Goal: Task Accomplishment & Management: Complete application form

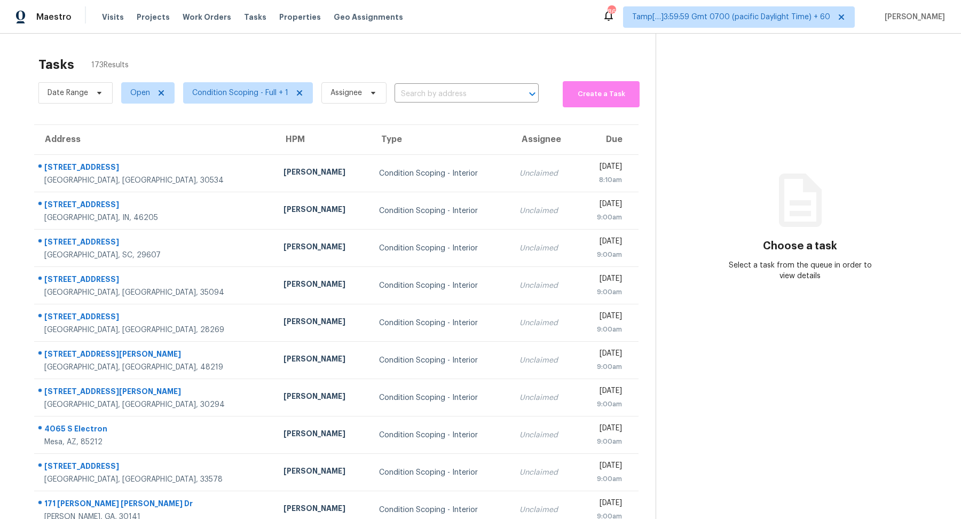
click at [412, 80] on div "Date Range Open Condition Scoping - Full + 1 Assignee ​" at bounding box center [288, 93] width 500 height 29
click at [413, 89] on input "text" at bounding box center [452, 94] width 114 height 17
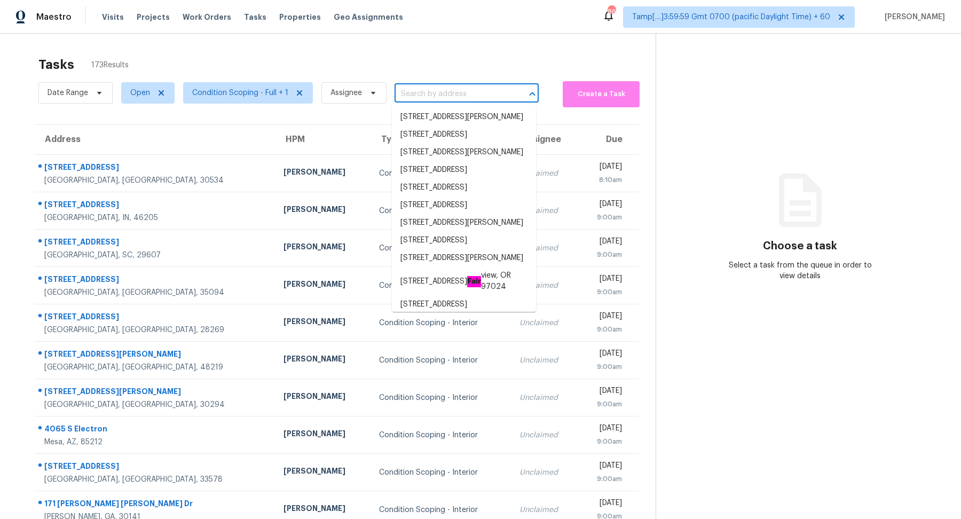
paste input "403 Buckboard Ln, Locust Grove, GA 30248"
type input "403 Buckboard Ln, Locust Grove, GA 30248"
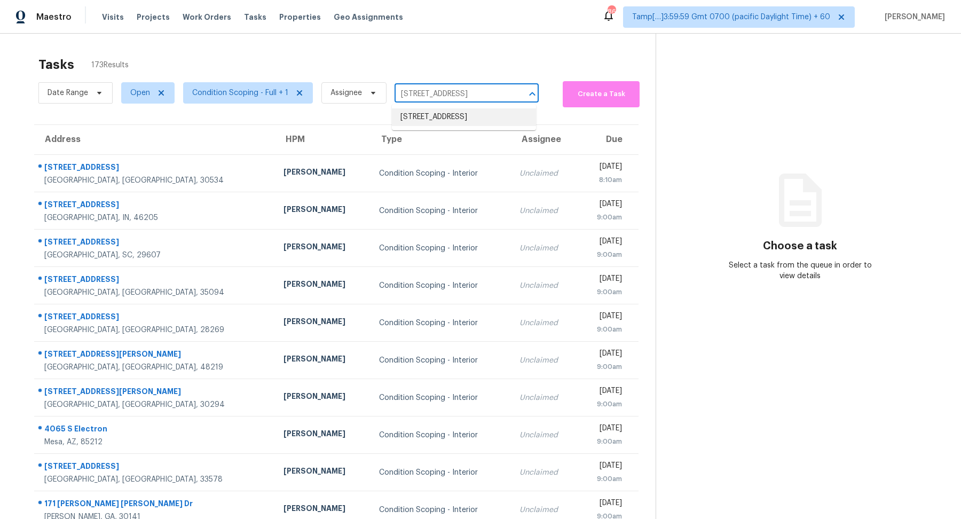
click at [444, 120] on li "403 Buckboard Ln, Locust Grove, GA 30248" at bounding box center [464, 117] width 144 height 18
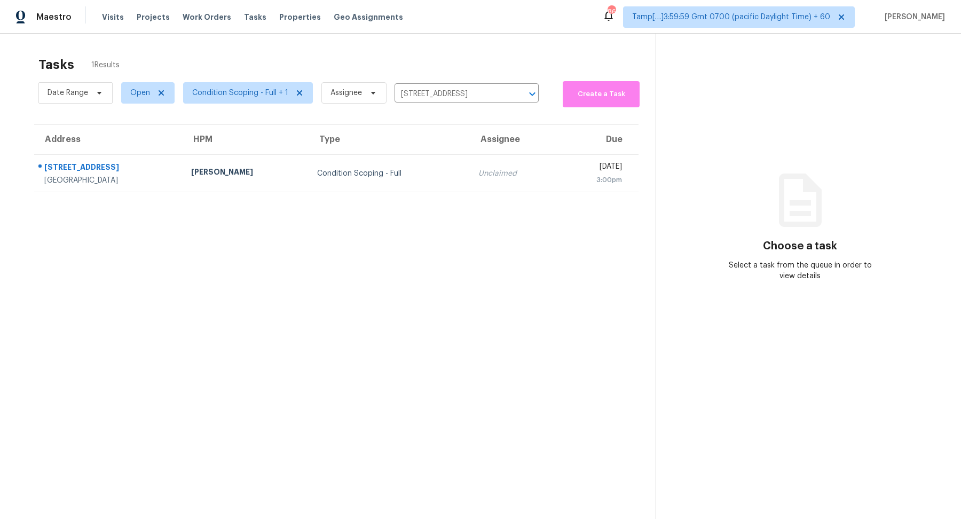
click at [412, 163] on td "Condition Scoping - Full" at bounding box center [389, 173] width 161 height 37
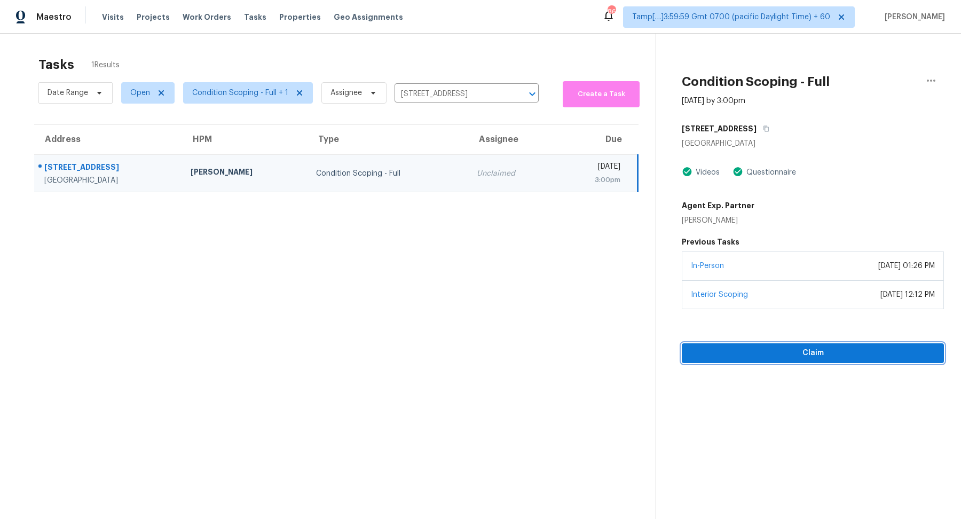
click at [781, 354] on span "Claim" at bounding box center [813, 353] width 245 height 13
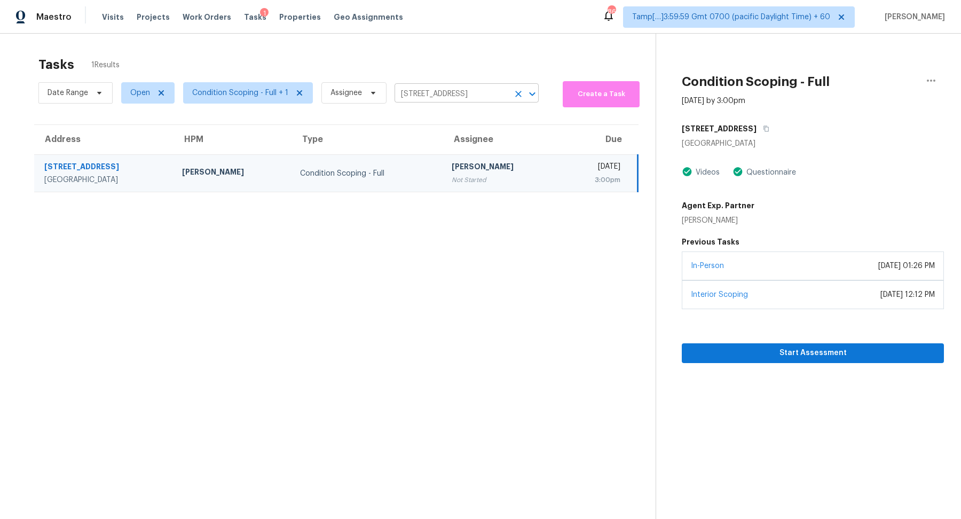
click at [423, 100] on input "403 Buckboard Ln, Locust Grove, GA 30248" at bounding box center [452, 94] width 114 height 17
paste input "2219 Rosewood Rd, Decatur, GA 30032"
type input "2219 Rosewood Rd, Decatur, GA 30032"
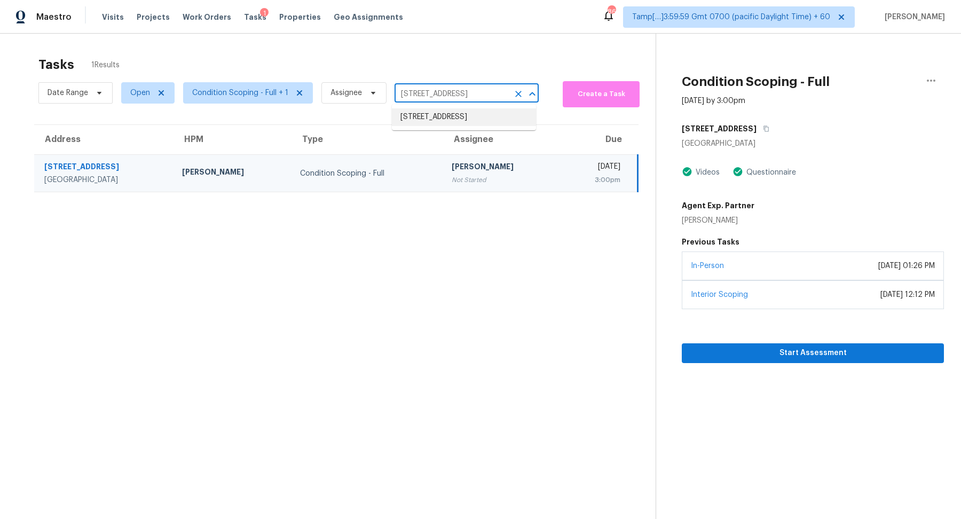
click at [457, 120] on li "2219 Rosewood Rd, Decatur, GA 30032" at bounding box center [464, 117] width 144 height 18
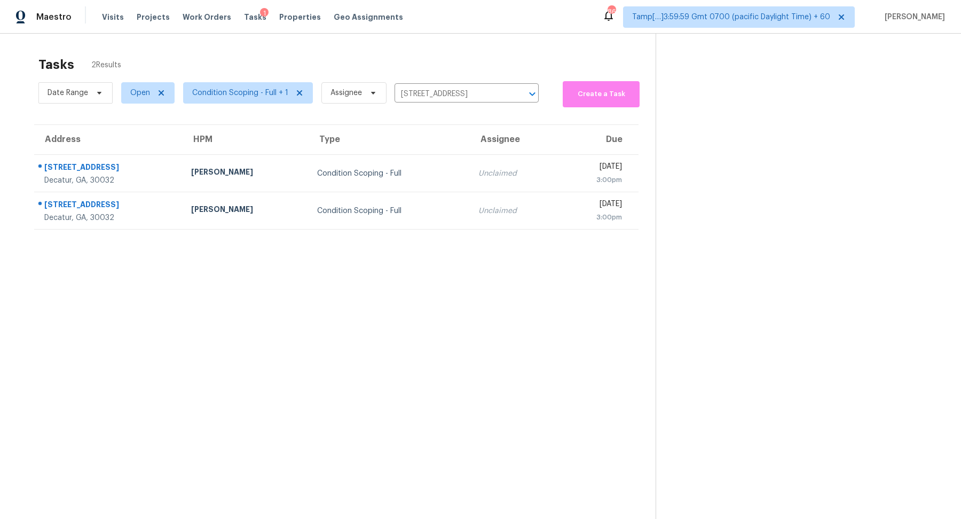
click at [479, 170] on div "Unclaimed" at bounding box center [514, 173] width 71 height 11
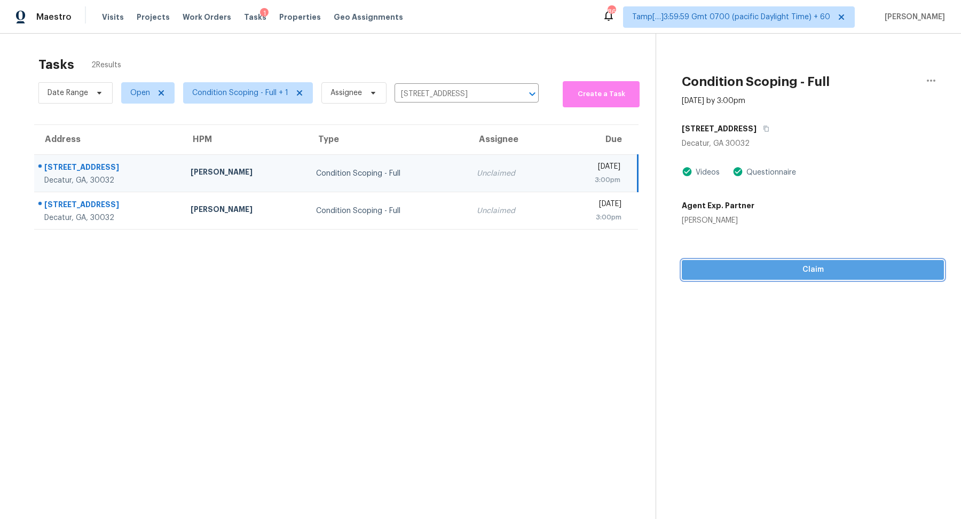
click at [740, 272] on span "Claim" at bounding box center [813, 269] width 245 height 13
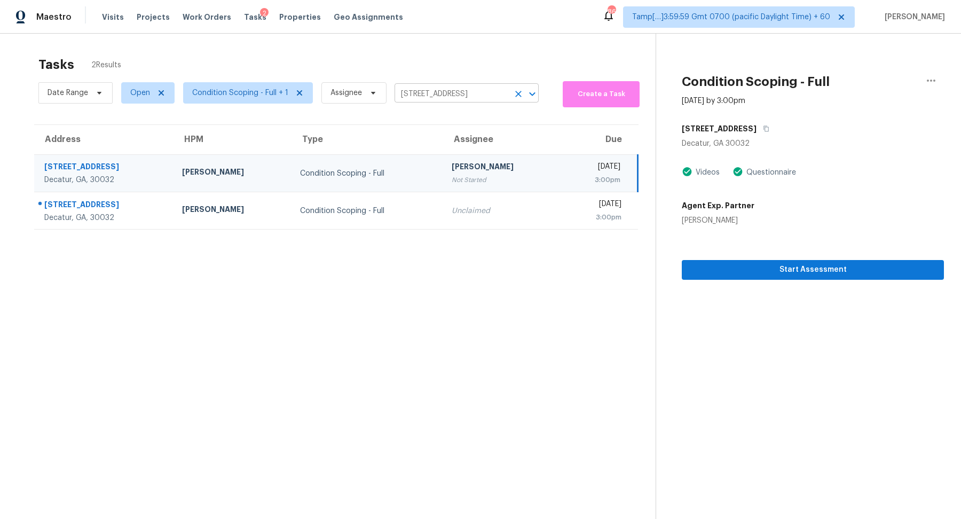
click at [441, 96] on input "2219 Rosewood Rd, Decatur, GA 30032" at bounding box center [452, 94] width 114 height 17
paste input "195 Sampson Ct Covington, GA, 30016"
type input "195 Sampson Ct Covington, GA, 30016"
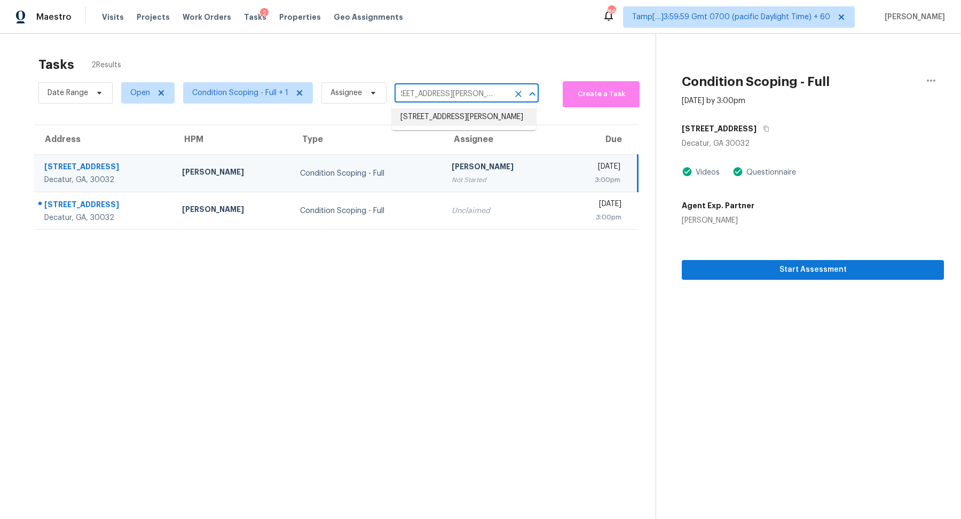
click at [442, 124] on li "195 Sampson Ct, Covington, GA 30016" at bounding box center [464, 117] width 144 height 18
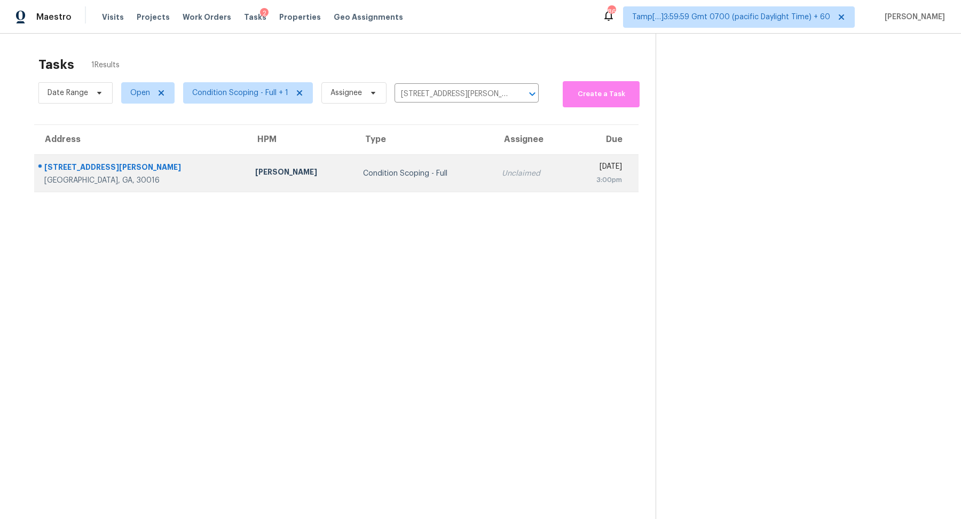
click at [419, 163] on td "Condition Scoping - Full" at bounding box center [424, 173] width 139 height 37
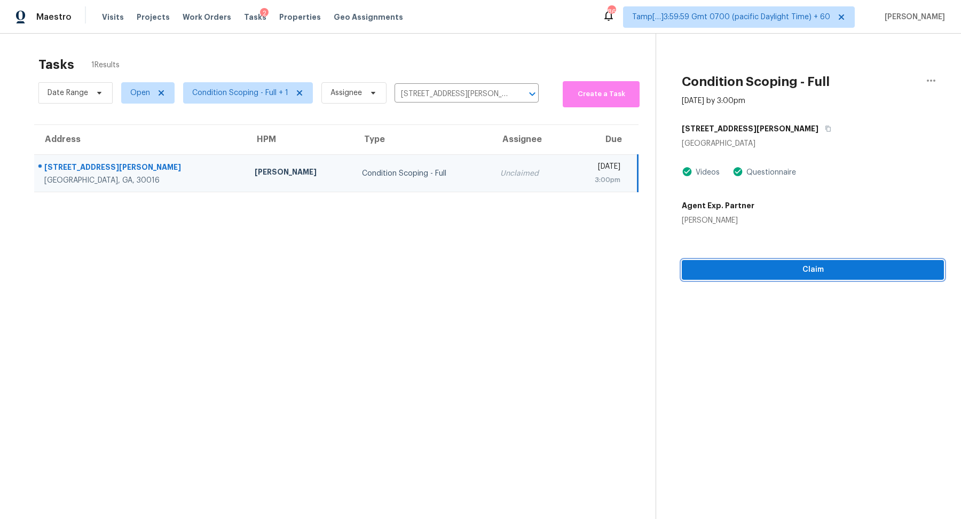
click at [790, 271] on span "Claim" at bounding box center [813, 269] width 245 height 13
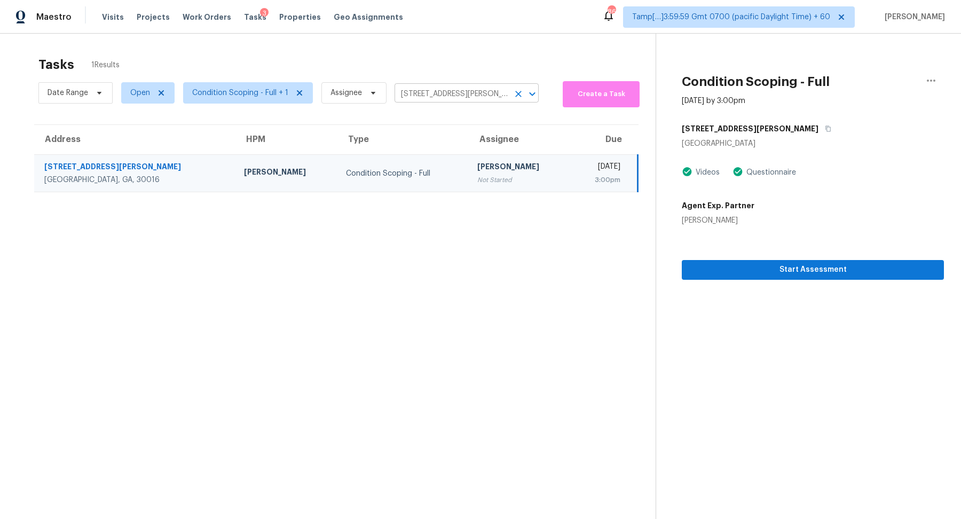
click at [452, 93] on input "195 Sampson Ct, Covington, GA 30016" at bounding box center [452, 94] width 114 height 17
paste input "608 McCarthur Dr Leander, TX, 78641"
type input "608 McCarthur Dr Leander, TX, 78641"
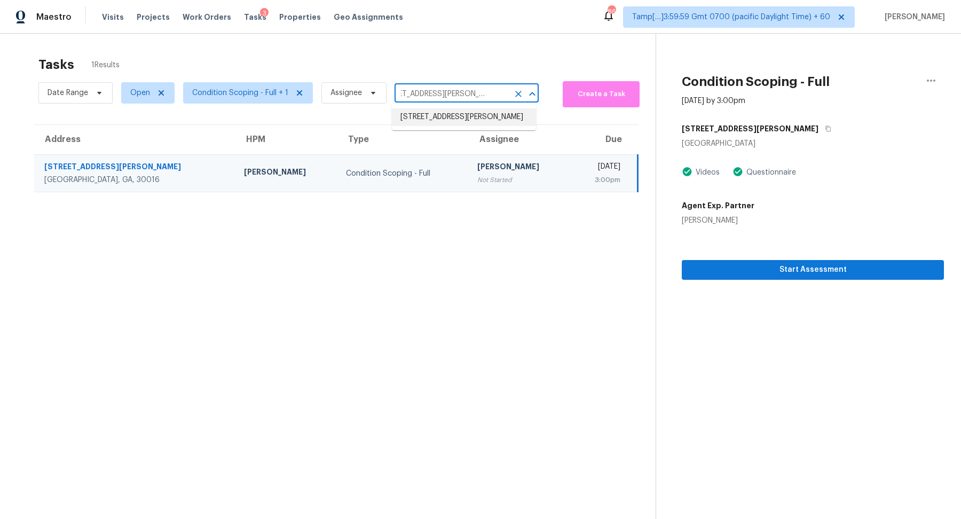
click at [412, 126] on li "608 McCarthur Dr, Leander, TX 78641" at bounding box center [464, 117] width 144 height 18
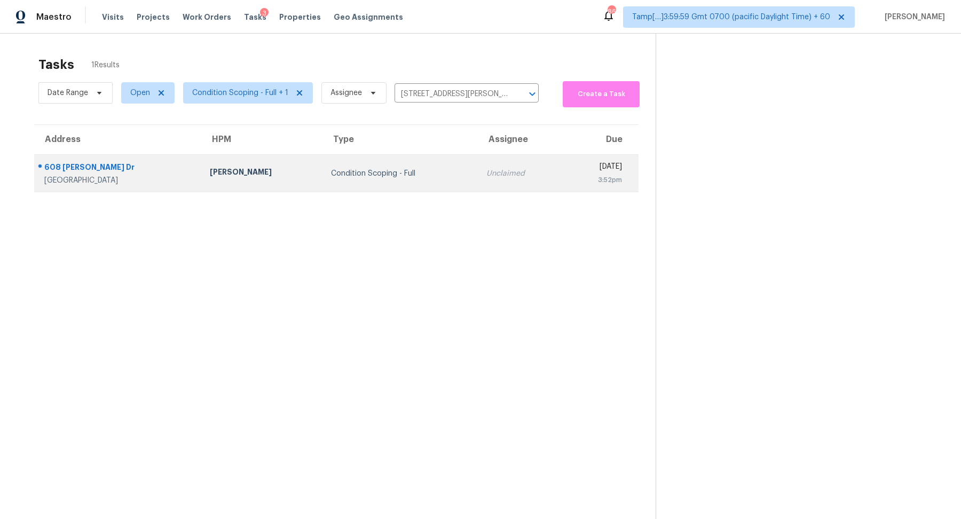
click at [478, 159] on td "Unclaimed" at bounding box center [520, 173] width 85 height 37
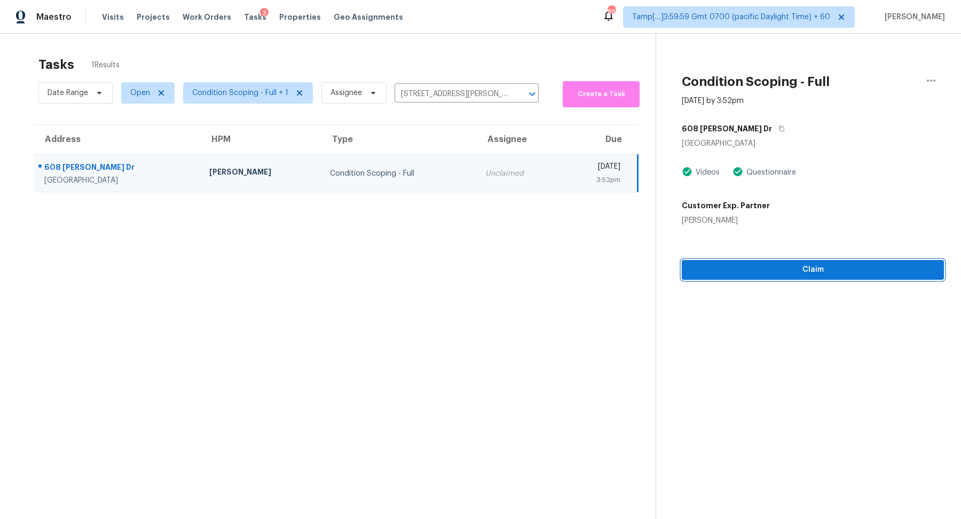
click at [775, 273] on span "Claim" at bounding box center [813, 269] width 245 height 13
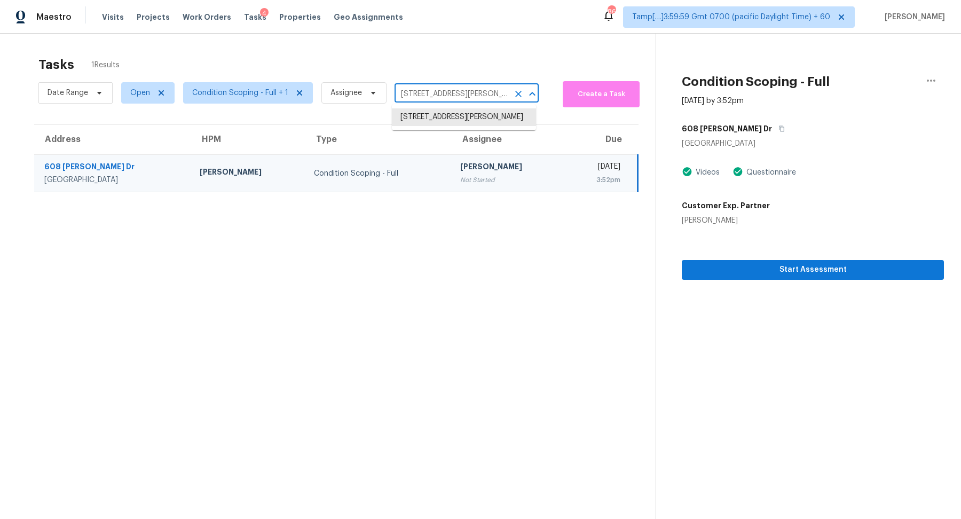
click at [436, 87] on input "608 McCarthur Dr, Leander, TX 78641" at bounding box center [452, 94] width 114 height 17
paste input "375 Whispering Oaks Dr N Jacksonville, FL, 32277"
type input "6375 Whispering Oaks Dr N Jacksonville, FL, 32277"
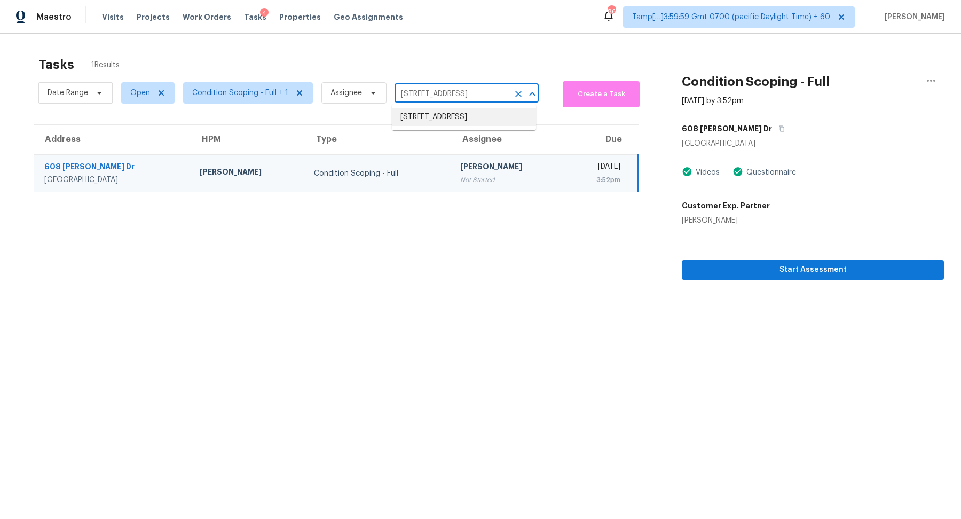
click at [438, 121] on li "6375 Whispering Oaks Dr N, Jacksonville, FL 32277" at bounding box center [464, 117] width 144 height 18
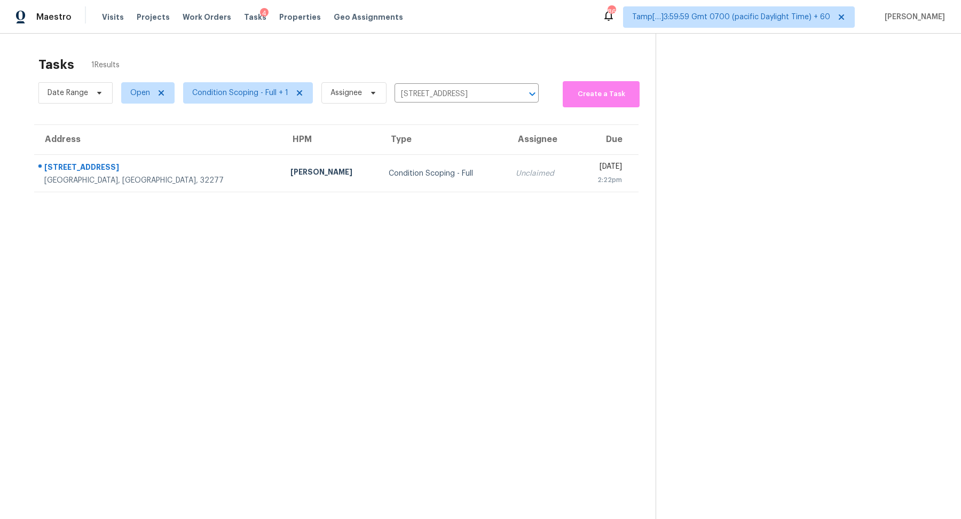
click at [380, 183] on td "Condition Scoping - Full" at bounding box center [443, 173] width 127 height 37
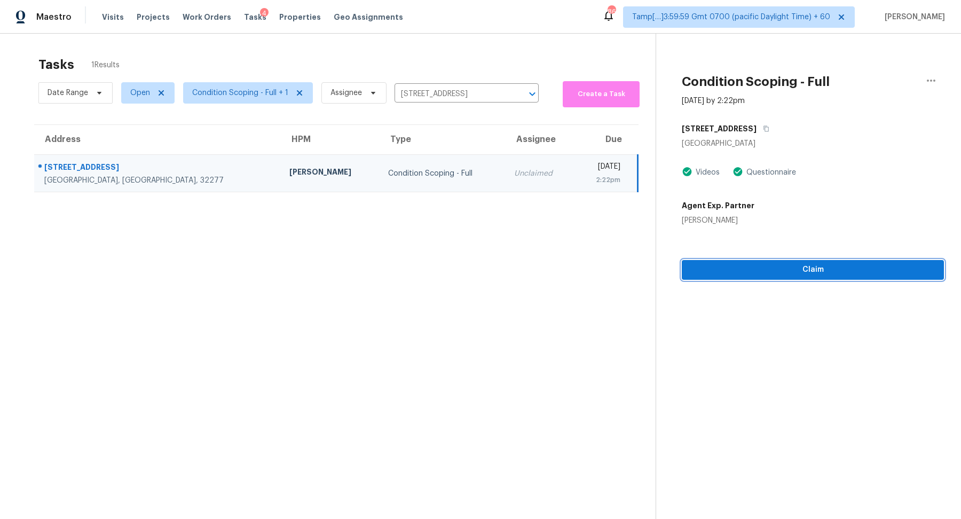
click at [788, 275] on span "Claim" at bounding box center [813, 269] width 245 height 13
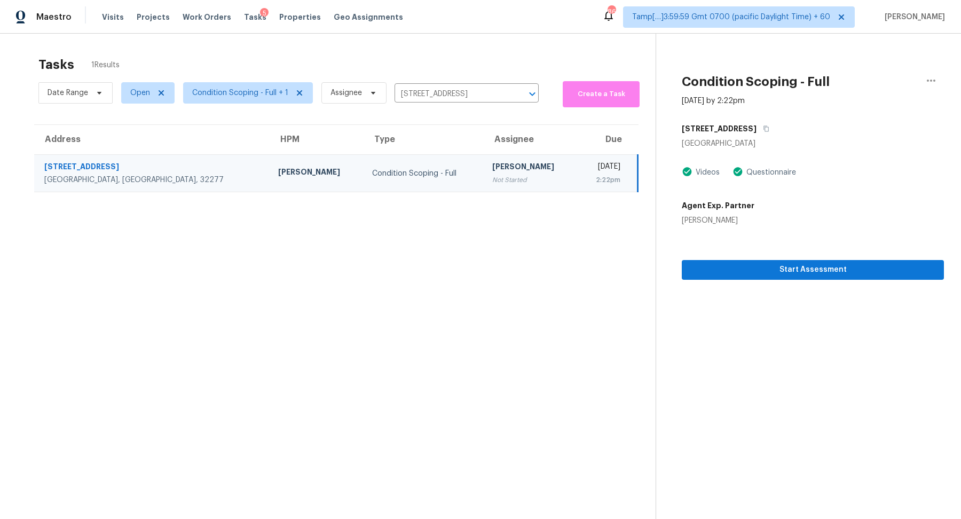
click at [390, 100] on div "Date Range Open Condition Scoping - Full + 1 Assignee 6375 Whispering Oaks Dr N…" at bounding box center [288, 93] width 500 height 29
click at [424, 95] on input "6375 Whispering Oaks Dr N, Jacksonville, FL 32277" at bounding box center [452, 94] width 114 height 17
paste input "102 Gallent Hedge Trl, Apex, NC 27539"
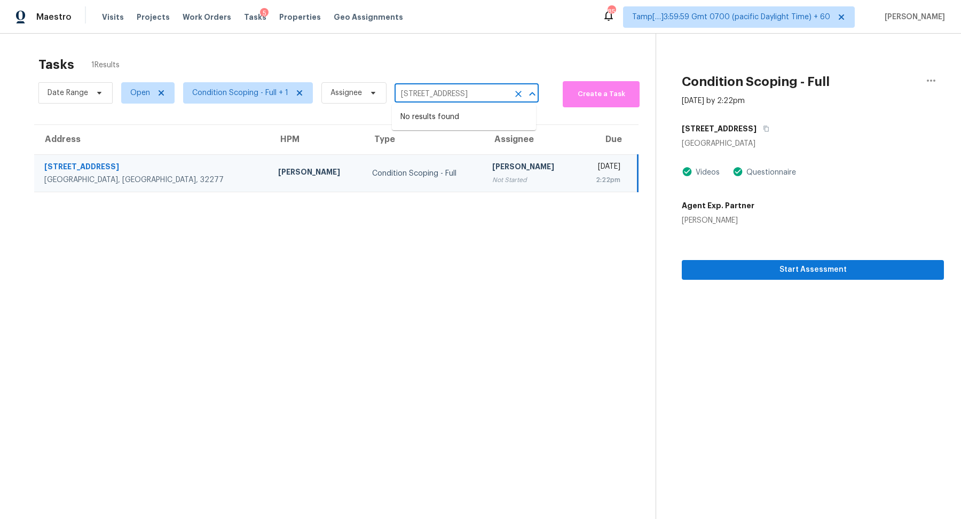
click at [443, 98] on input "102 Gallent Hedge Trl, Apex, NC 27539" at bounding box center [452, 94] width 114 height 17
click at [426, 87] on input "6375 Whispering Oaks Dr N, Jacksonville, FL 32277" at bounding box center [452, 94] width 114 height 17
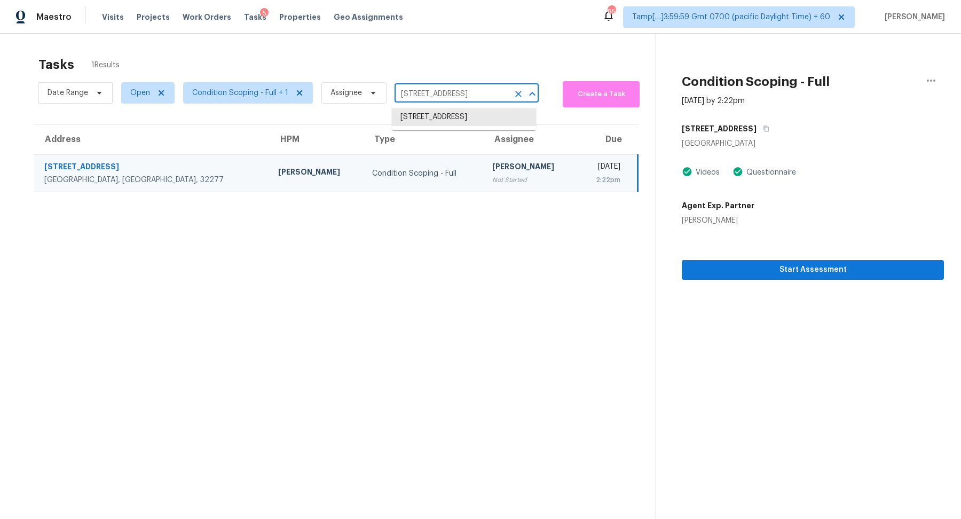
click at [426, 87] on input "6375 Whispering Oaks Dr N, Jacksonville, FL 32277" at bounding box center [452, 94] width 114 height 17
paste input "1731 Riverstone Dr, Franklinton, NC 27525"
type input "1731 Riverstone Dr, Franklinton, NC 27525"
click at [438, 117] on li "1731 Riverstone Dr, Franklinton, NC 27525" at bounding box center [464, 117] width 144 height 18
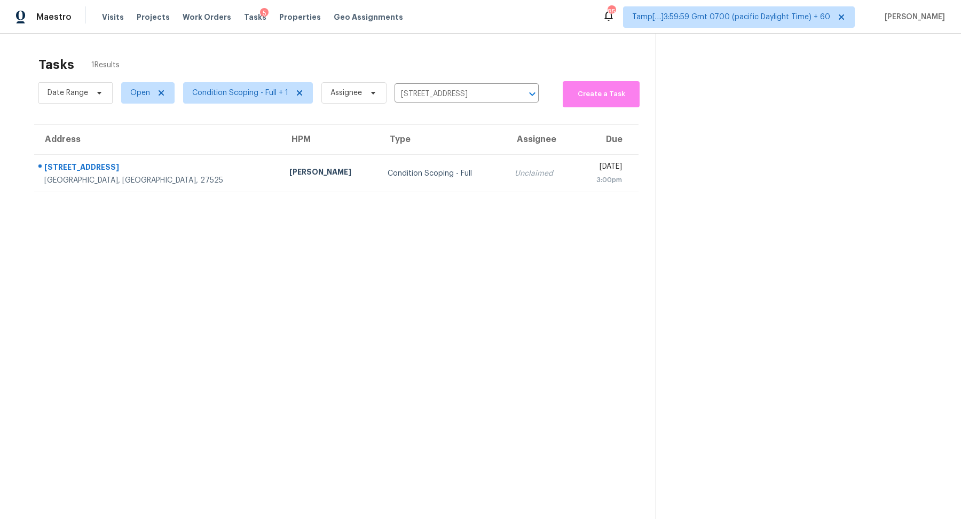
click at [414, 173] on td "Condition Scoping - Full" at bounding box center [442, 173] width 127 height 37
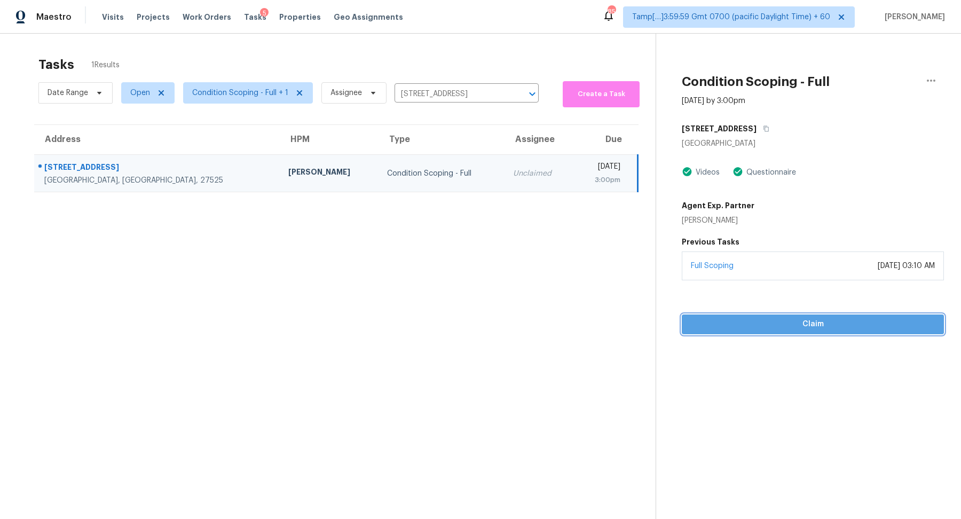
click at [736, 322] on span "Claim" at bounding box center [813, 324] width 245 height 13
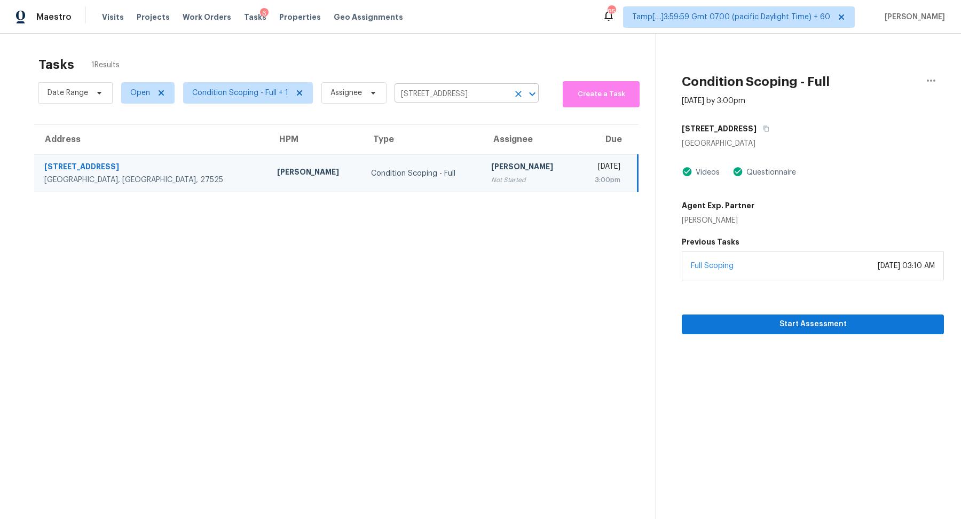
click at [436, 91] on input "1731 Riverstone Dr, Franklinton, NC 27525" at bounding box center [452, 94] width 114 height 17
paste input "4991 Conway Ter Fremont, CA, 9455"
type input "4991 Conway Ter Fremont, CA, 9455"
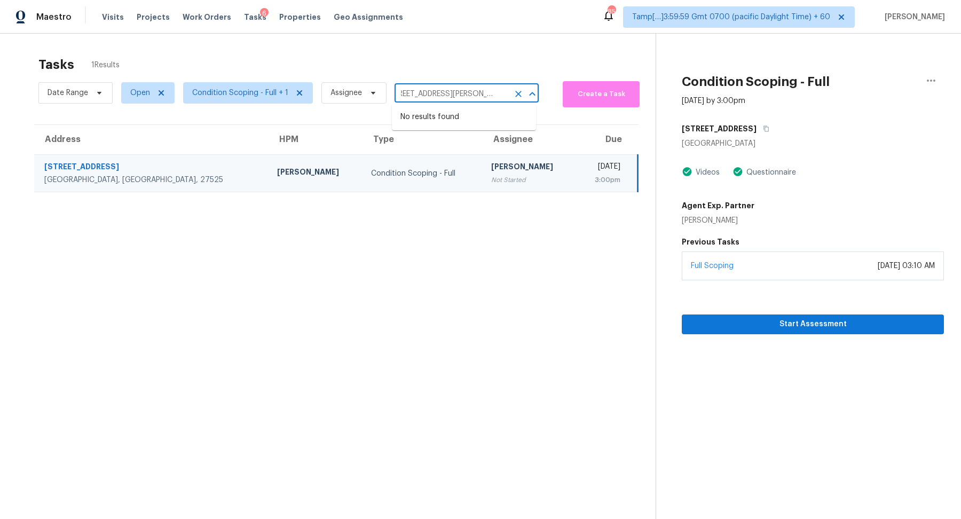
scroll to position [0, 19]
click at [513, 95] on icon "Clear" at bounding box center [518, 94] width 11 height 11
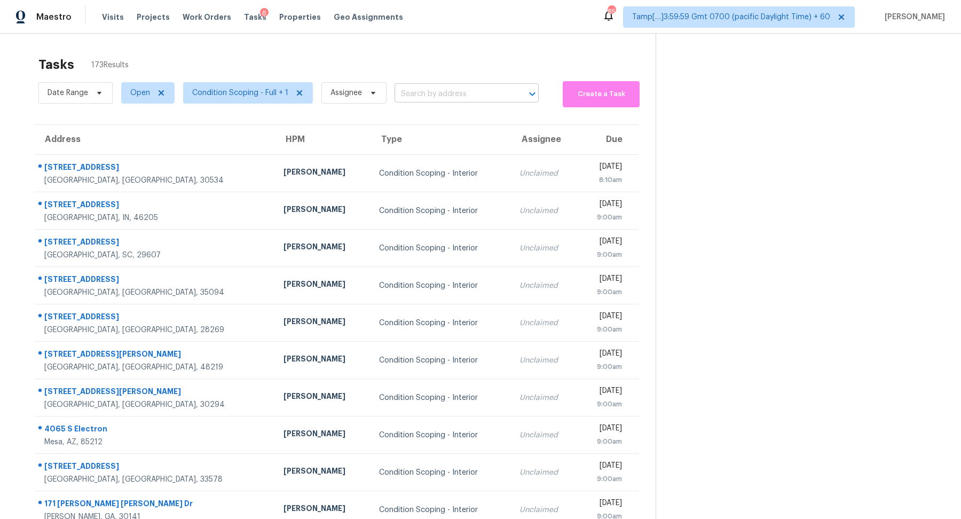
click at [452, 97] on input "text" at bounding box center [452, 94] width 114 height 17
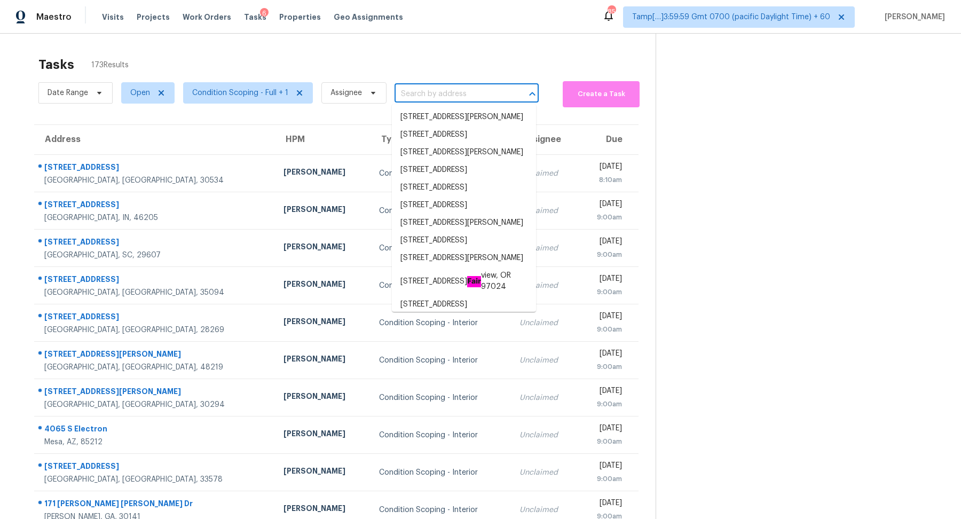
paste input "2106 Cedar Park Dr, Forney, TX 75126"
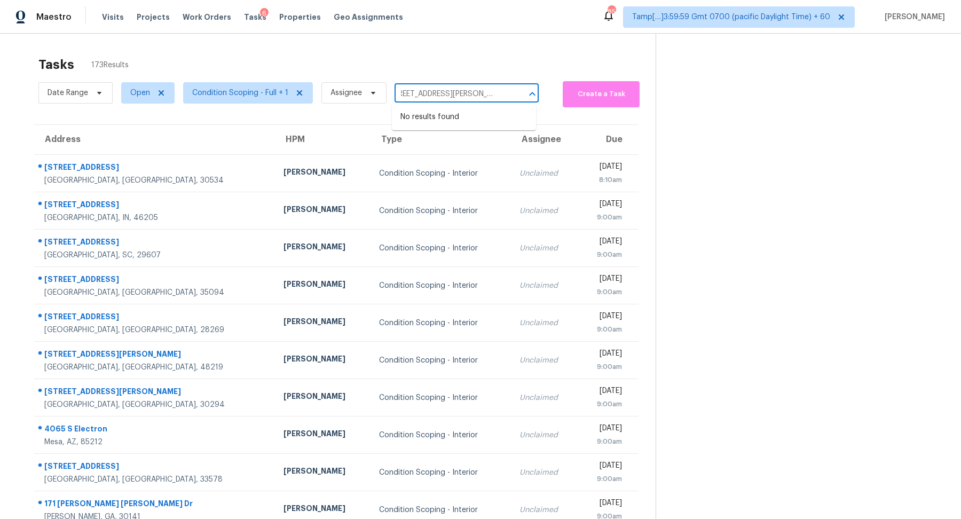
type input "2106 Cedar Park Dr, Forney, TX 75126"
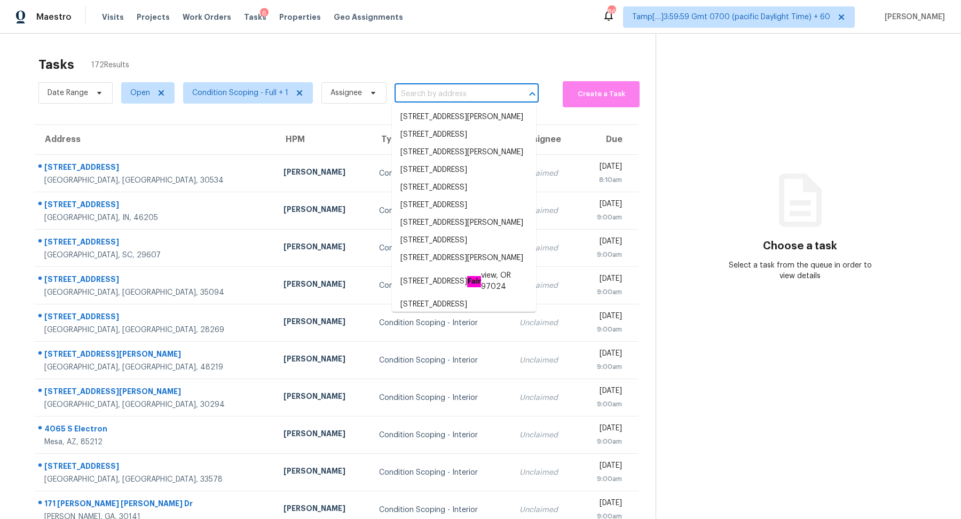
click at [427, 90] on input "text" at bounding box center [452, 94] width 114 height 17
paste input "102 Gallent Hedge Trl, Apex, NC 27539"
type input "102 Gallent Hedge Trl, Apex, NC 27539"
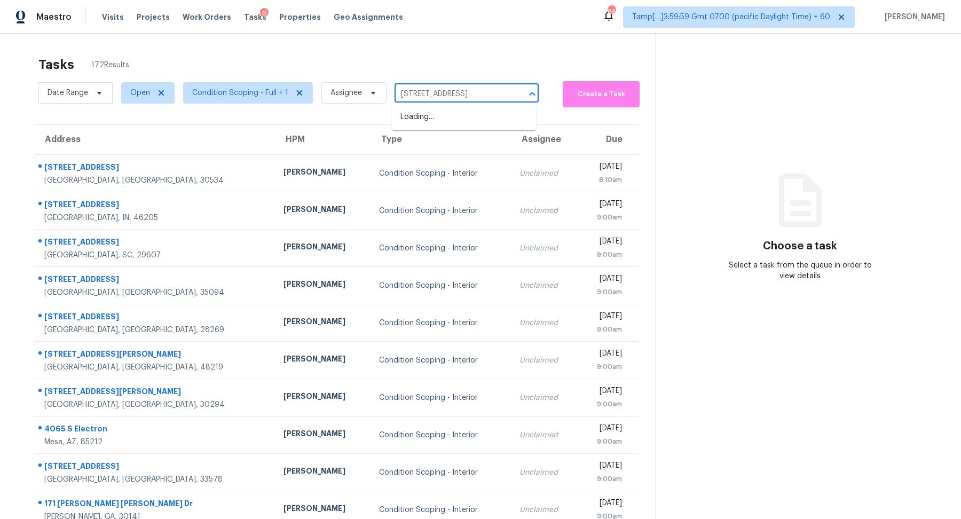
scroll to position [0, 27]
click at [468, 120] on li "102 Gallent Hedge Trl, Apex, NC 27539" at bounding box center [464, 117] width 144 height 18
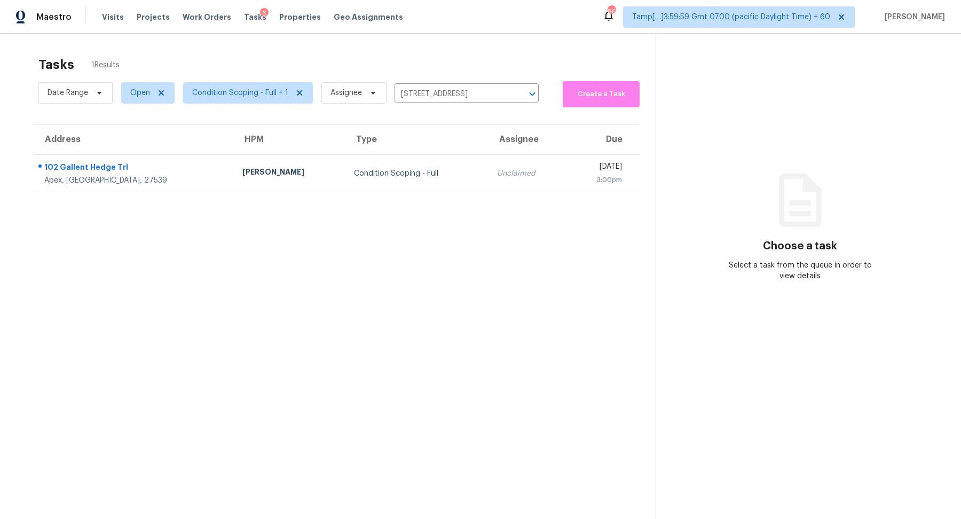
click at [489, 158] on td "Unclaimed" at bounding box center [528, 173] width 79 height 37
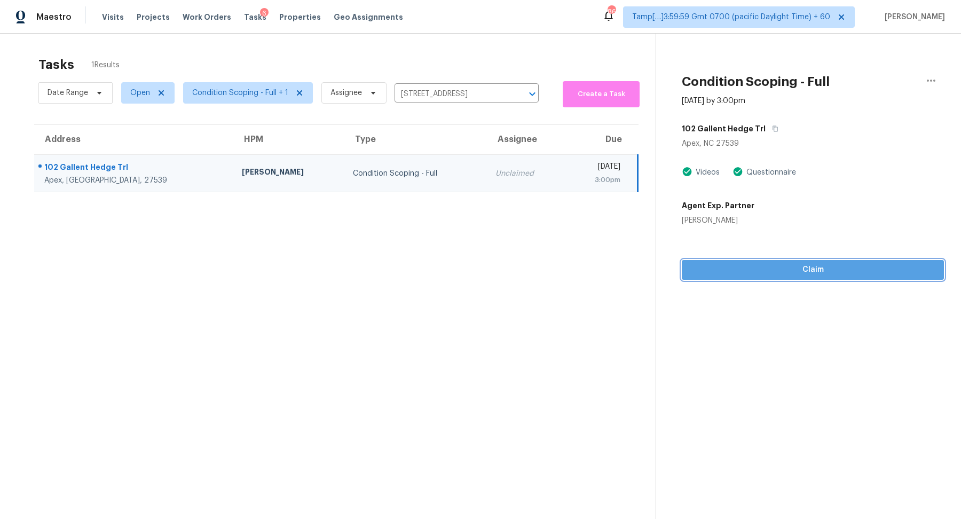
click at [742, 269] on span "Claim" at bounding box center [813, 269] width 245 height 13
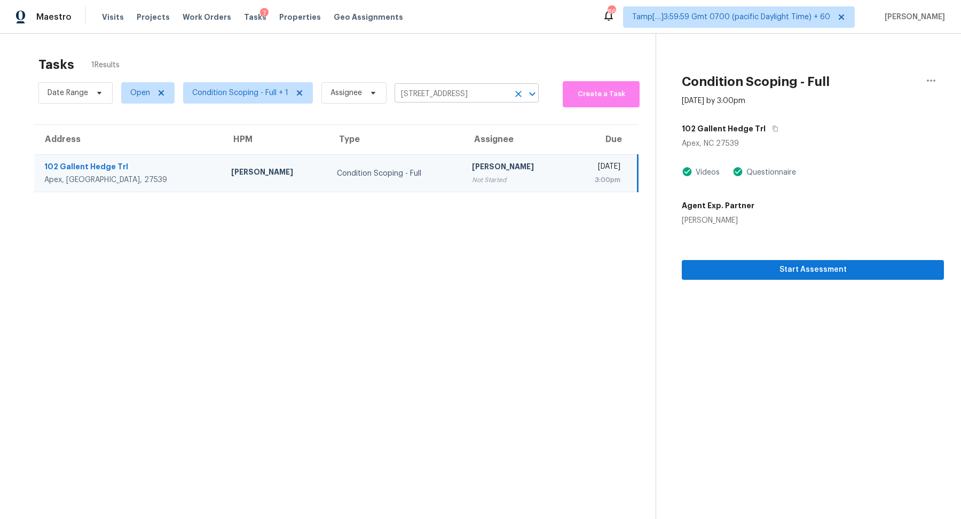
click at [409, 96] on input "102 Gallent Hedge Trl, Apex, NC 27539" at bounding box center [452, 94] width 114 height 17
paste input "731 Riverstone Dr, Franklinton, NC 27525"
type input "1731 Riverstone Dr, Franklinton, NC 27525"
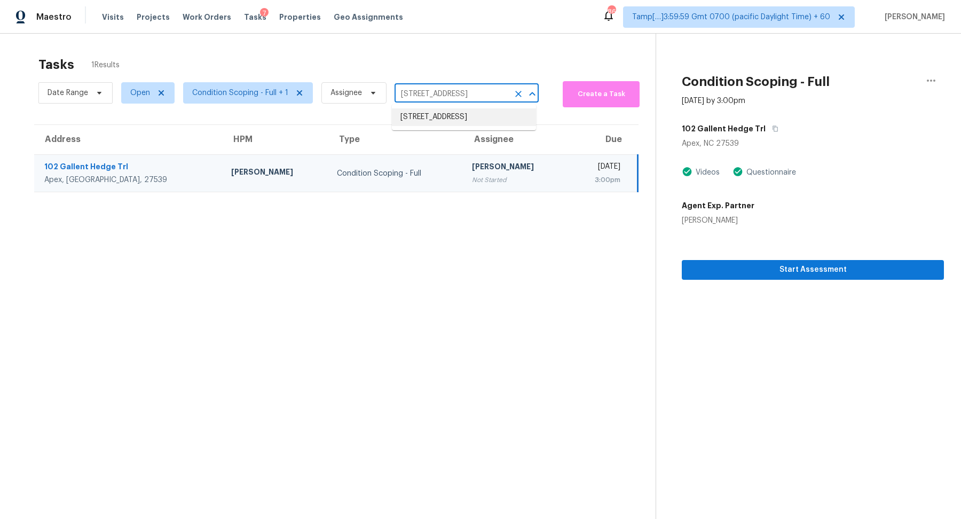
click at [442, 125] on li "1731 Riverstone Dr, Franklinton, NC 27525" at bounding box center [464, 117] width 144 height 18
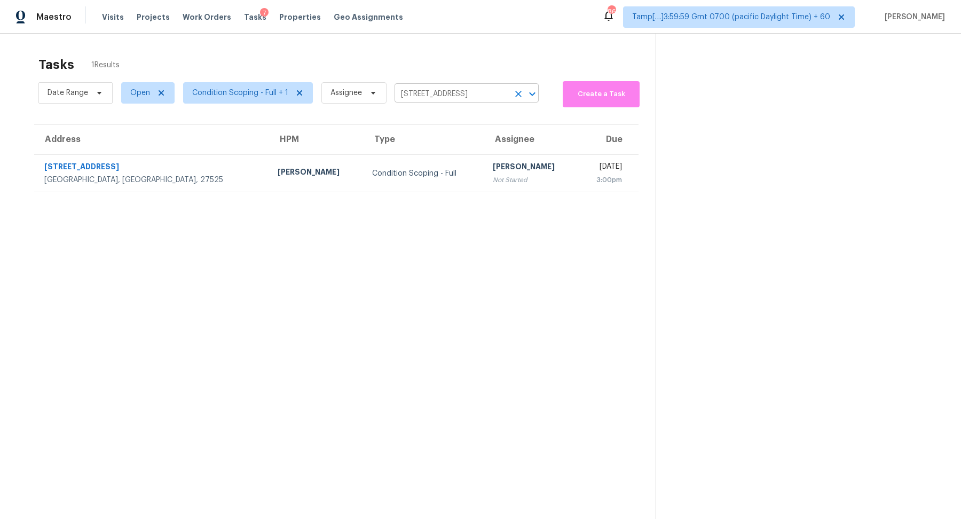
click at [416, 90] on input "1731 Riverstone Dr, Franklinton, NC 27525" at bounding box center [452, 94] width 114 height 17
paste input "4991 Conway Ter Fremont, CA, 9455"
type input "4991 Conway Ter Fremont, CA, 94555"
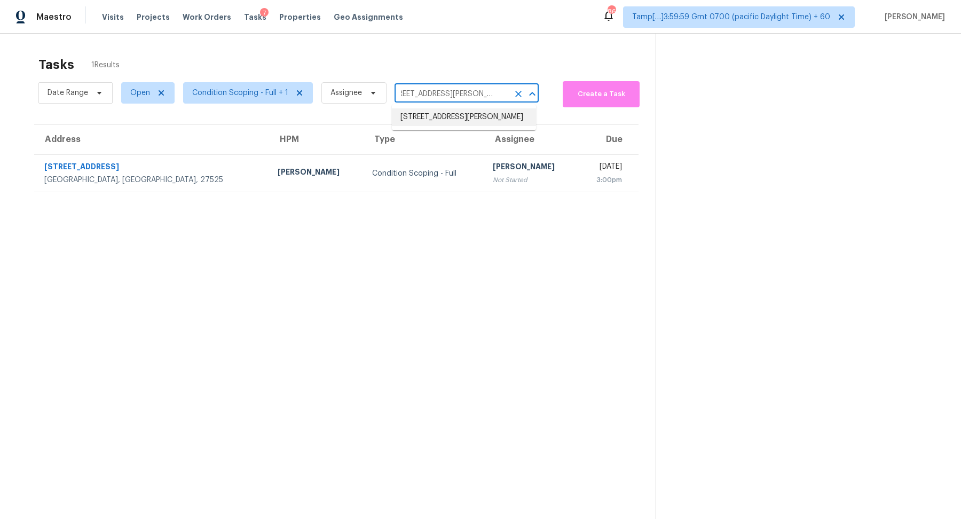
click at [464, 114] on li "4991 Conway Ter, Fremont, CA 94555" at bounding box center [464, 117] width 144 height 18
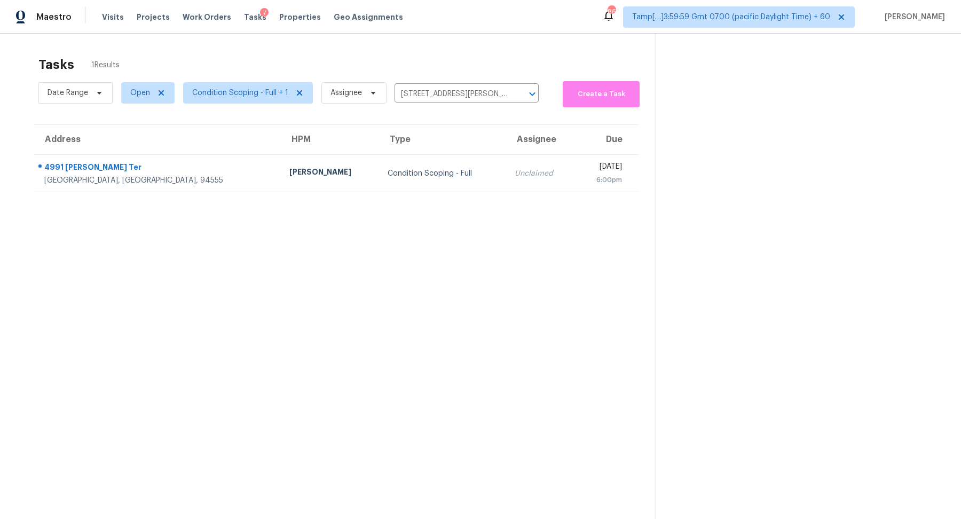
click at [389, 161] on td "Condition Scoping - Full" at bounding box center [442, 173] width 127 height 37
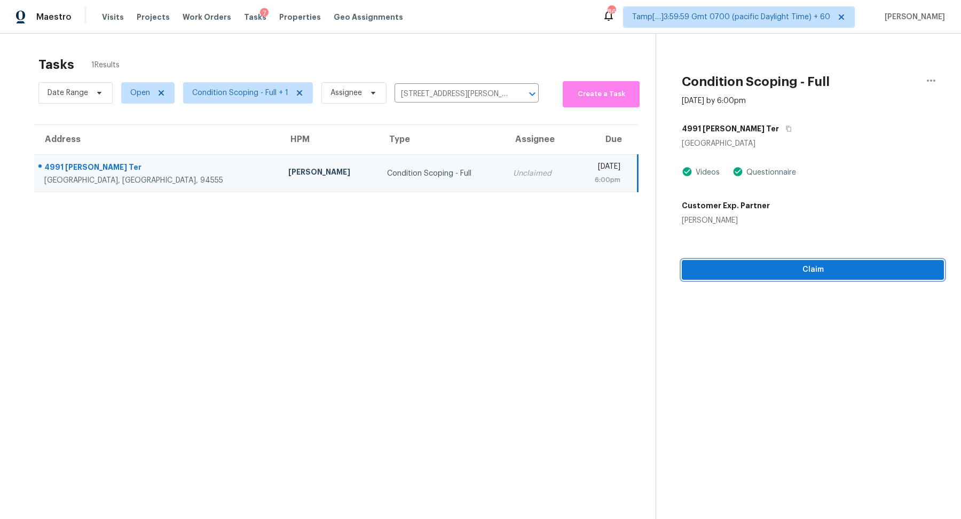
click at [769, 277] on button "Claim" at bounding box center [813, 270] width 262 height 20
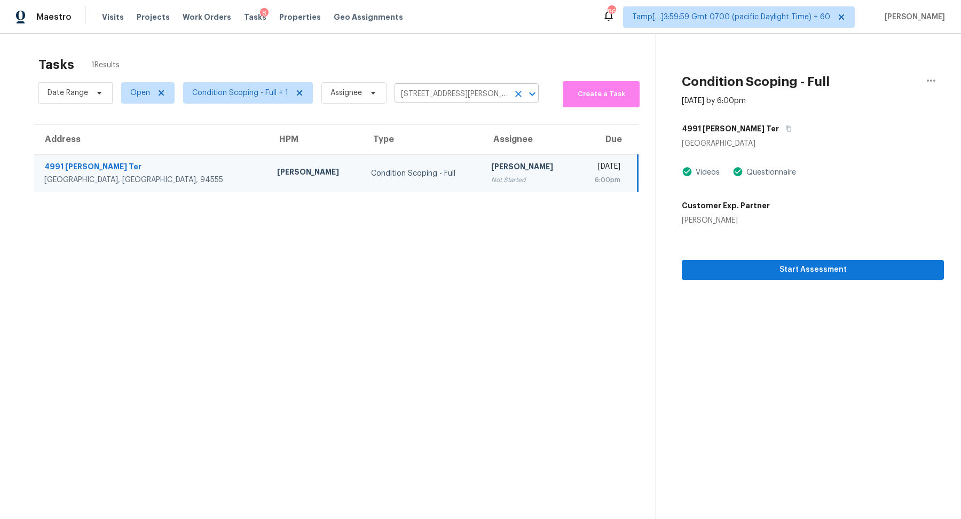
click at [419, 99] on input "4991 Conway Ter, Fremont, CA 94555" at bounding box center [452, 94] width 114 height 17
paste input "2106 Cedar Park Dr, Forney, TX 75126"
type input "2106 Cedar Park Dr, Forney, TX 75126"
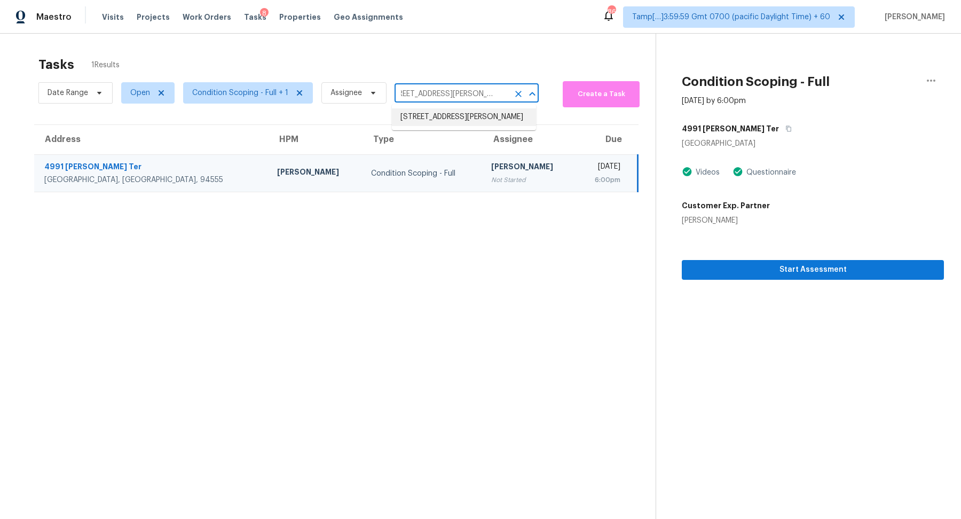
click at [451, 113] on li "2106 Cedar Park Dr, Forney, TX 75126" at bounding box center [464, 117] width 144 height 18
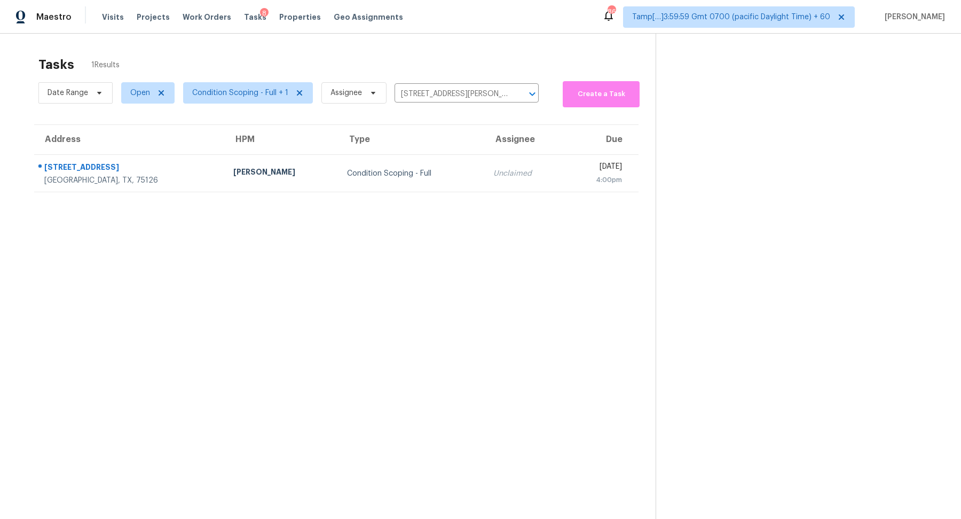
click at [551, 192] on section "Tasks 1 Results Date Range Open Condition Scoping - Full + 1 Assignee 2106 Ceda…" at bounding box center [336, 302] width 639 height 502
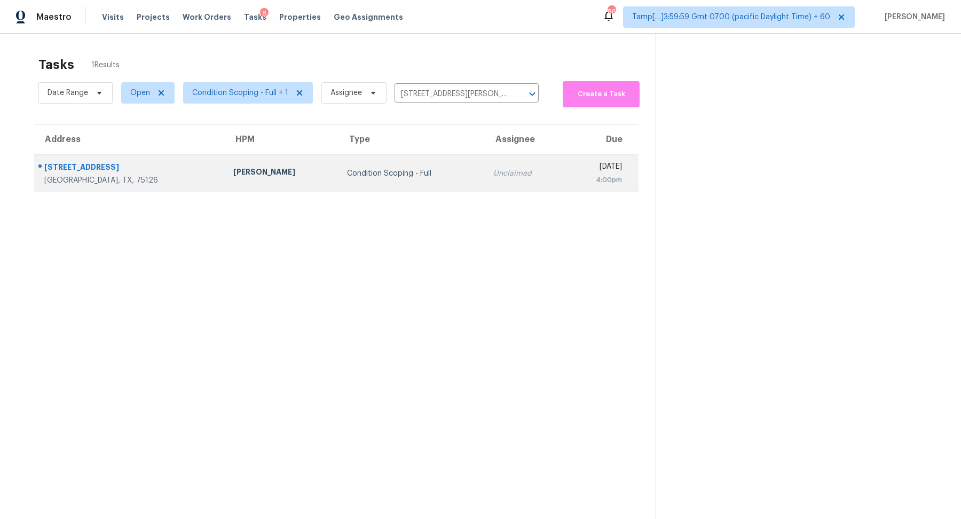
click at [574, 185] on div "4:00pm" at bounding box center [598, 180] width 49 height 11
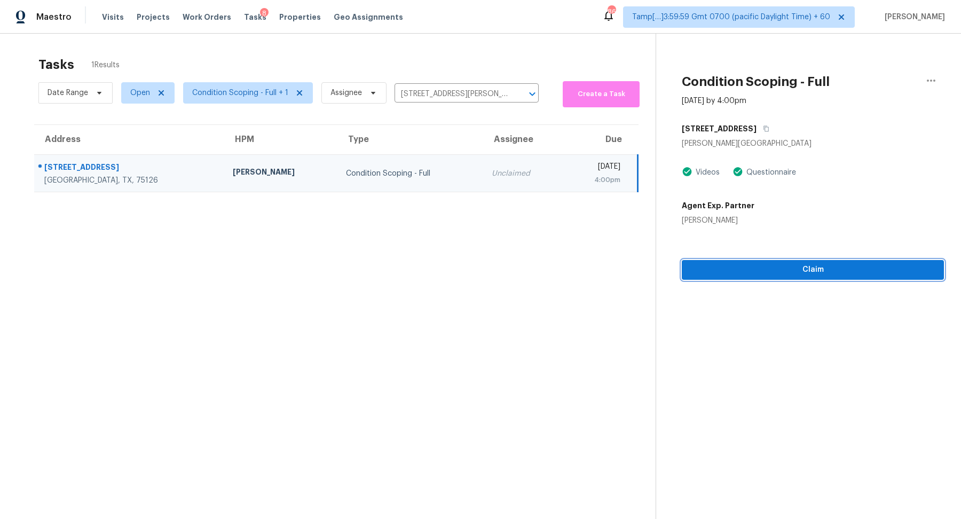
click at [767, 270] on span "Claim" at bounding box center [813, 269] width 245 height 13
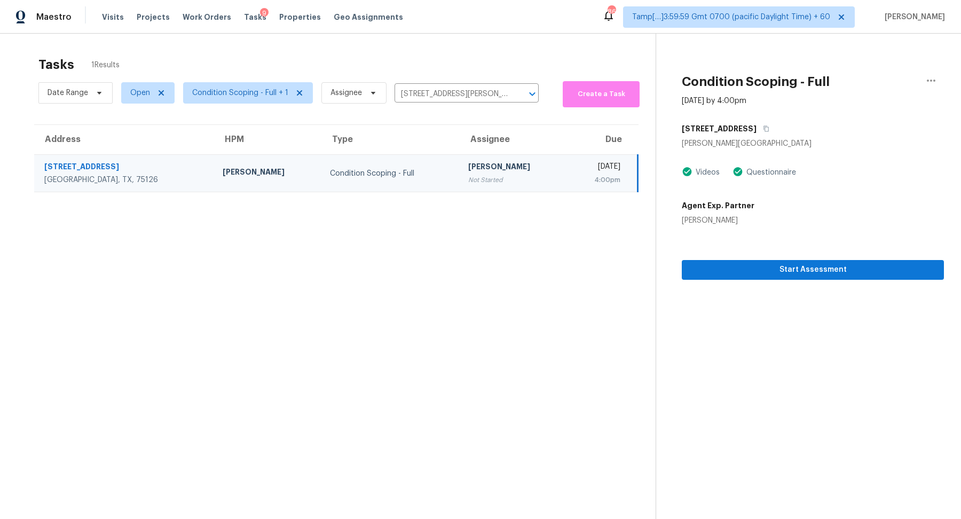
click at [437, 85] on div "Date Range Open Condition Scoping - Full + 1 Assignee 2106 Cedar Park Dr, Forne…" at bounding box center [288, 93] width 500 height 29
click at [437, 92] on input "2106 Cedar Park Dr, Forney, TX 75126" at bounding box center [452, 94] width 114 height 17
paste input "028 W Solano Dr, Phoenix, AZ 85015"
type input "2028 W Solano Dr, Phoenix, AZ 85015"
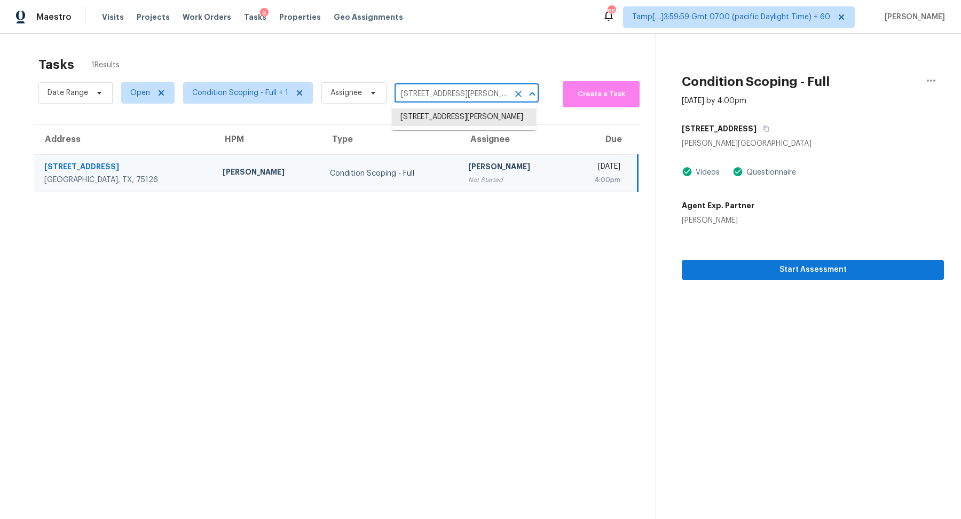
scroll to position [0, 23]
click at [434, 118] on li "2028 W Solano Dr, Phoenix, AZ 85015" at bounding box center [464, 117] width 144 height 18
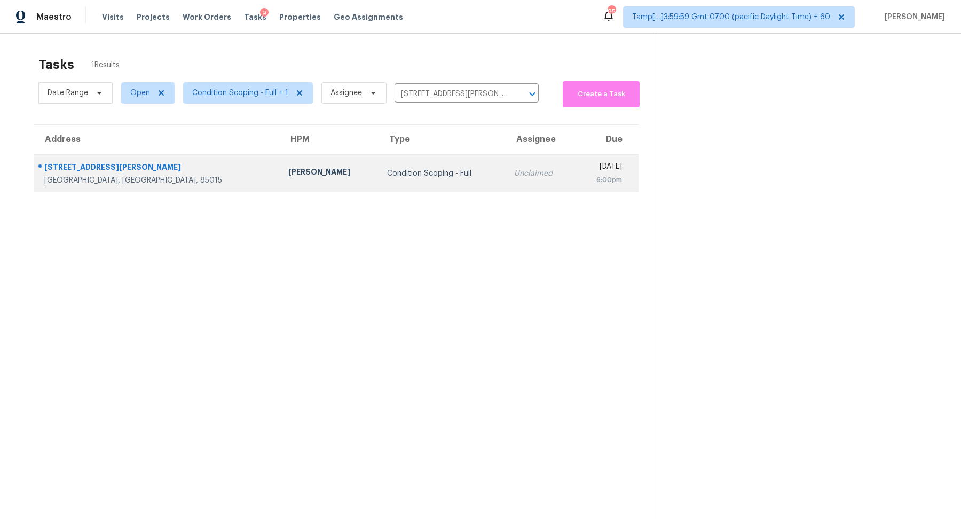
click at [506, 160] on td "Unclaimed" at bounding box center [540, 173] width 69 height 37
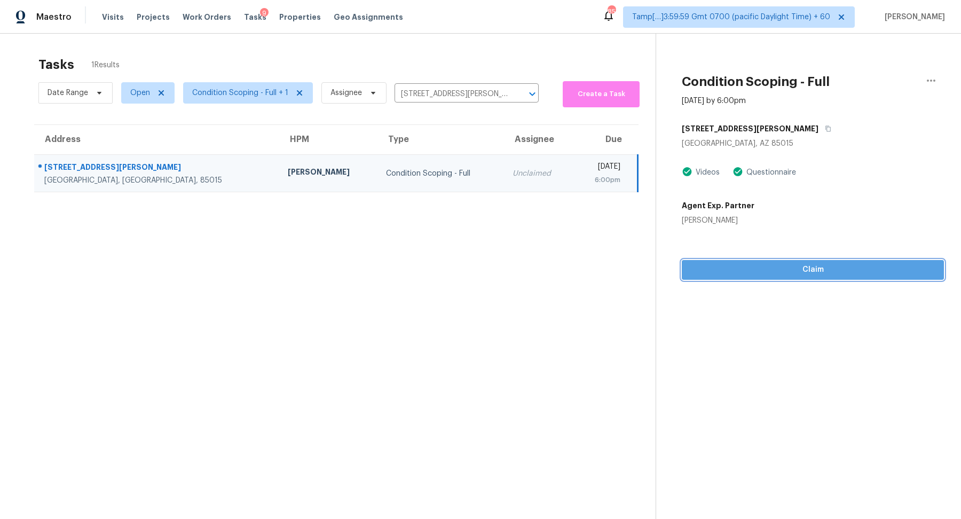
click at [769, 268] on span "Claim" at bounding box center [813, 269] width 245 height 13
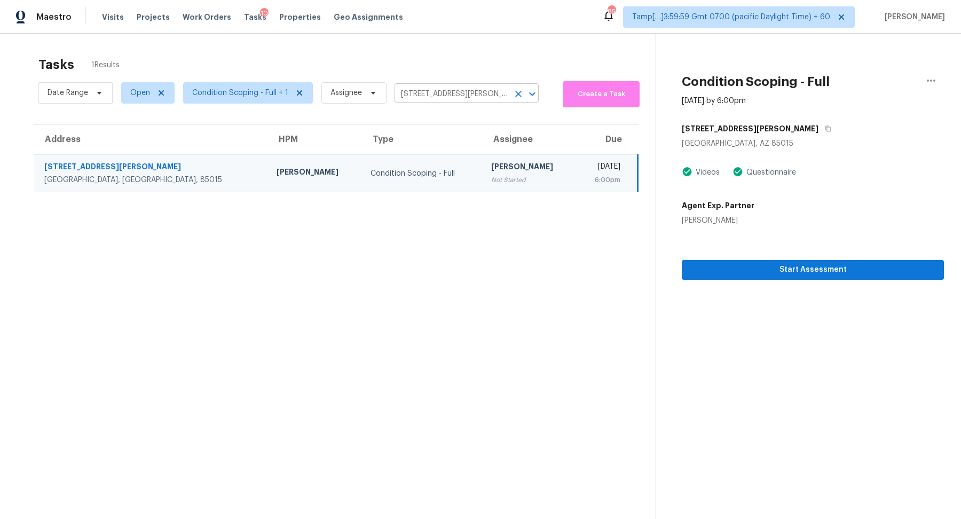
click at [400, 88] on input "2028 W Solano Dr, Phoenix, AZ 85015" at bounding box center [452, 94] width 114 height 17
paste input "1 Autumn Lake Way McDonough, GA, 30253"
type input "201 Autumn Lake Way McDonough, GA, 30253"
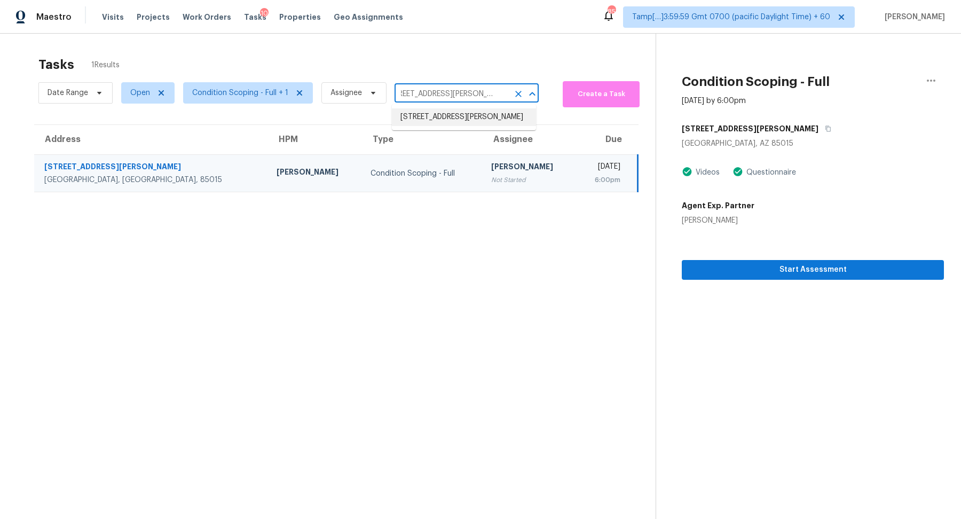
click at [411, 118] on li "201 Autumn Lake Way, McDonough, GA 30253" at bounding box center [464, 117] width 144 height 18
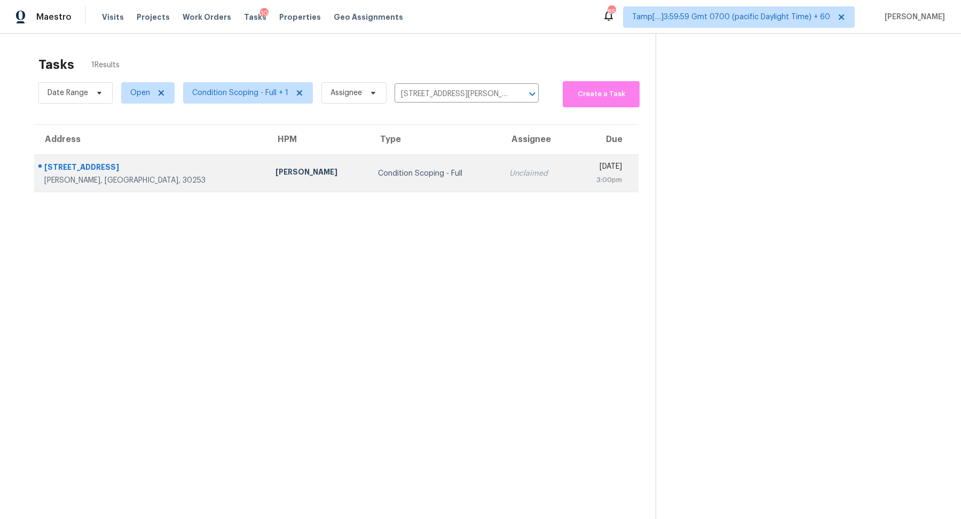
click at [420, 172] on td "Condition Scoping - Full" at bounding box center [435, 173] width 131 height 37
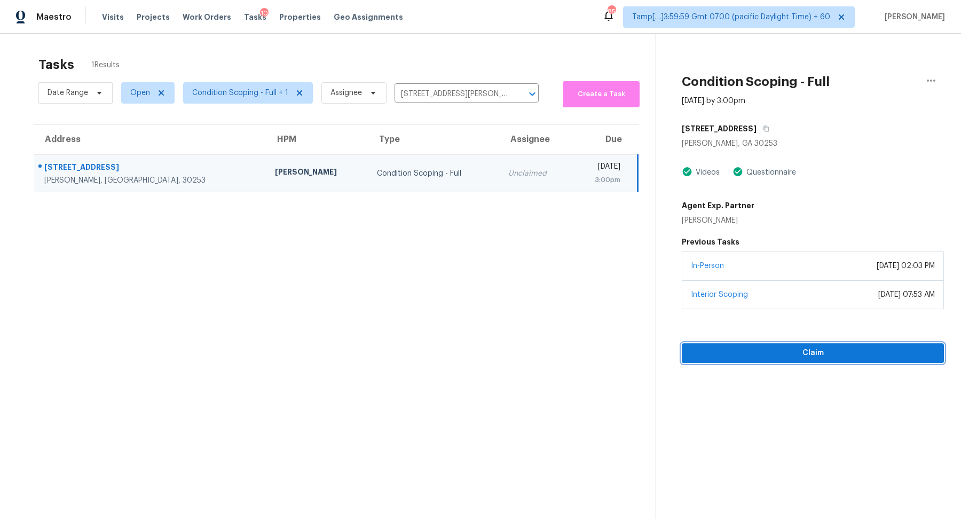
click at [766, 347] on span "Claim" at bounding box center [813, 353] width 245 height 13
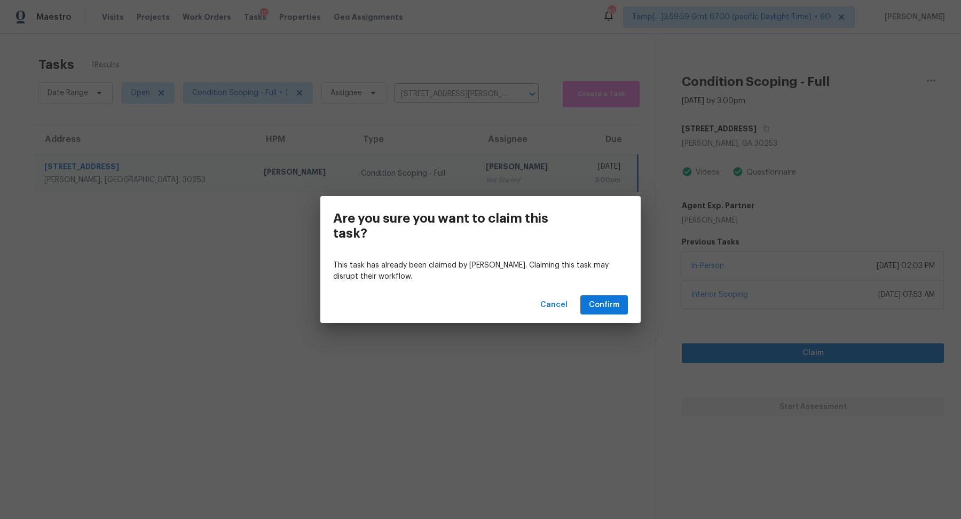
click at [263, 275] on div "Are you sure you want to claim this task? This task has already been claimed by…" at bounding box center [480, 259] width 961 height 519
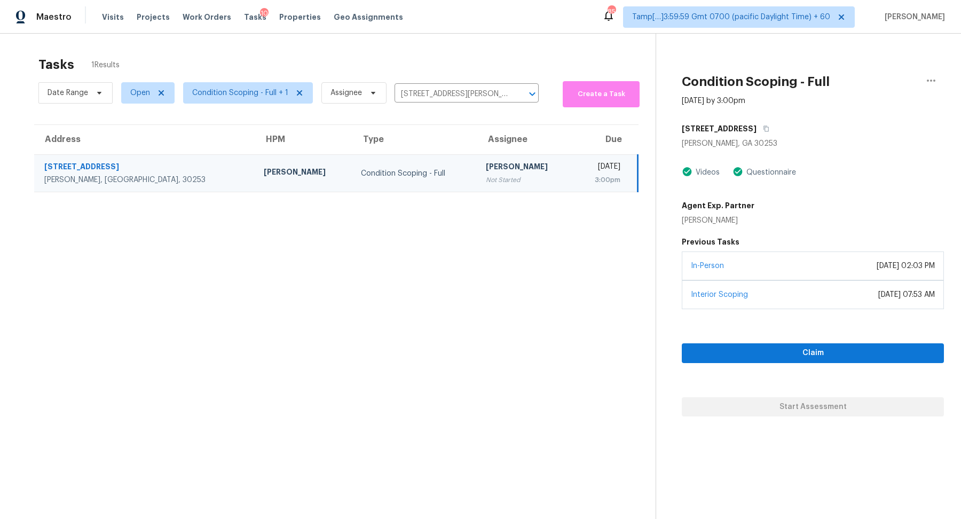
click at [703, 341] on div "Claim Start Assessment" at bounding box center [813, 362] width 262 height 107
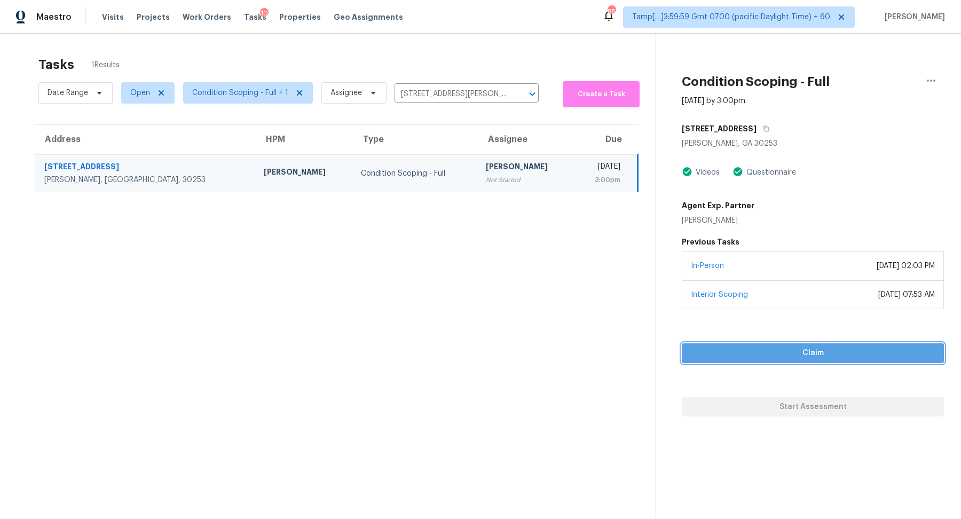
click at [703, 350] on span "Claim" at bounding box center [813, 353] width 245 height 13
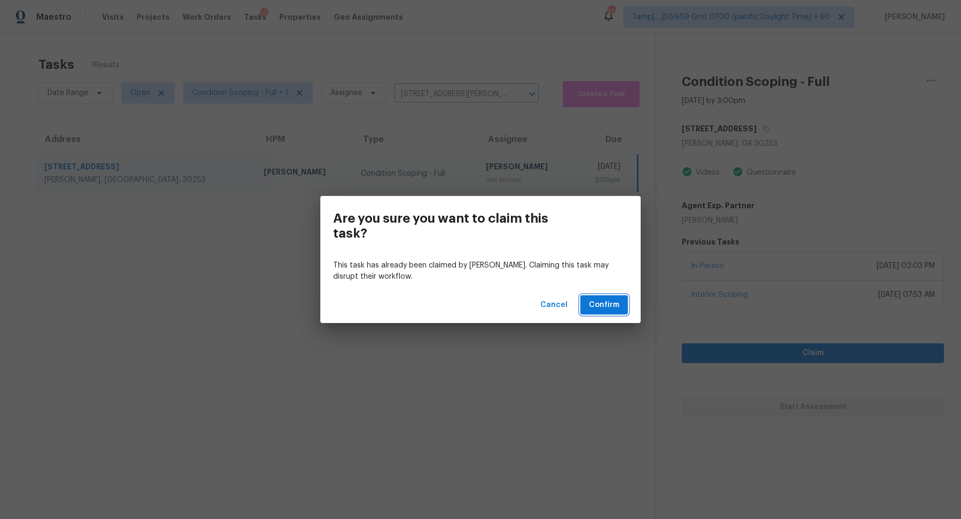
click at [585, 305] on button "Confirm" at bounding box center [605, 305] width 48 height 20
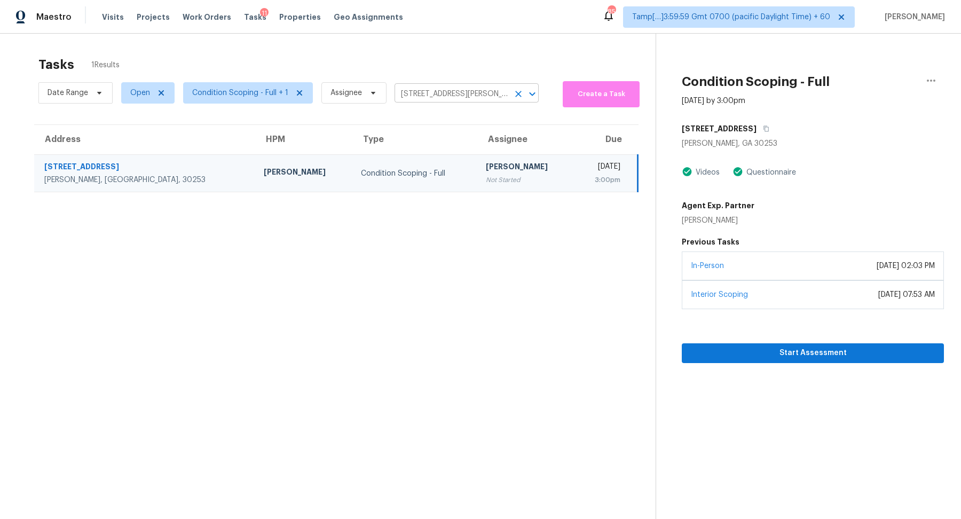
click at [463, 95] on input "201 Autumn Lake Way, McDonough, GA 30253" at bounding box center [452, 94] width 114 height 17
paste input "5319 Radford Loop Fairburn, GA, 3021"
type input "5319 Radford Loop Fairburn, GA, 30213"
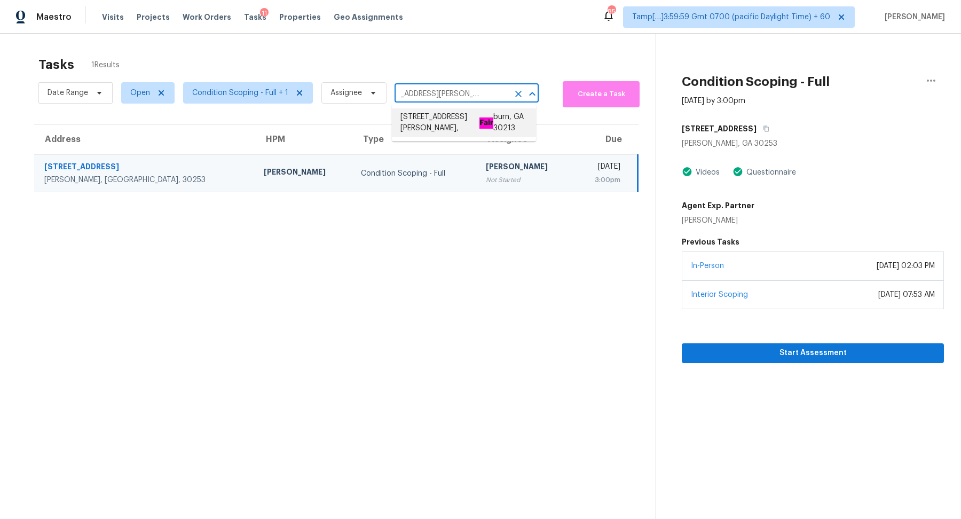
click at [414, 120] on li "5319 Radford Loop, Fair burn, GA 30213" at bounding box center [464, 122] width 144 height 29
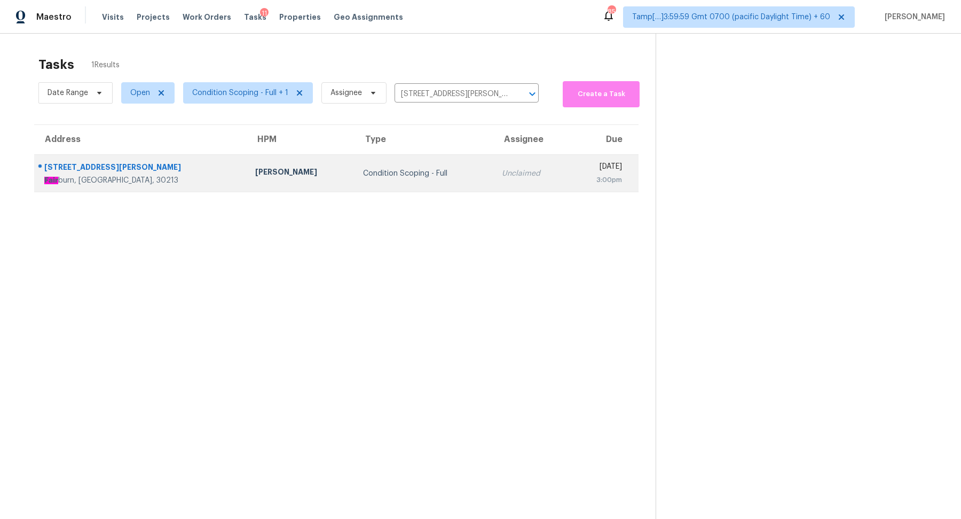
click at [502, 173] on div "Unclaimed" at bounding box center [531, 173] width 59 height 11
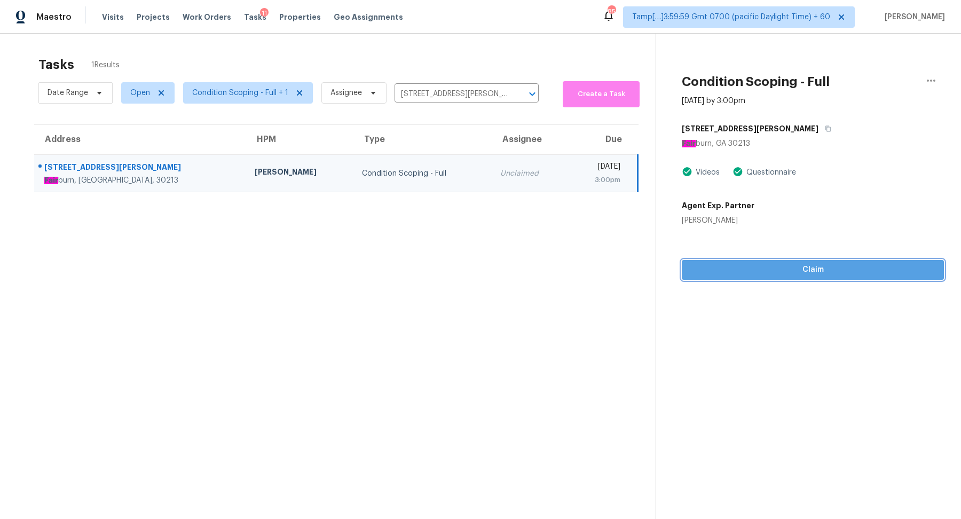
click at [764, 274] on span "Claim" at bounding box center [813, 269] width 245 height 13
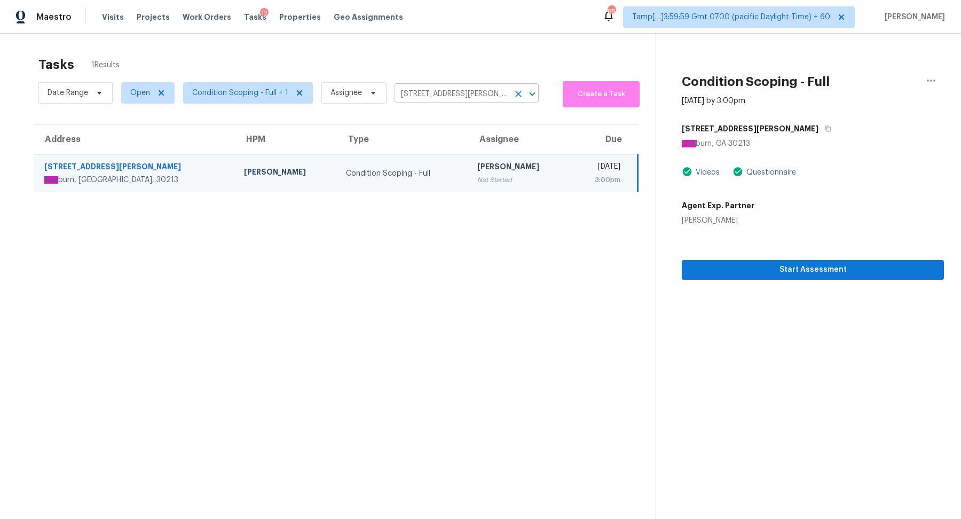
click at [453, 88] on input "5319 Radford Loop, Fairburn, GA 30213" at bounding box center [452, 94] width 114 height 17
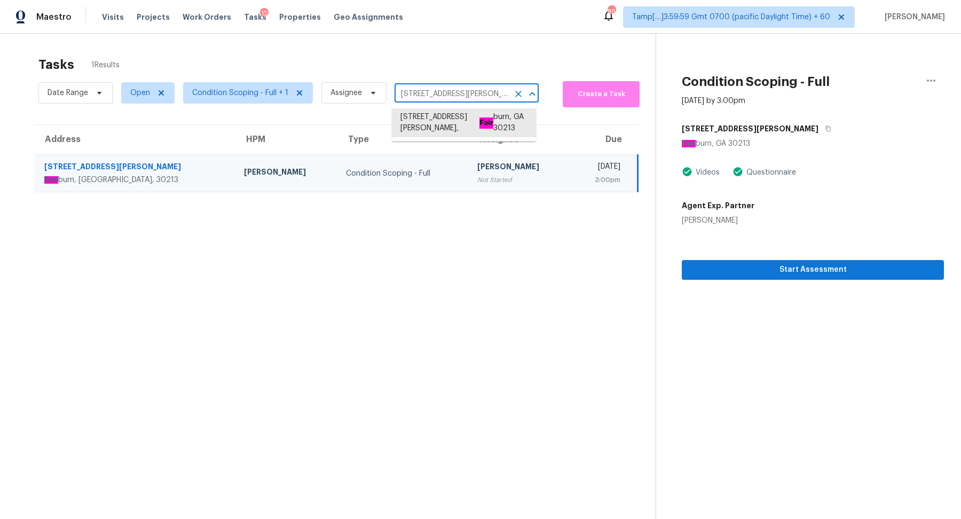
paste input "887 Brandy Oaks Ln, Stone Mountain, GA 30088"
type input "887 Brandy Oaks Ln, Stone Mountain, GA 30088"
click at [423, 121] on li "887 Brandy Oaks Ln, Stone Mountain, GA 30088" at bounding box center [464, 122] width 144 height 29
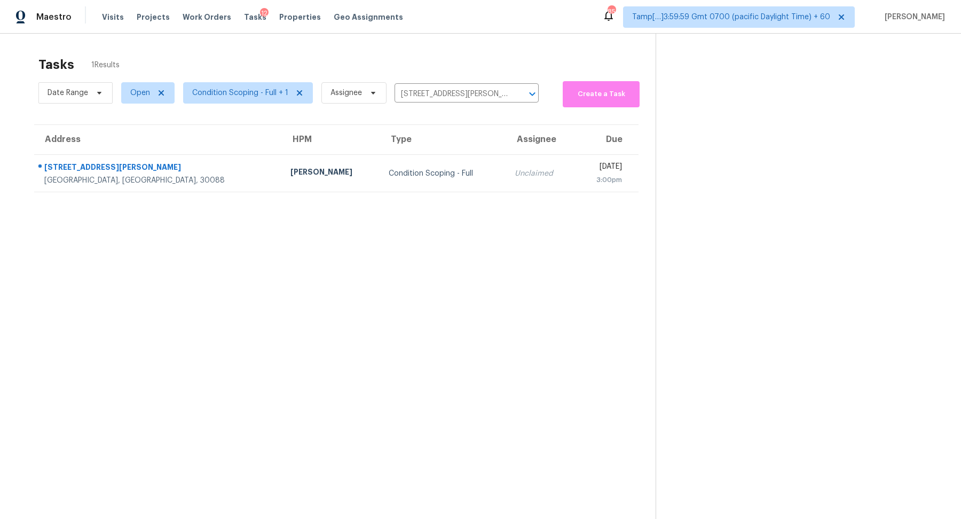
click at [404, 185] on td "Condition Scoping - Full" at bounding box center [443, 173] width 126 height 37
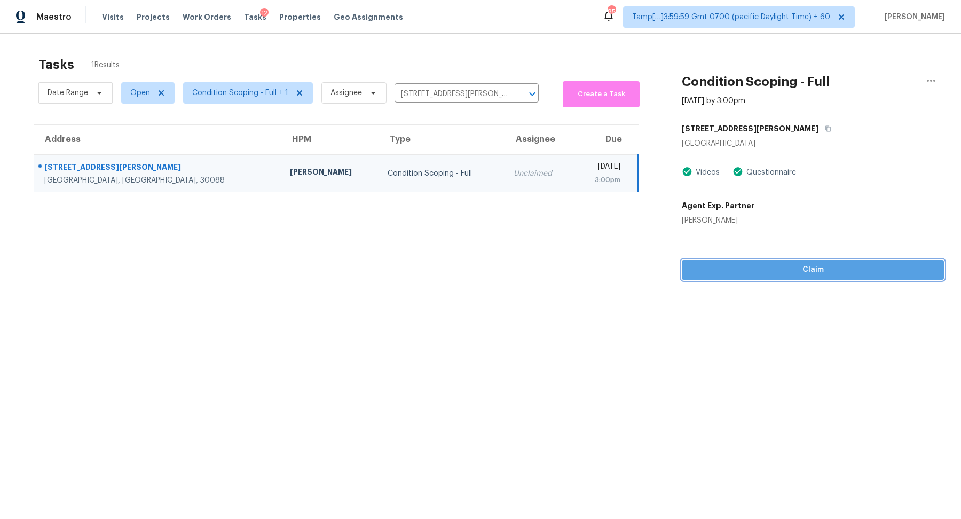
click at [744, 275] on span "Claim" at bounding box center [813, 269] width 245 height 13
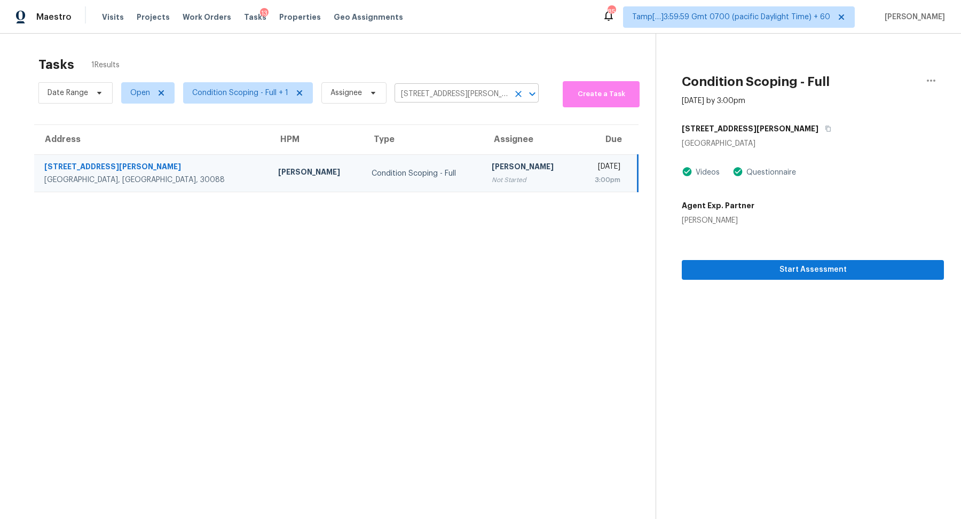
click at [411, 88] on input "887 Brandy Oaks Ln, Stone Mountain, GA 30088" at bounding box center [452, 94] width 114 height 17
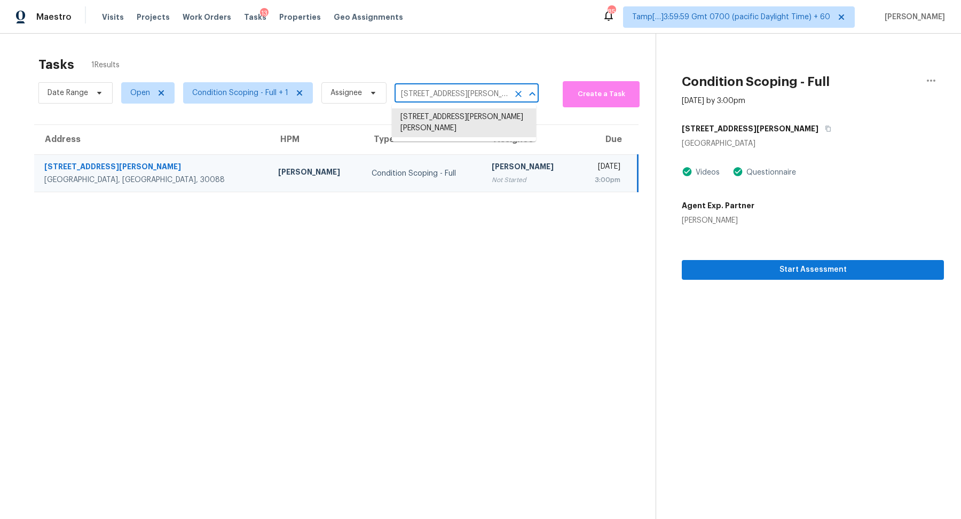
click at [411, 88] on input "887 Brandy Oaks Ln, Stone Mountain, GA 30088" at bounding box center [452, 94] width 114 height 17
paste input "201 Autumn Lake Way McDonough, GA, 30253"
type input "201 Autumn Lake Way McDonough, GA, 30253"
click at [443, 117] on li "201 Autumn Lake Way, McDonough, GA 30253" at bounding box center [464, 117] width 144 height 18
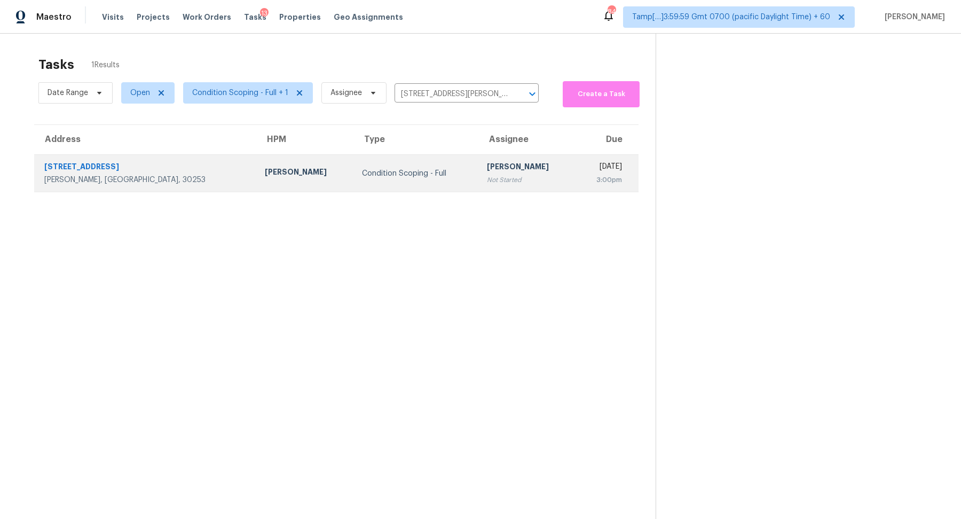
click at [401, 183] on td "Condition Scoping - Full" at bounding box center [416, 173] width 125 height 37
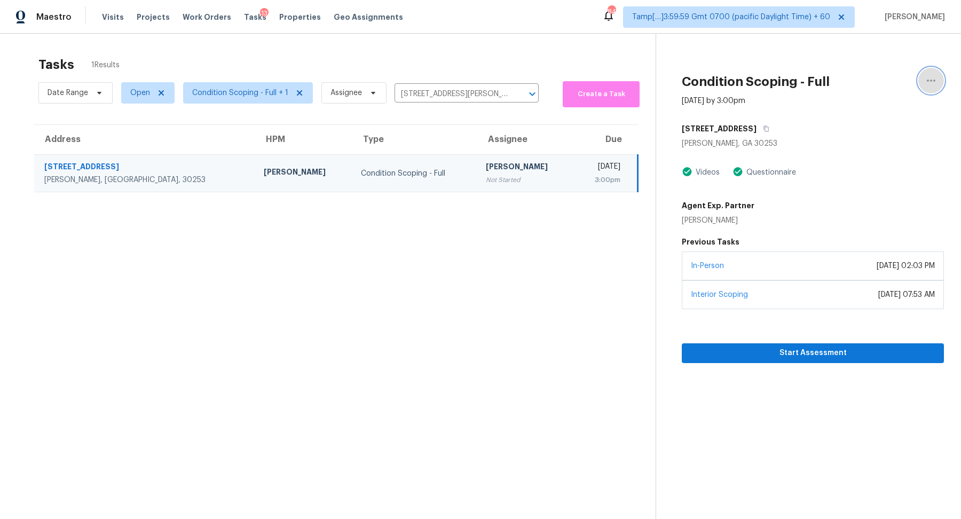
click at [937, 84] on icon "button" at bounding box center [931, 80] width 13 height 13
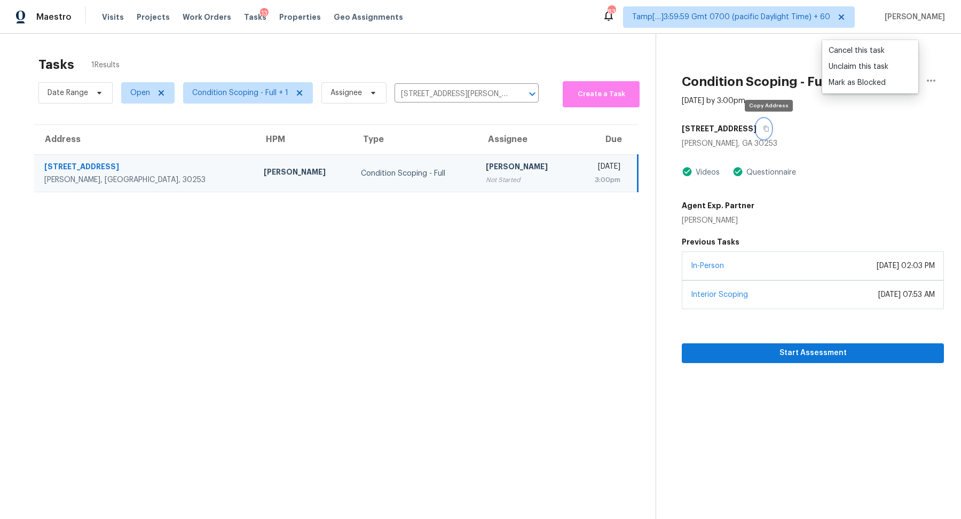
click at [768, 132] on button "button" at bounding box center [764, 128] width 14 height 19
click at [439, 95] on input "201 Autumn Lake Way, McDonough, GA 30253" at bounding box center [452, 94] width 114 height 17
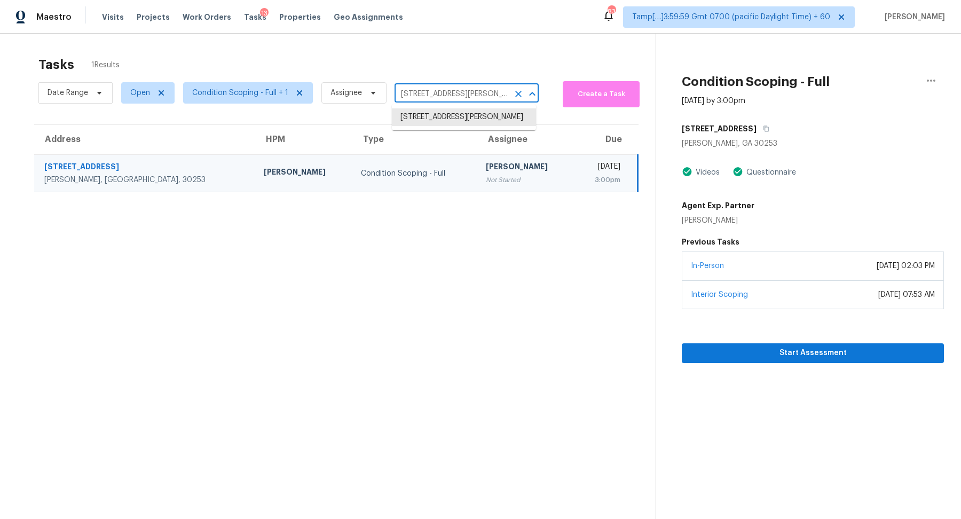
click at [439, 95] on input "201 Autumn Lake Way, McDonough, GA 30253" at bounding box center [452, 94] width 114 height 17
paste input "887 Brandy Oaks Ln, Stone Mountain, GA 30088"
type input "887 Brandy Oaks Ln, Stone Mountain, GA 30088"
click at [477, 118] on li "887 Brandy Oaks Ln, Stone Mountain, GA 30088" at bounding box center [464, 122] width 144 height 29
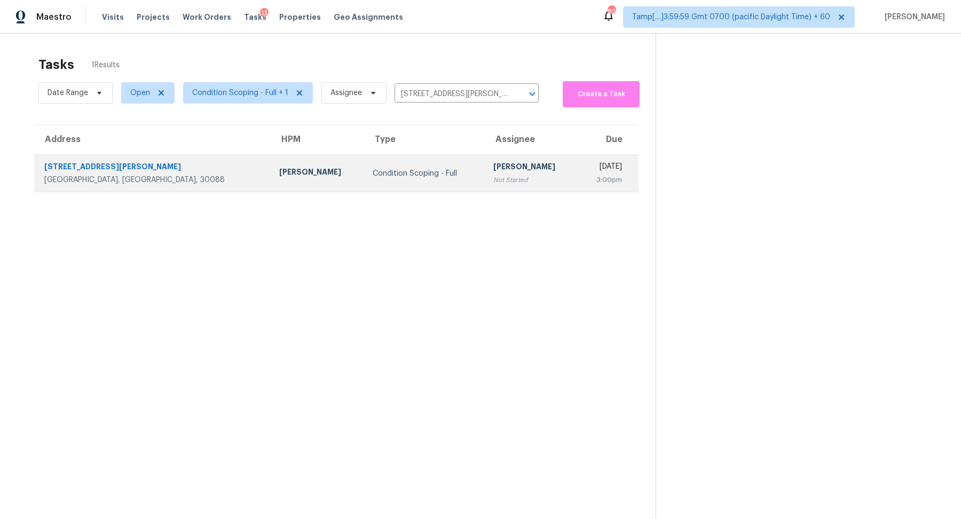
click at [494, 167] on div "[PERSON_NAME]" at bounding box center [532, 167] width 77 height 13
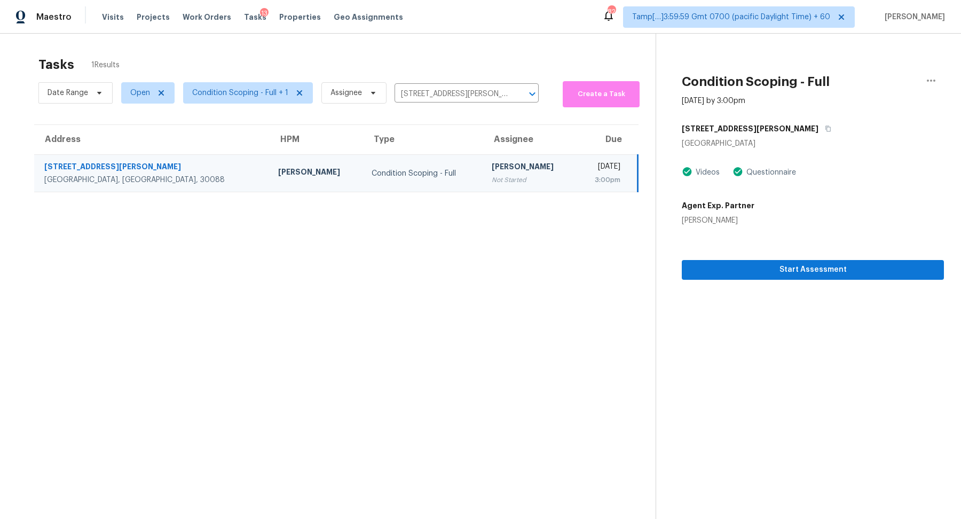
click at [730, 280] on section "Condition Scoping - Full Aug 26th 2025 by 3:00pm 887 Brandy Oaks Ln Stone Mount…" at bounding box center [800, 293] width 288 height 519
click at [737, 272] on span "Start Assessment" at bounding box center [813, 269] width 245 height 13
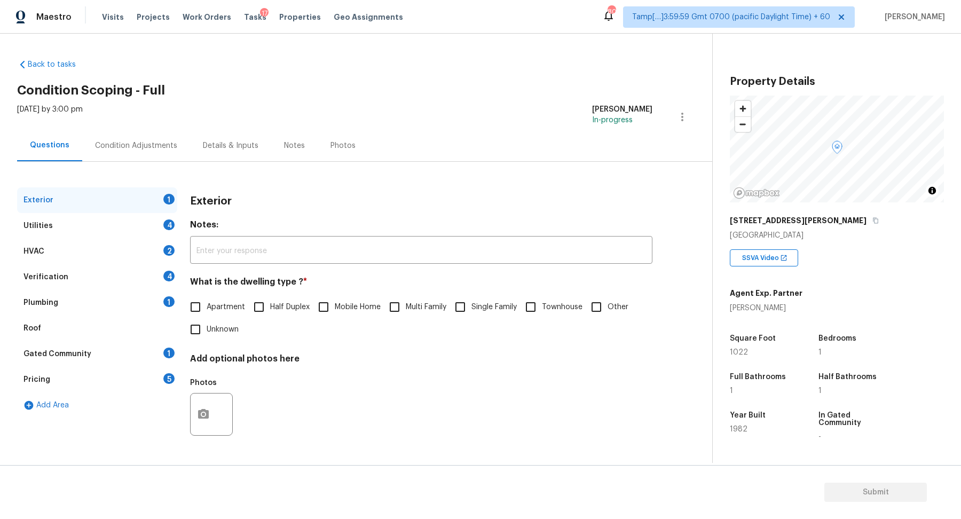
click at [555, 311] on span "Townhouse" at bounding box center [562, 307] width 41 height 11
click at [542, 311] on input "Townhouse" at bounding box center [531, 307] width 22 height 22
checkbox input "true"
click at [152, 235] on div "Utilities 4" at bounding box center [97, 226] width 160 height 26
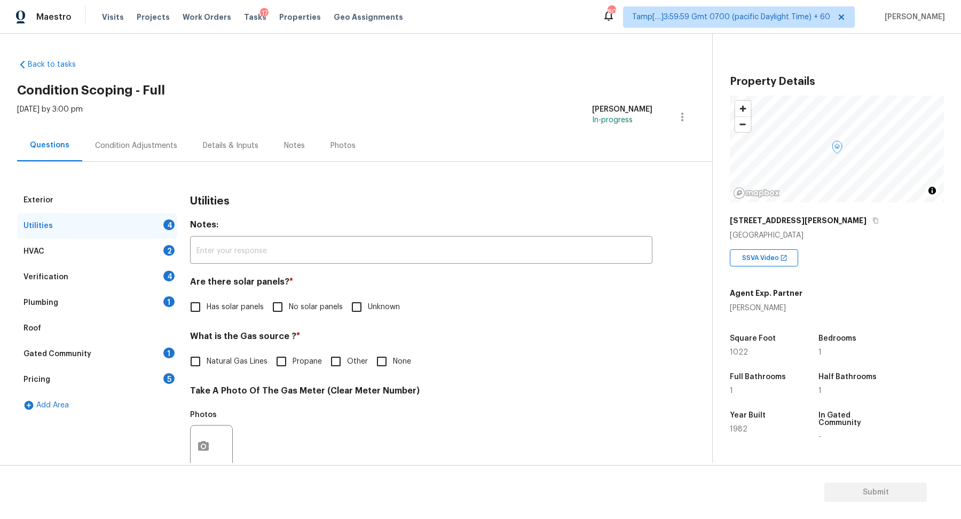
click at [300, 312] on span "No solar panels" at bounding box center [316, 307] width 54 height 11
click at [289, 312] on input "No solar panels" at bounding box center [278, 307] width 22 height 22
checkbox input "true"
click at [225, 364] on span "Natural Gas Lines" at bounding box center [237, 362] width 61 height 11
click at [207, 364] on input "Natural Gas Lines" at bounding box center [195, 362] width 22 height 22
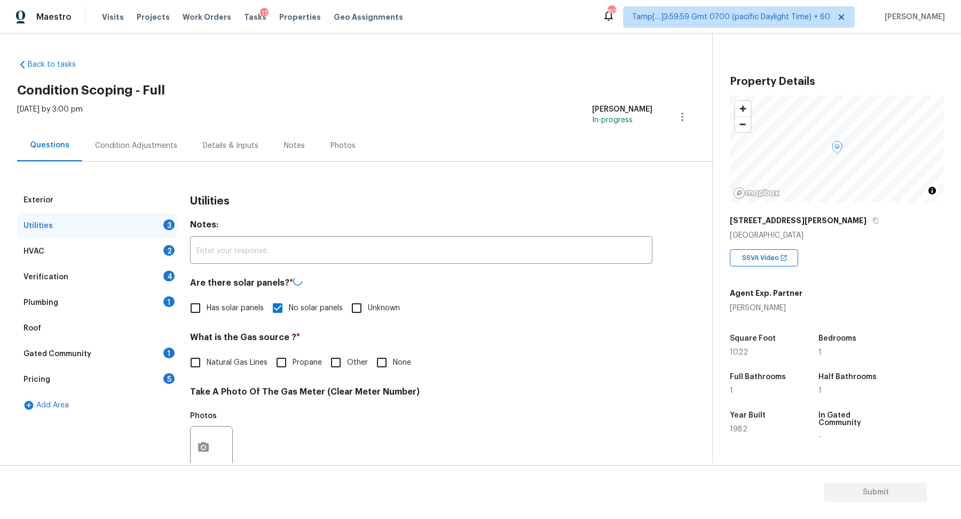
checkbox input "true"
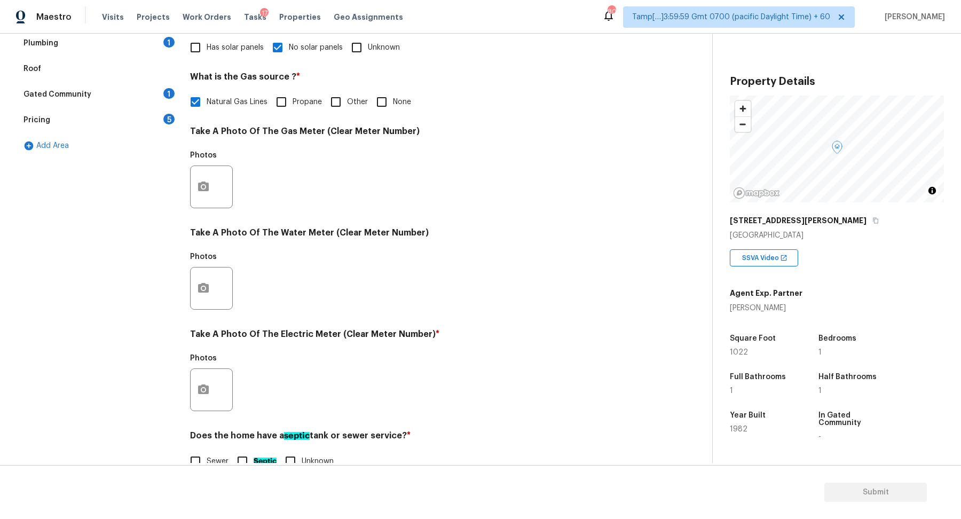
scroll to position [284, 0]
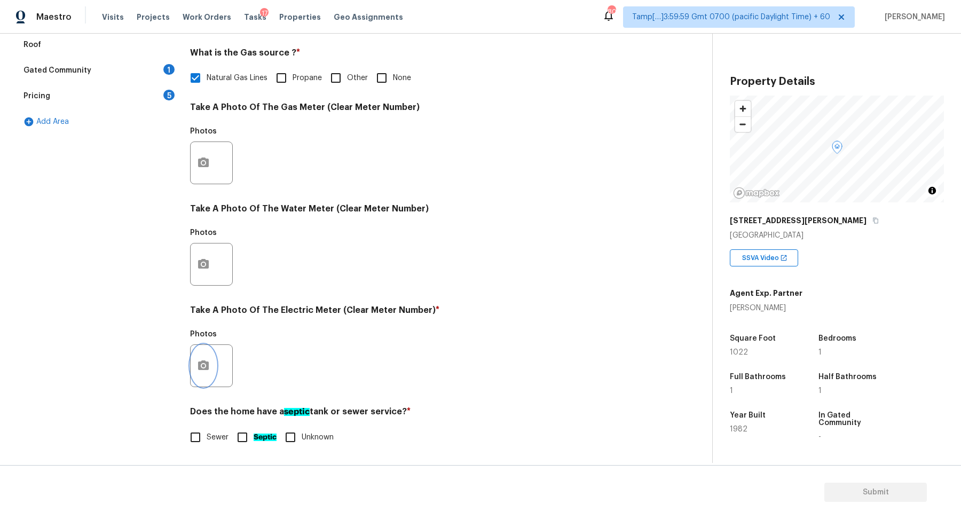
click at [209, 372] on button "button" at bounding box center [204, 366] width 26 height 42
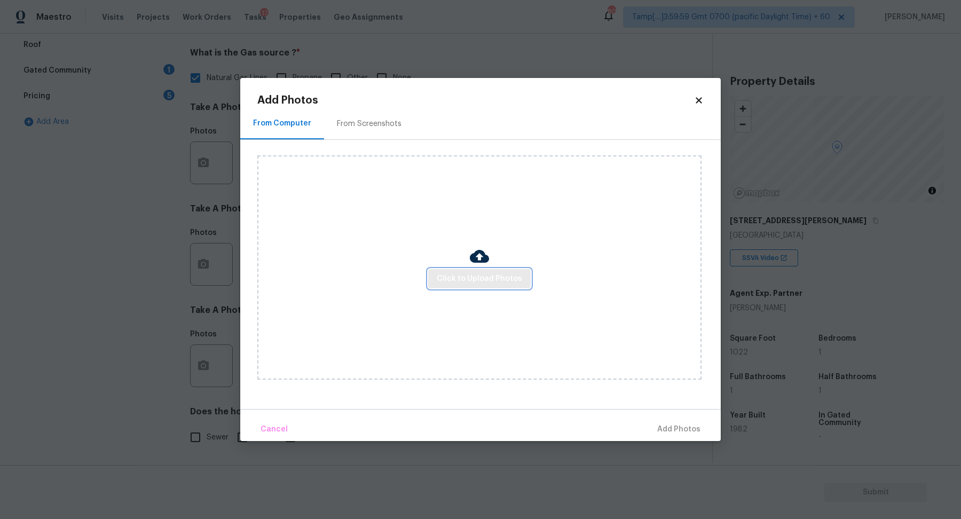
click at [479, 286] on button "Click to Upload Photos" at bounding box center [479, 279] width 103 height 20
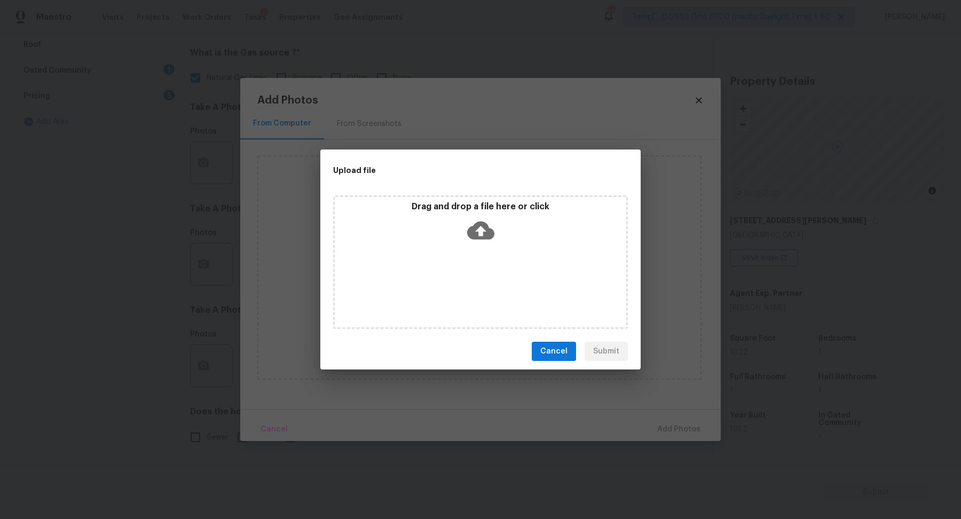
click at [502, 242] on div "Drag and drop a file here or click" at bounding box center [481, 224] width 292 height 46
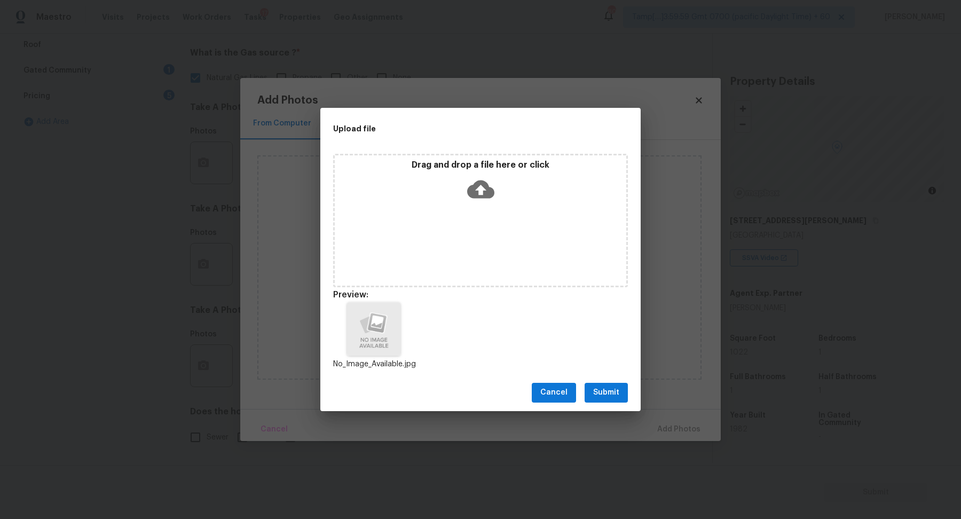
click at [618, 386] on span "Submit" at bounding box center [606, 392] width 26 height 13
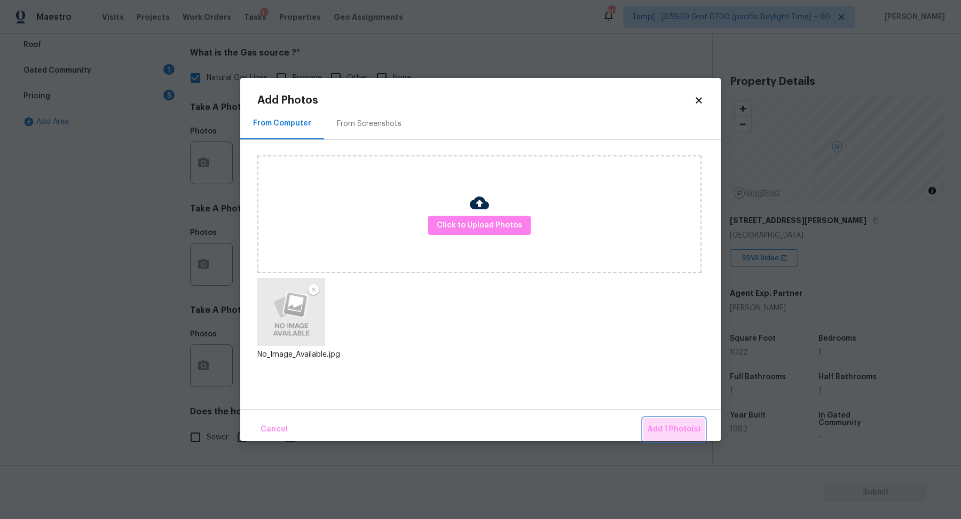
click at [678, 429] on span "Add 1 Photo(s)" at bounding box center [674, 429] width 53 height 13
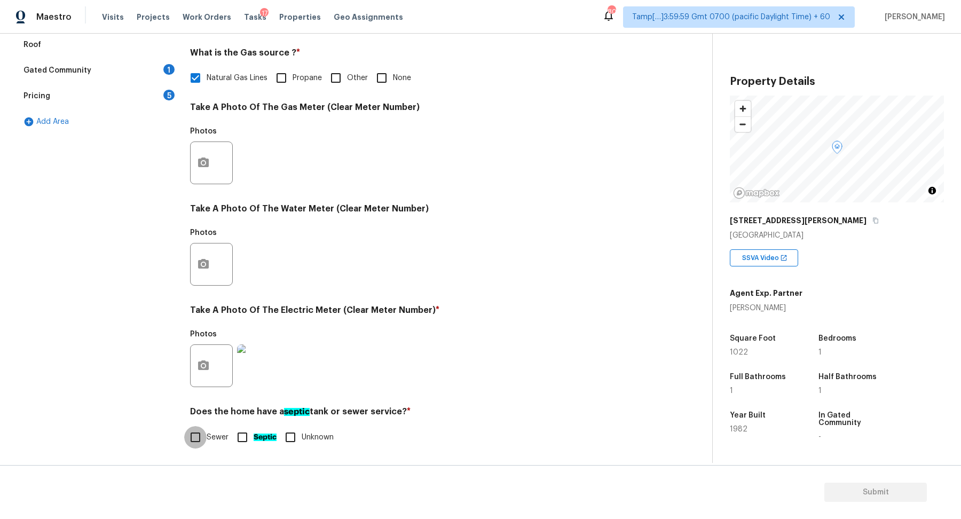
click at [202, 443] on input "Sewer" at bounding box center [195, 437] width 22 height 22
checkbox input "true"
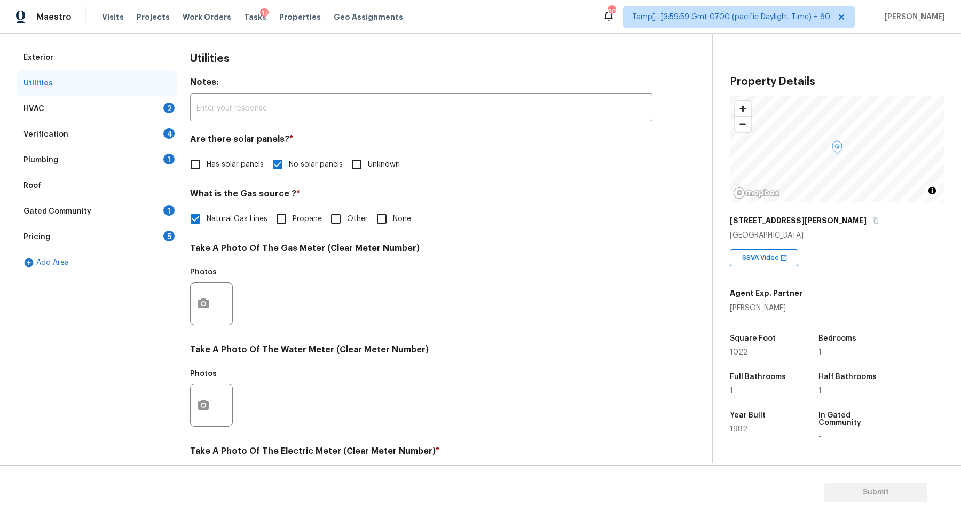
click at [138, 113] on div "HVAC 2" at bounding box center [97, 109] width 160 height 26
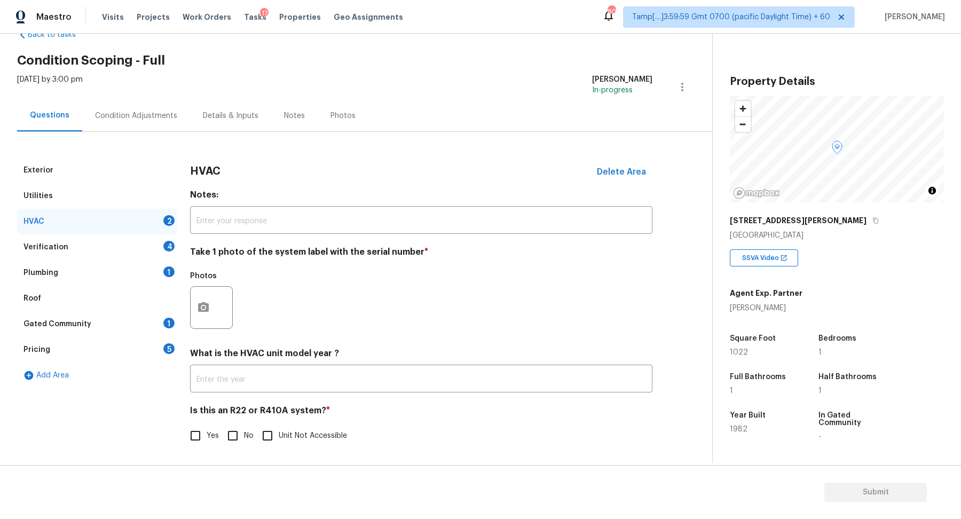
scroll to position [29, 0]
click at [205, 302] on icon "button" at bounding box center [203, 308] width 13 height 13
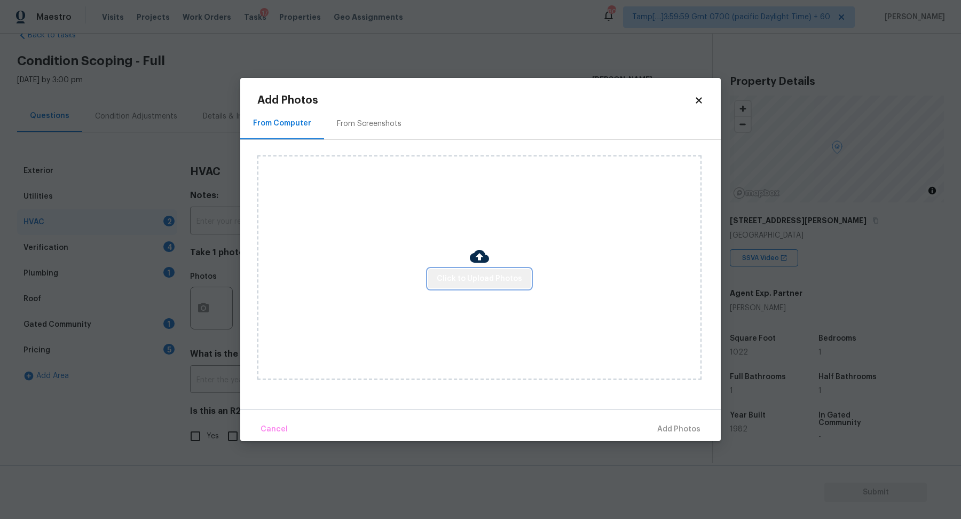
click at [495, 269] on button "Click to Upload Photos" at bounding box center [479, 279] width 103 height 20
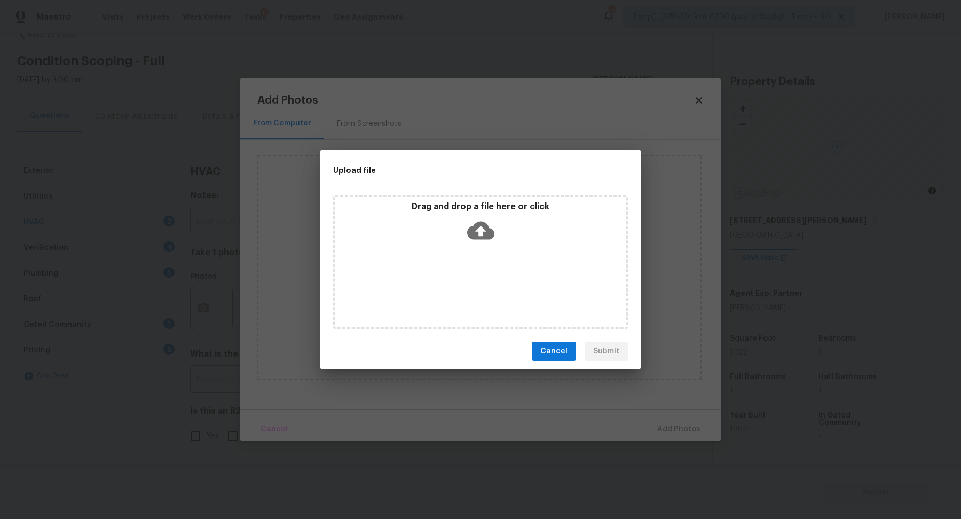
click at [495, 260] on div "Drag and drop a file here or click" at bounding box center [480, 262] width 295 height 134
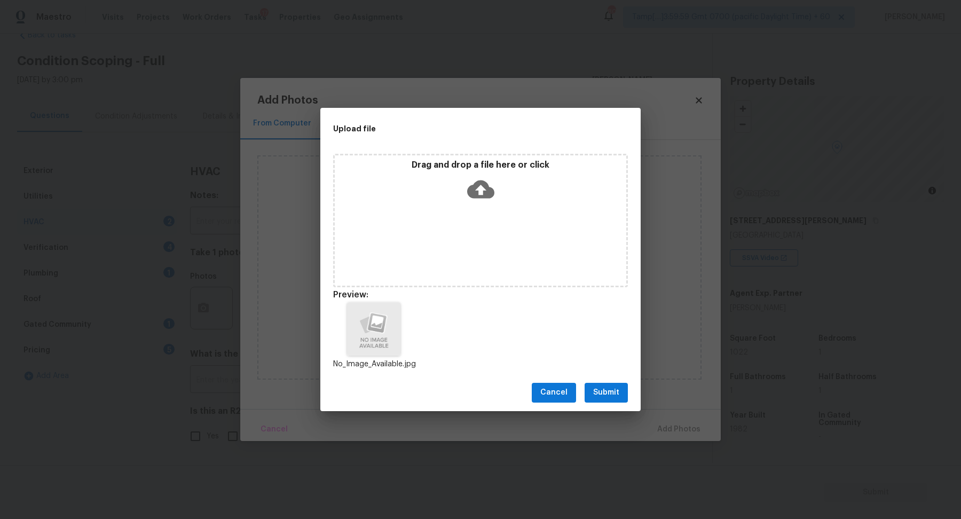
click at [611, 390] on span "Submit" at bounding box center [606, 392] width 26 height 13
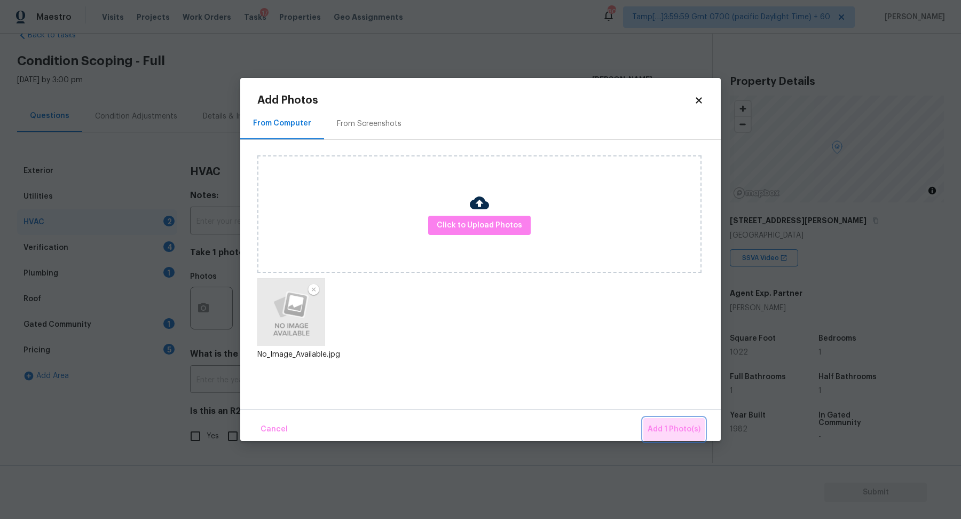
click at [685, 433] on span "Add 1 Photo(s)" at bounding box center [674, 429] width 53 height 13
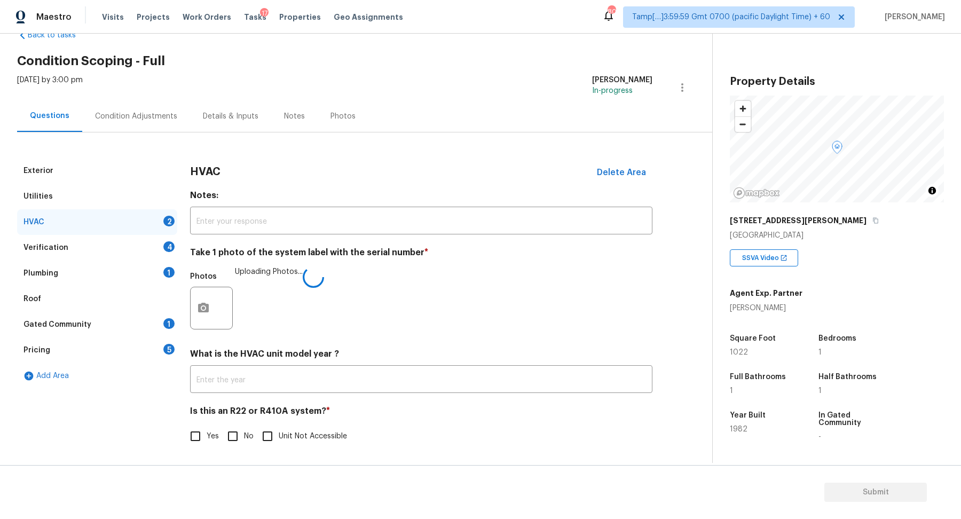
click at [251, 435] on span "No" at bounding box center [249, 436] width 10 height 11
click at [244, 435] on input "No" at bounding box center [233, 436] width 22 height 22
checkbox input "true"
click at [166, 250] on div "4" at bounding box center [168, 246] width 11 height 11
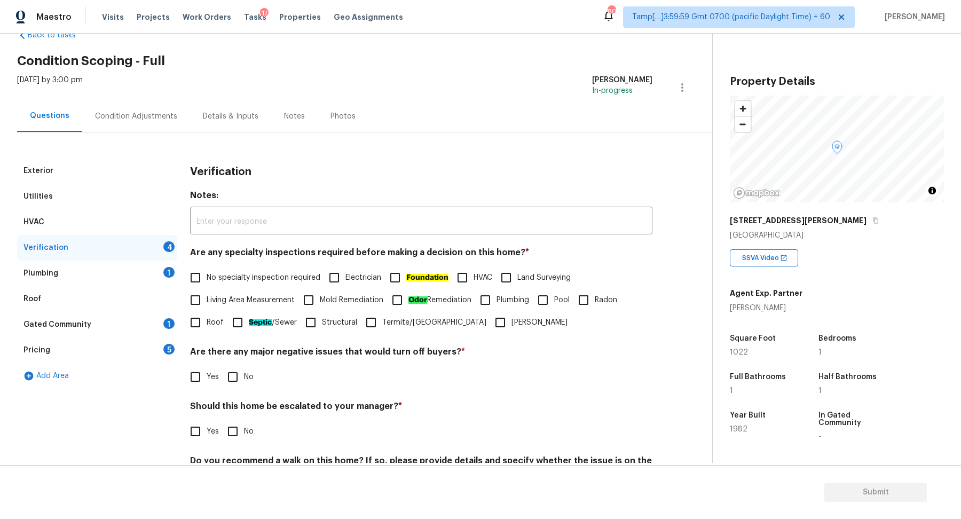
click at [217, 288] on label "No specialty inspection required" at bounding box center [252, 278] width 136 height 22
click at [207, 288] on input "No specialty inspection required" at bounding box center [195, 278] width 22 height 22
checkbox input "true"
click at [246, 374] on span "No" at bounding box center [249, 377] width 10 height 11
click at [244, 374] on input "No" at bounding box center [233, 377] width 22 height 22
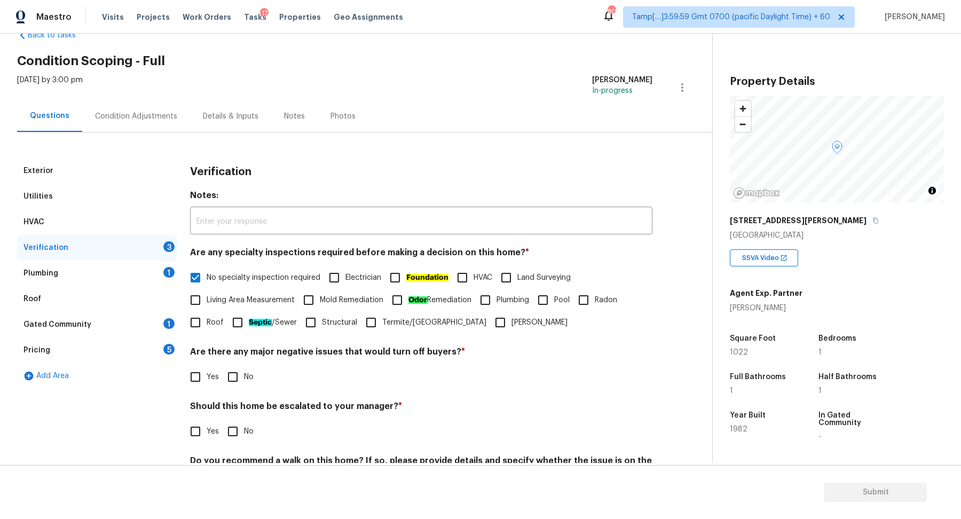
checkbox input "true"
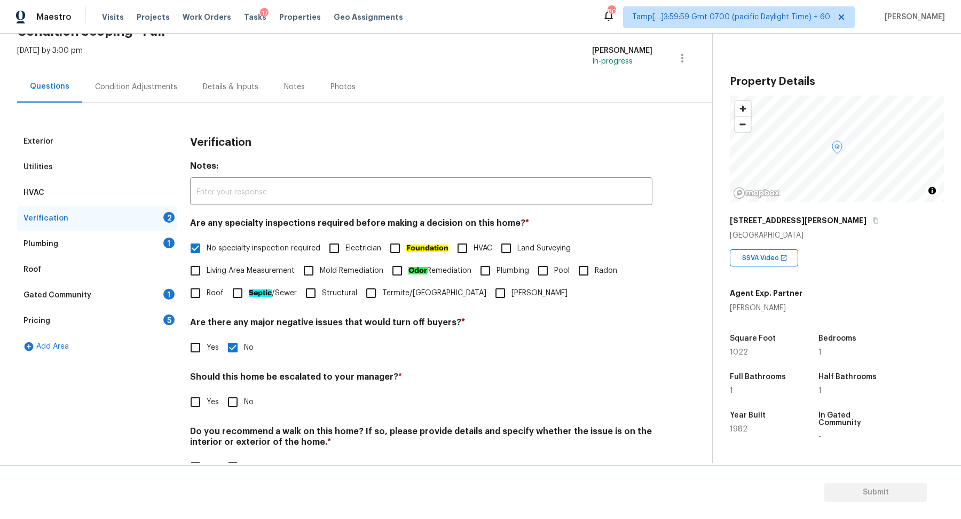
scroll to position [89, 0]
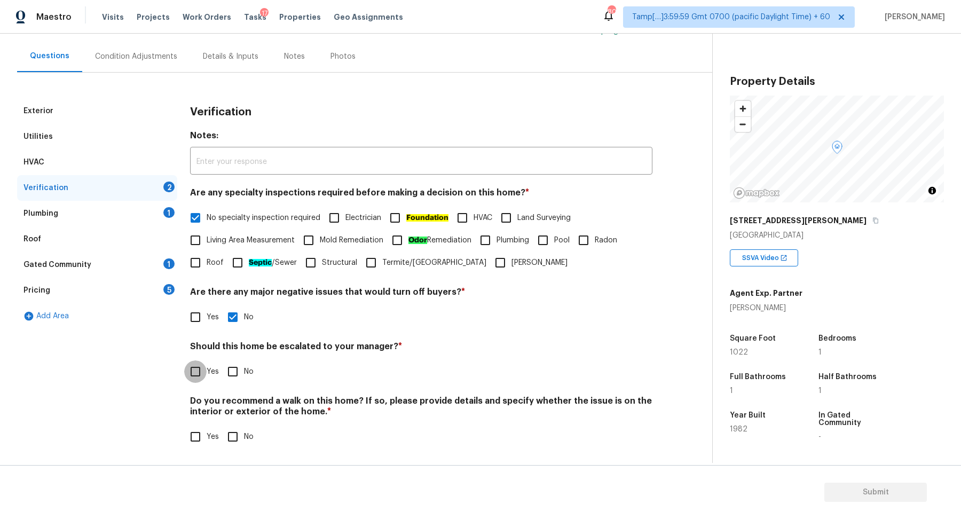
click at [192, 381] on input "Yes" at bounding box center [195, 372] width 22 height 22
checkbox input "true"
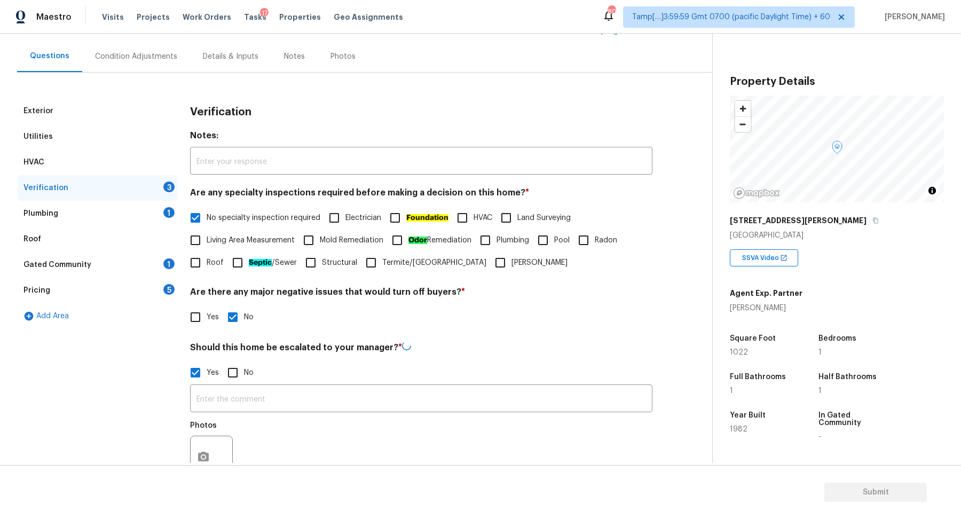
scroll to position [140, 0]
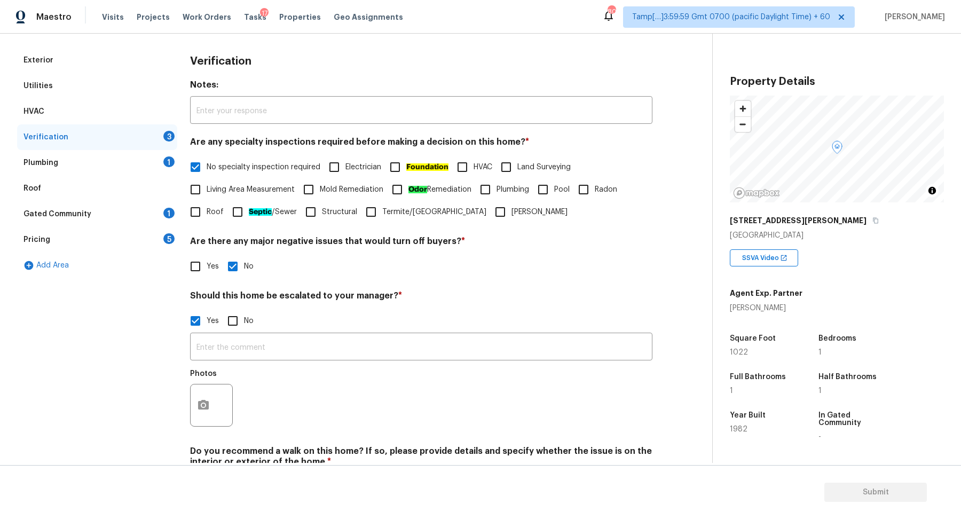
click at [221, 394] on div at bounding box center [211, 405] width 43 height 43
click at [210, 404] on button "button" at bounding box center [204, 406] width 26 height 42
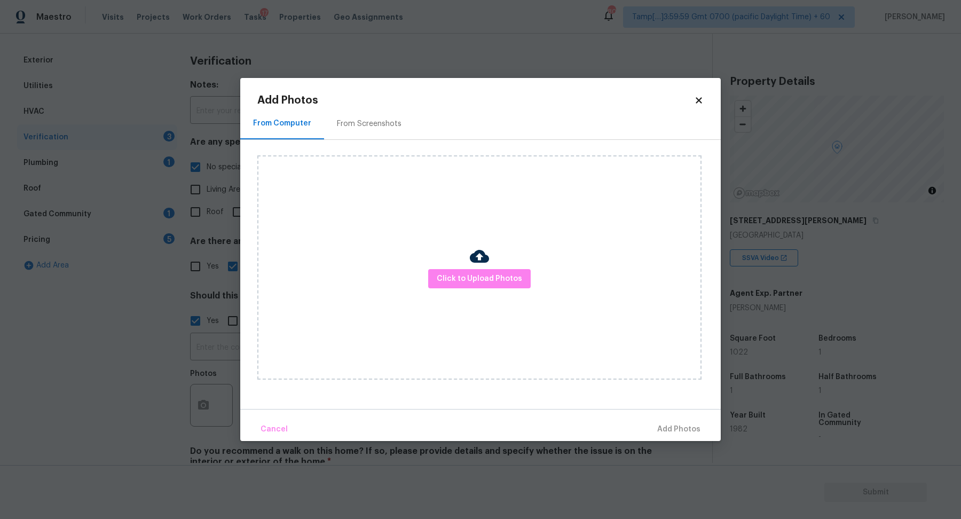
click at [533, 276] on div "Click to Upload Photos" at bounding box center [479, 267] width 444 height 224
click at [506, 276] on span "Click to Upload Photos" at bounding box center [479, 278] width 85 height 13
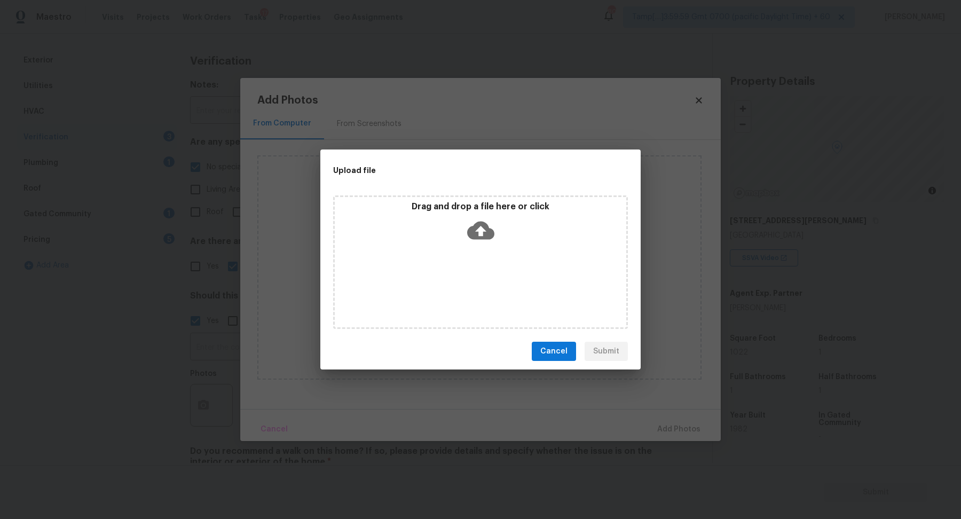
click at [507, 251] on div "Drag and drop a file here or click" at bounding box center [480, 262] width 295 height 134
click at [487, 239] on icon at bounding box center [480, 230] width 27 height 27
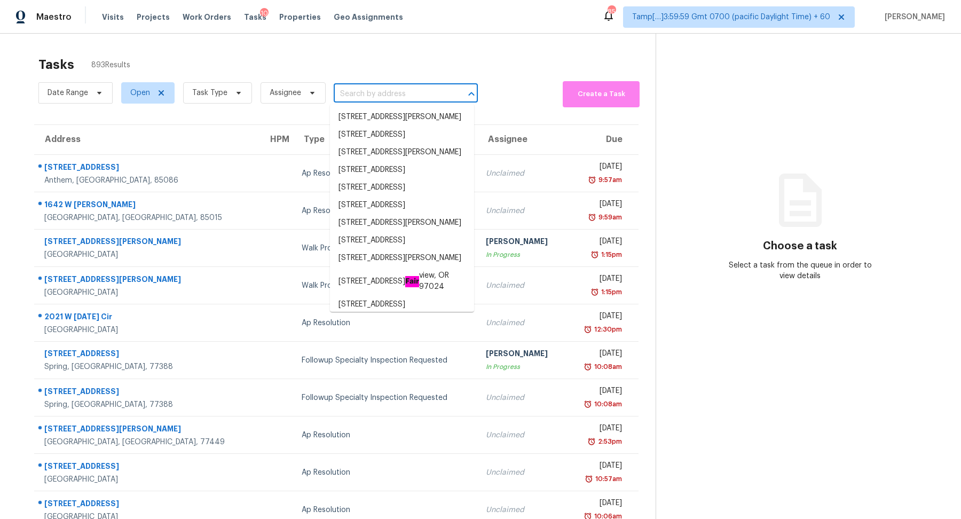
click at [374, 100] on input "text" at bounding box center [391, 94] width 114 height 17
paste input "12013 Myrtle Rock Dr Riverview, FL, 33578"
type input "12013 Myrtle Rock Dr Riverview, FL, 33578"
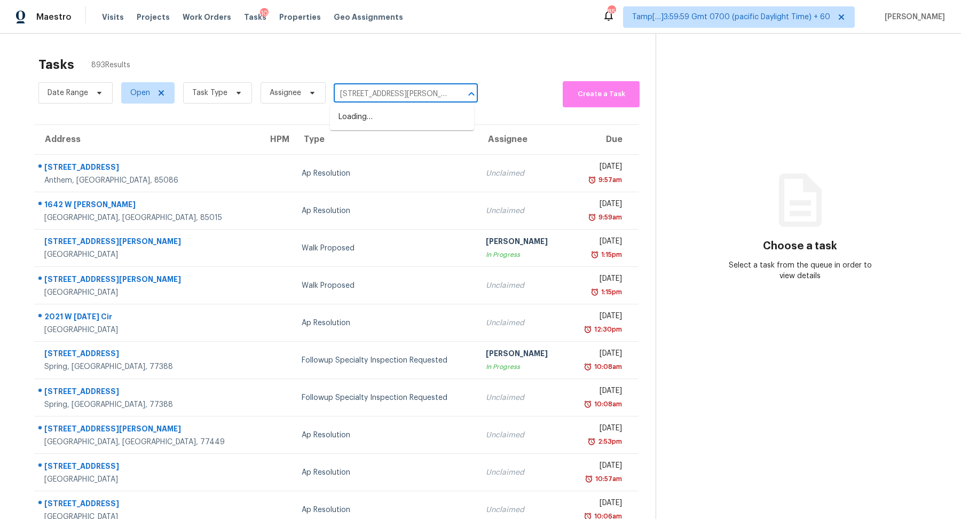
scroll to position [0, 37]
click at [394, 118] on li "12013 Myrtle Rock Dr, Riverview, FL 33578" at bounding box center [402, 117] width 144 height 18
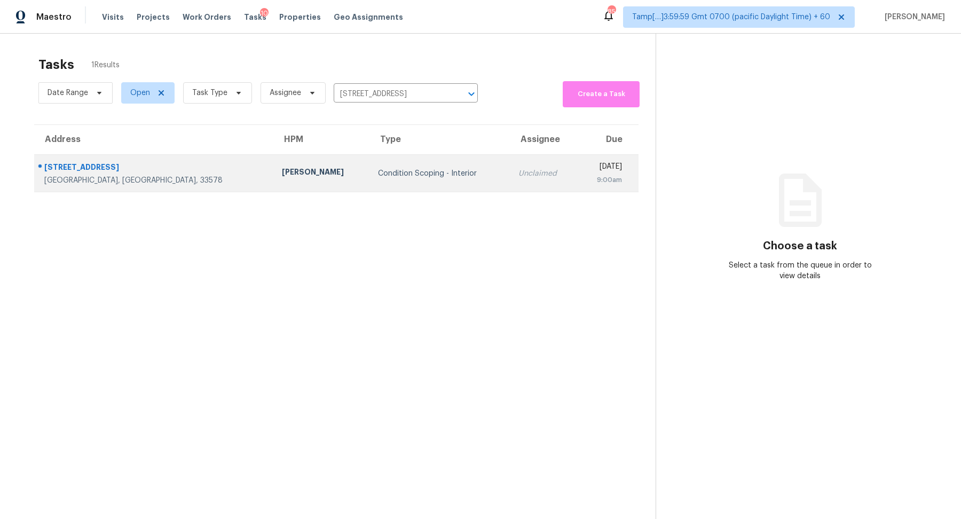
click at [387, 181] on td "Condition Scoping - Interior" at bounding box center [440, 173] width 141 height 37
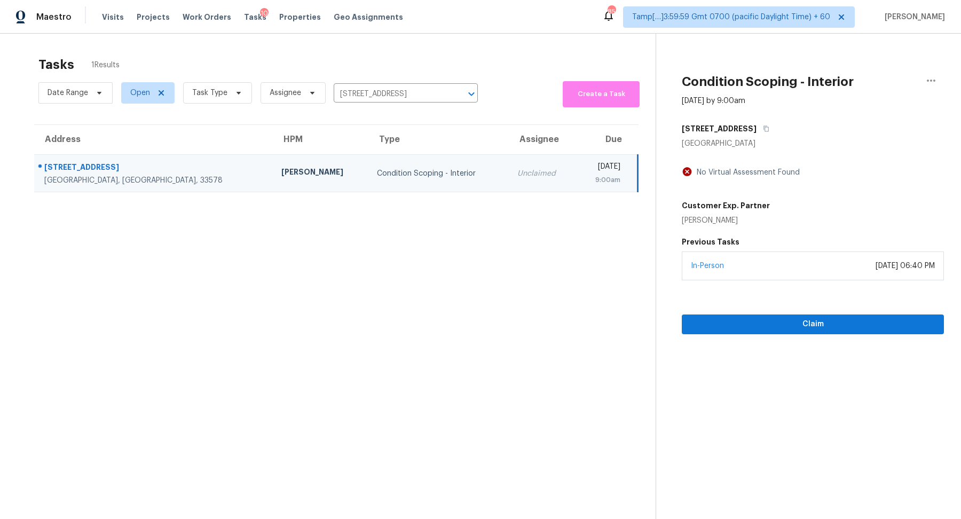
click at [783, 306] on div "Claim" at bounding box center [813, 307] width 262 height 54
click at [783, 311] on div "Claim" at bounding box center [813, 307] width 262 height 54
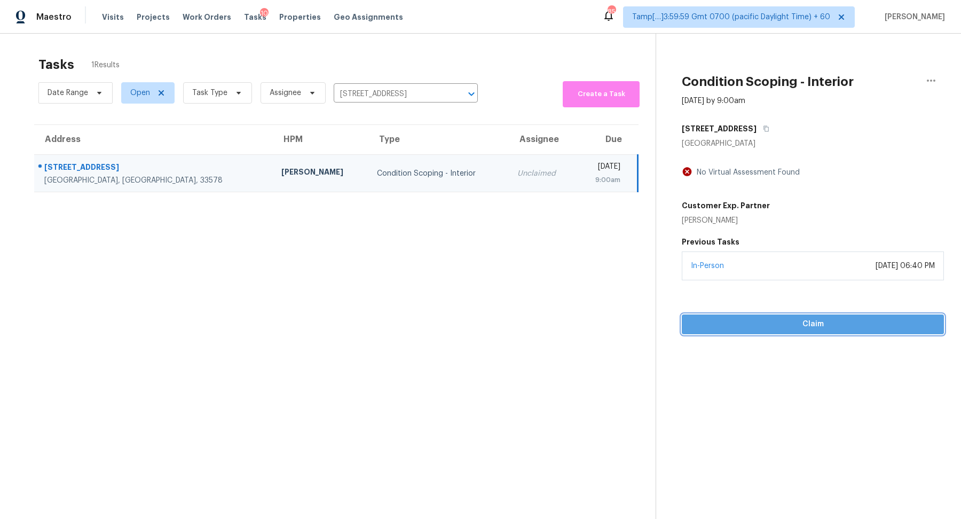
click at [783, 319] on span "Claim" at bounding box center [813, 324] width 245 height 13
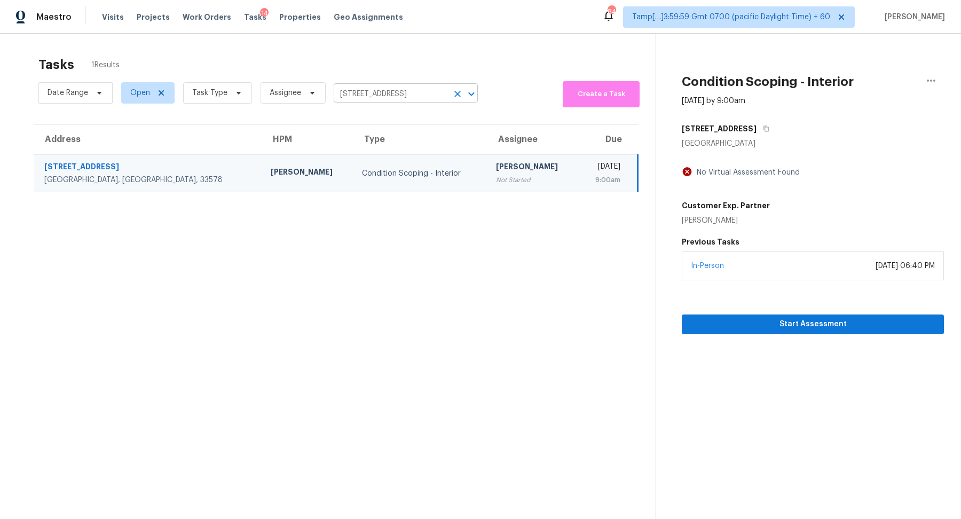
click at [403, 96] on input "12013 Myrtle Rock Dr, Riverview, FL 33578" at bounding box center [391, 94] width 114 height 17
paste input "71 Gorham Gates Dr Hiram, GA, 30141"
type input "171 Gorham Gates Dr Hiram, GA, 30141"
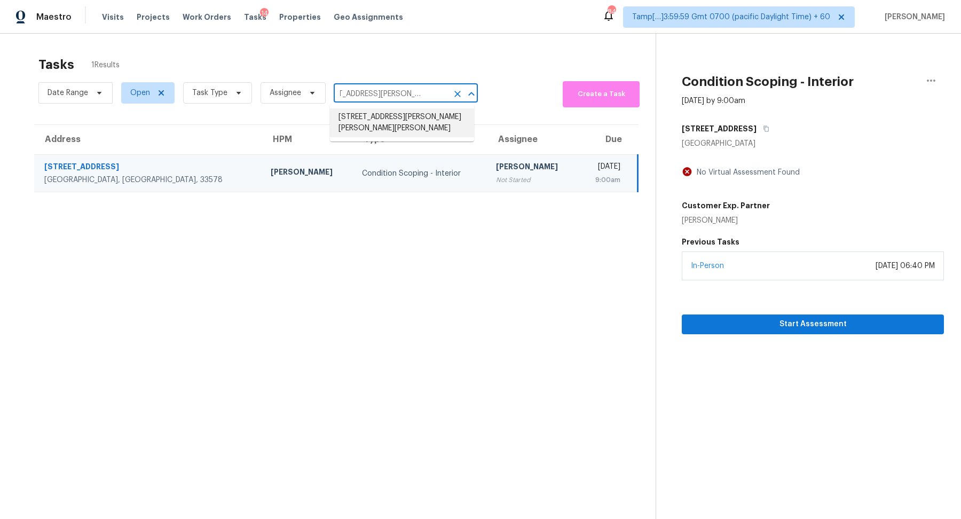
click at [387, 123] on li "171 Gorham Gates Dr, Hiram, GA 30141" at bounding box center [402, 122] width 144 height 29
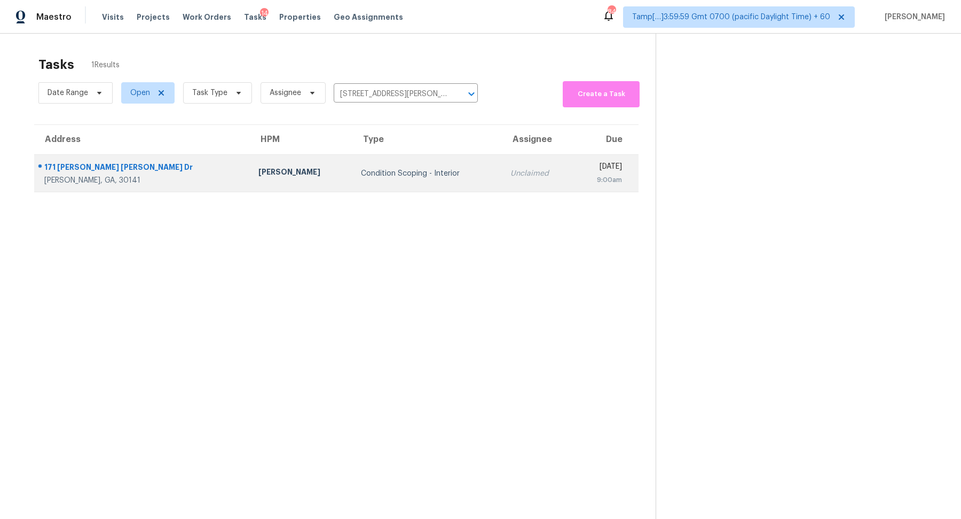
click at [393, 180] on td "Condition Scoping - Interior" at bounding box center [428, 173] width 150 height 37
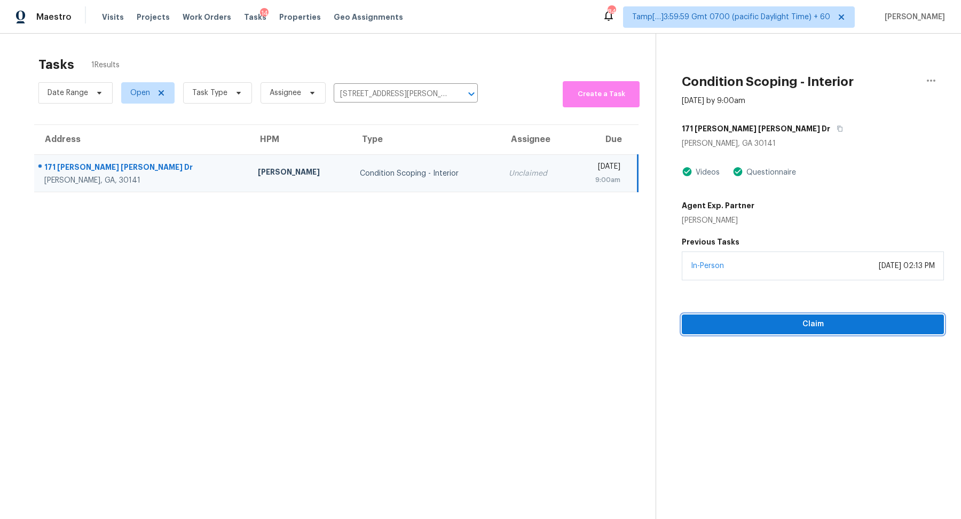
click at [744, 320] on span "Claim" at bounding box center [813, 324] width 245 height 13
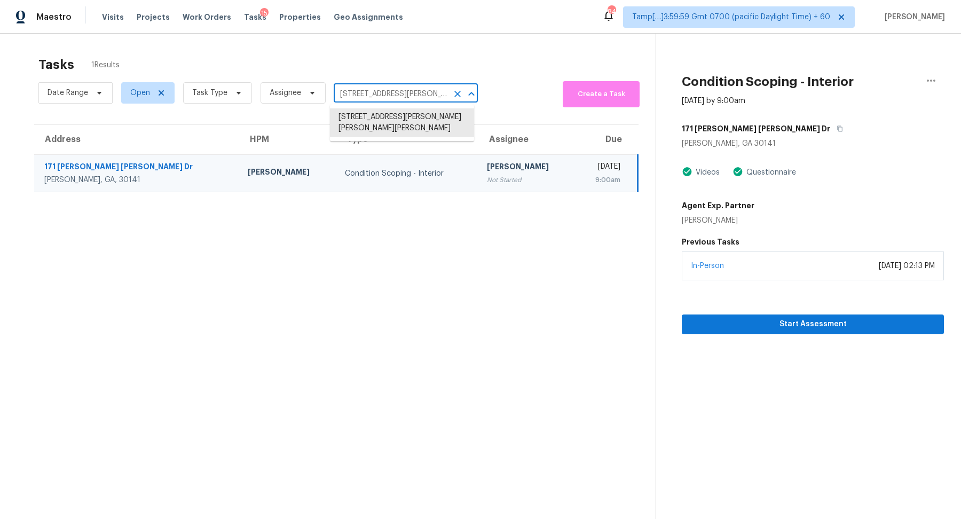
click at [413, 99] on input "171 Gorham Gates Dr, Hiram, GA 30141" at bounding box center [391, 94] width 114 height 17
paste input "1 Derby Ln Lugoff, SC, 29078"
type input "11 Derby Ln Lugoff, SC, 29078"
click at [390, 125] on li "11 Derby Ln, Lugoff, SC 29078" at bounding box center [402, 117] width 144 height 18
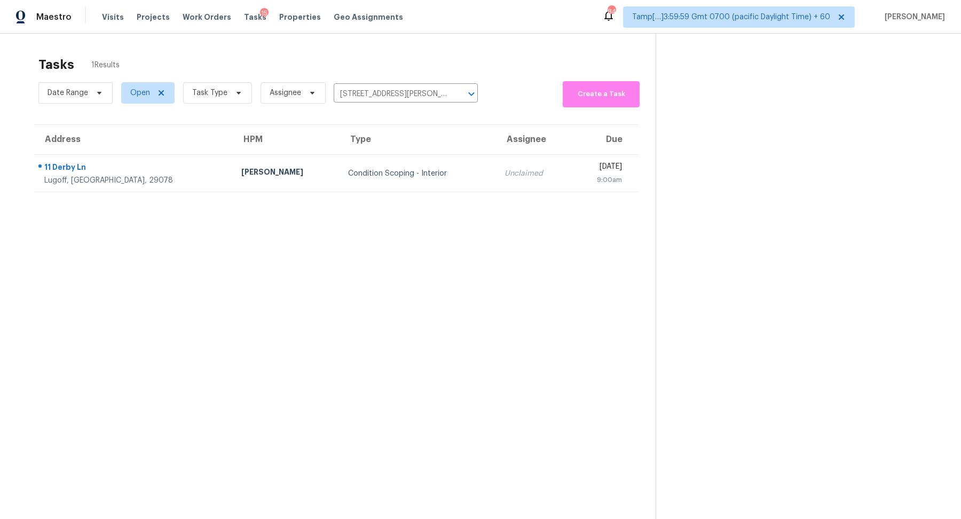
click at [385, 175] on div "Condition Scoping - Interior" at bounding box center [417, 173] width 139 height 11
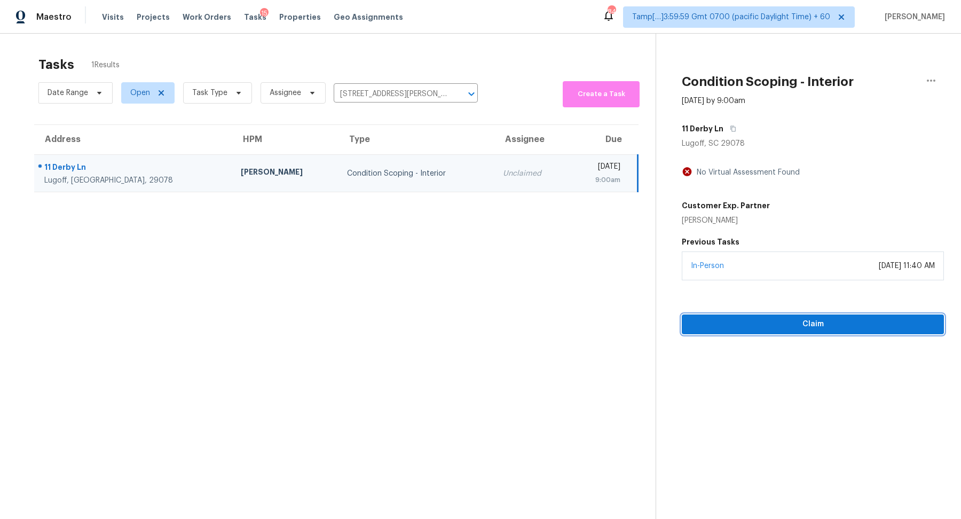
click at [765, 320] on span "Claim" at bounding box center [813, 324] width 245 height 13
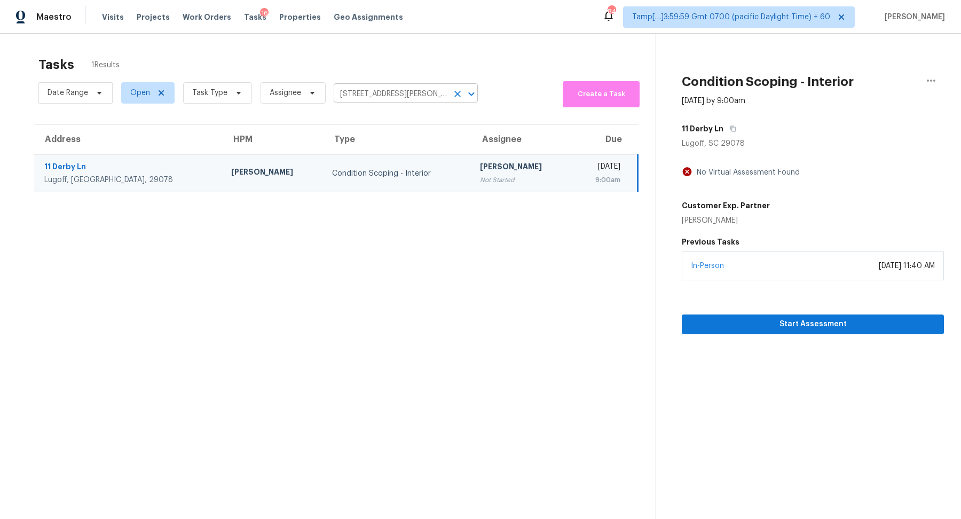
click at [417, 88] on input "11 Derby Ln, Lugoff, SC 29078" at bounding box center [391, 94] width 114 height 17
paste input "977 White Leaf Cir Castle Rock, CO, 8010"
type input "977 White Leaf Cir Castle Rock, CO, 80108"
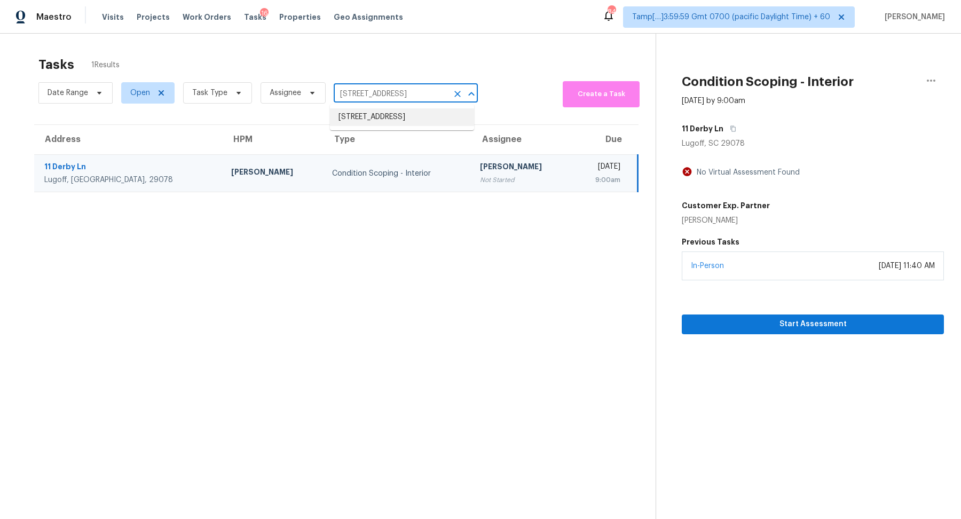
click at [381, 124] on li "977 White Leaf Cir, Castle Rock, CO 80108" at bounding box center [402, 117] width 144 height 18
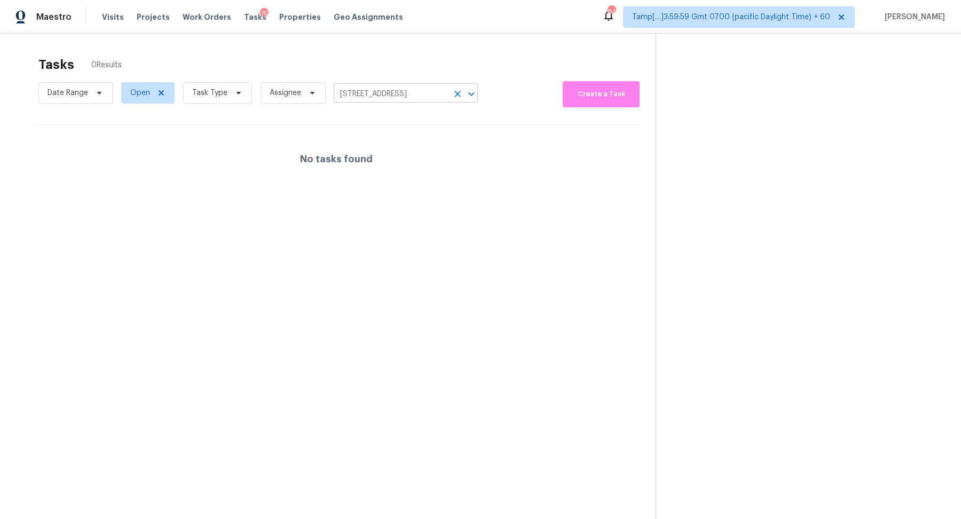
click at [405, 99] on input "977 White Leaf Cir, Castle Rock, CO 80108" at bounding box center [391, 94] width 114 height 17
paste input "418 Craven St Durham, NC, 27704"
type input "418 Craven St Durham, NC, 27704"
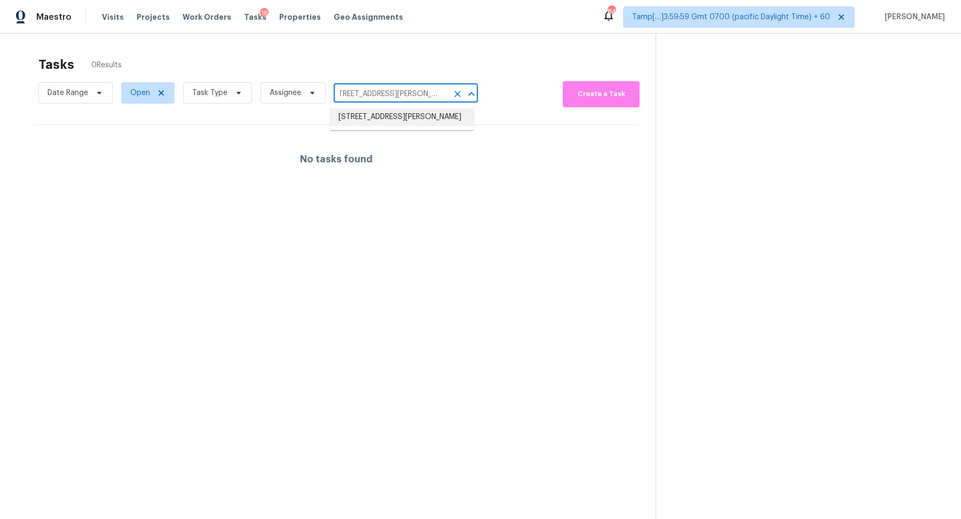
click at [409, 126] on li "418 Craven St, Durham, NC 27704" at bounding box center [402, 117] width 144 height 18
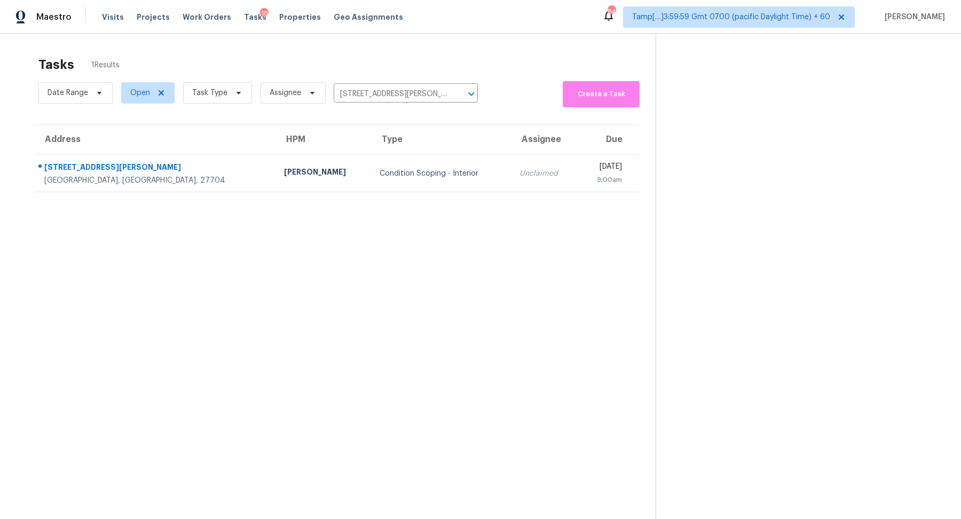
click at [380, 173] on div "Condition Scoping - Interior" at bounding box center [441, 173] width 123 height 11
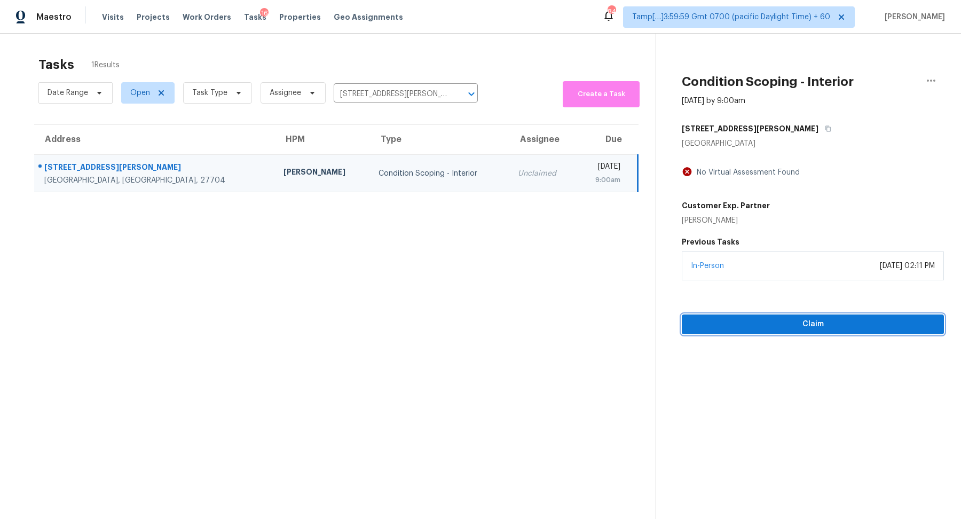
click at [735, 316] on button "Claim" at bounding box center [813, 325] width 262 height 20
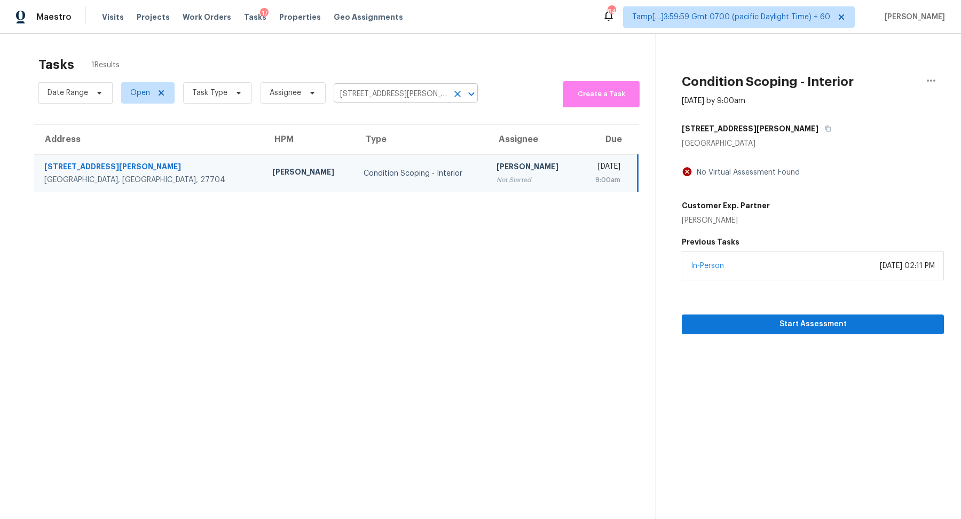
click at [409, 96] on input "418 Craven St, Durham, NC 27704" at bounding box center [391, 94] width 114 height 17
paste input "3002 Quail Ct Greenbrier, TN, 37073"
type input "3002 Quail Ct Greenbrier, TN, 37073"
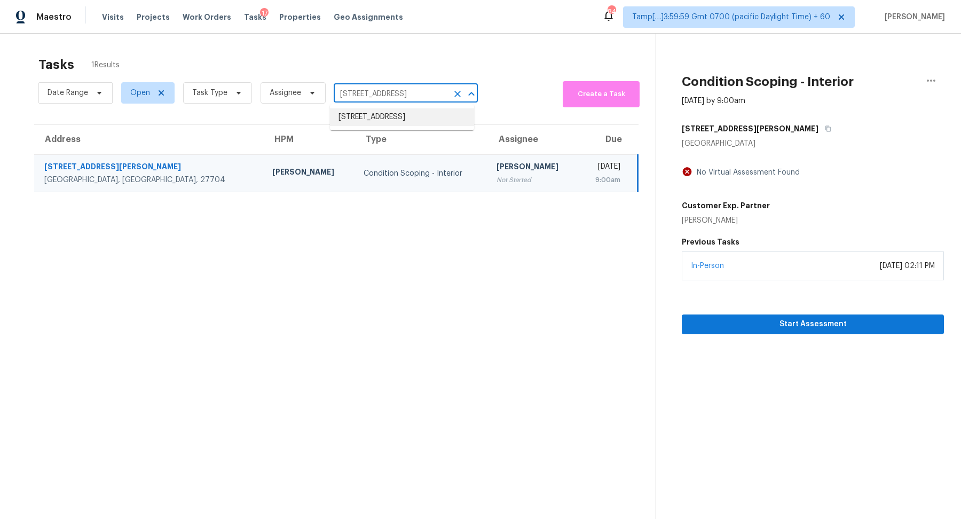
click at [417, 124] on li "3002 Quail Ct, Greenbrier, TN 37073" at bounding box center [402, 117] width 144 height 18
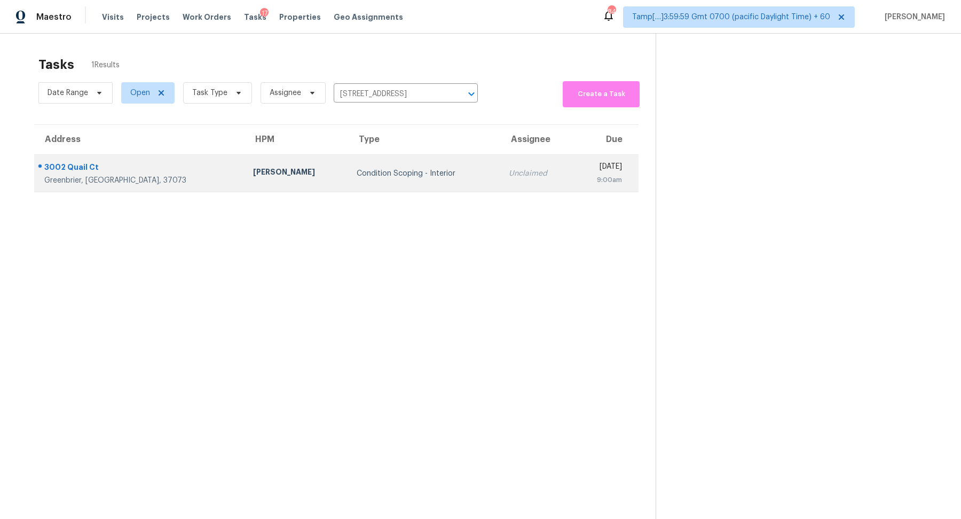
click at [397, 165] on td "Condition Scoping - Interior" at bounding box center [424, 173] width 152 height 37
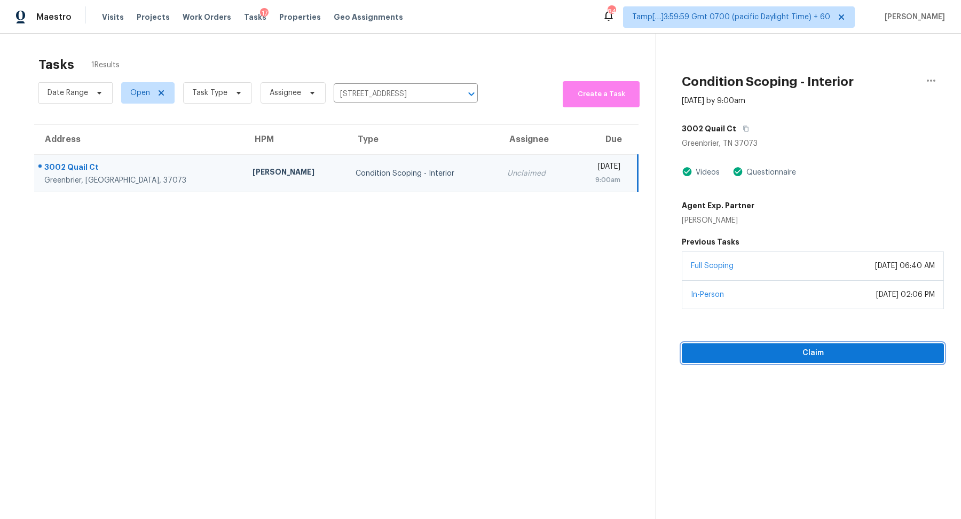
click at [786, 347] on span "Claim" at bounding box center [813, 353] width 245 height 13
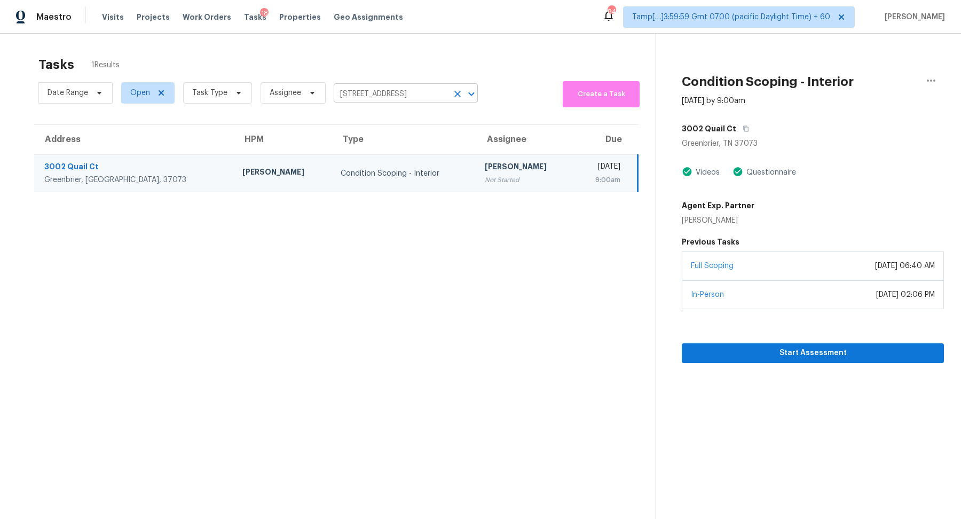
click at [401, 87] on input "3002 Quail Ct, Greenbrier, TN 37073" at bounding box center [391, 94] width 114 height 17
paste input "8358 Balmoral Ln Avon, IN, 4612"
type input "8358 Balmoral Ln Avon, IN, 46123"
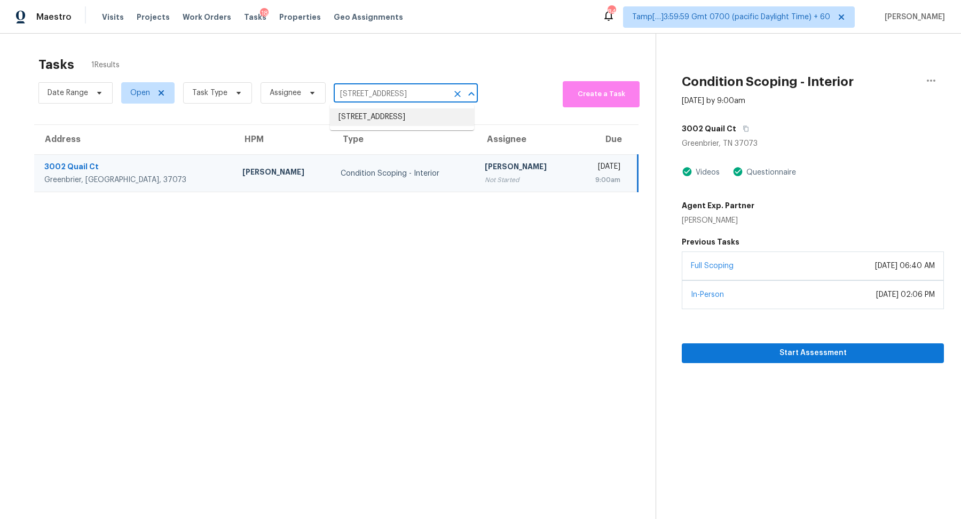
click at [354, 123] on li "8358 Balmoral Ln, Avon, IN 46123" at bounding box center [402, 117] width 144 height 18
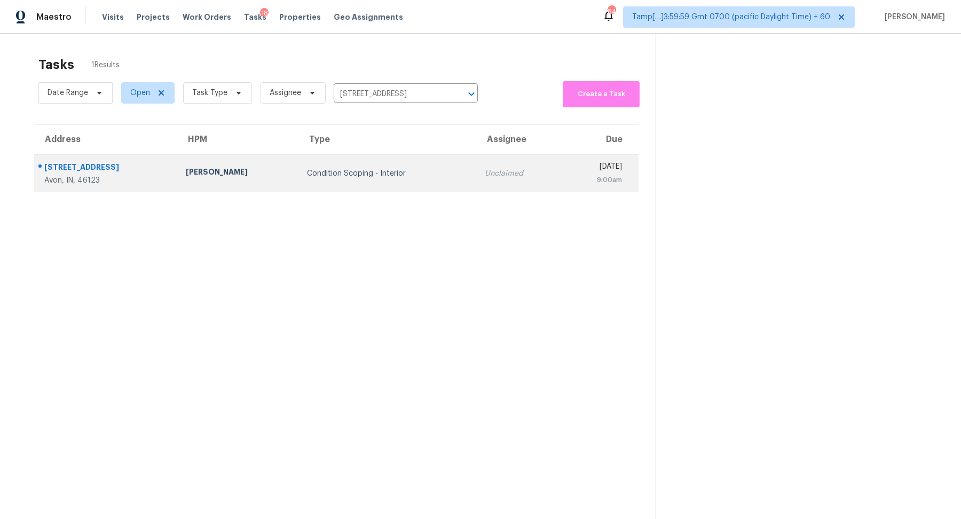
click at [485, 169] on div "Unclaimed" at bounding box center [519, 173] width 68 height 11
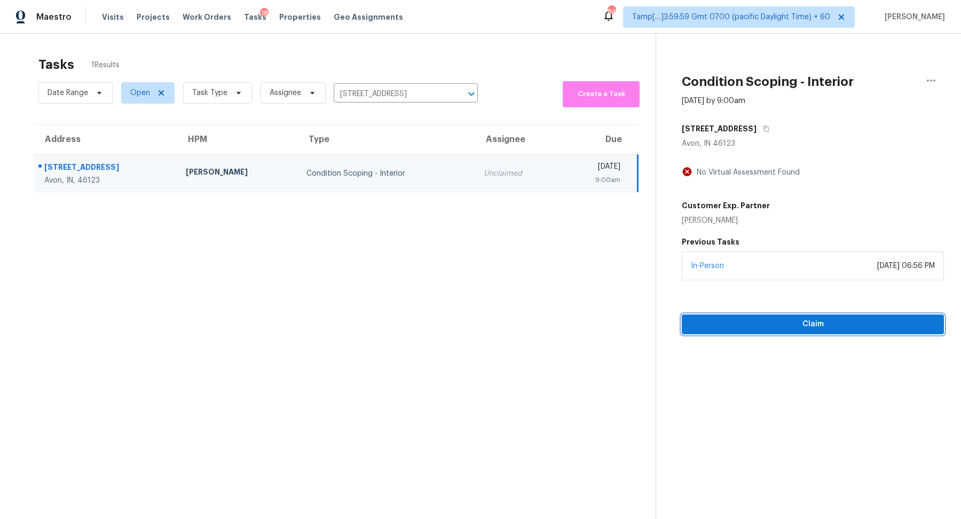
click at [838, 322] on span "Claim" at bounding box center [813, 324] width 245 height 13
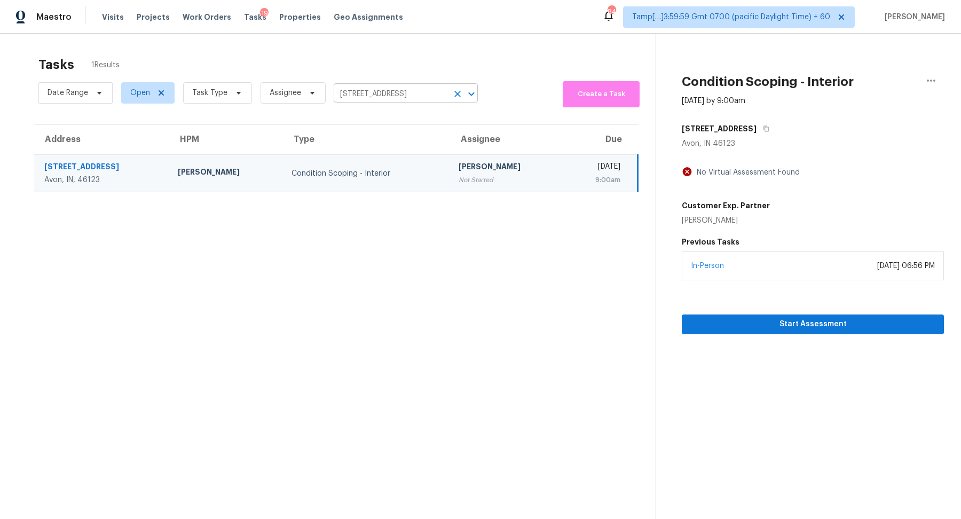
click at [381, 91] on input "8358 Balmoral Ln, Avon, IN 46123" at bounding box center [391, 94] width 114 height 17
paste input "5319 Radford Loop Fairburn, GA, 3021"
type input "5319 Radford Loop Fairburn, GA, 30213"
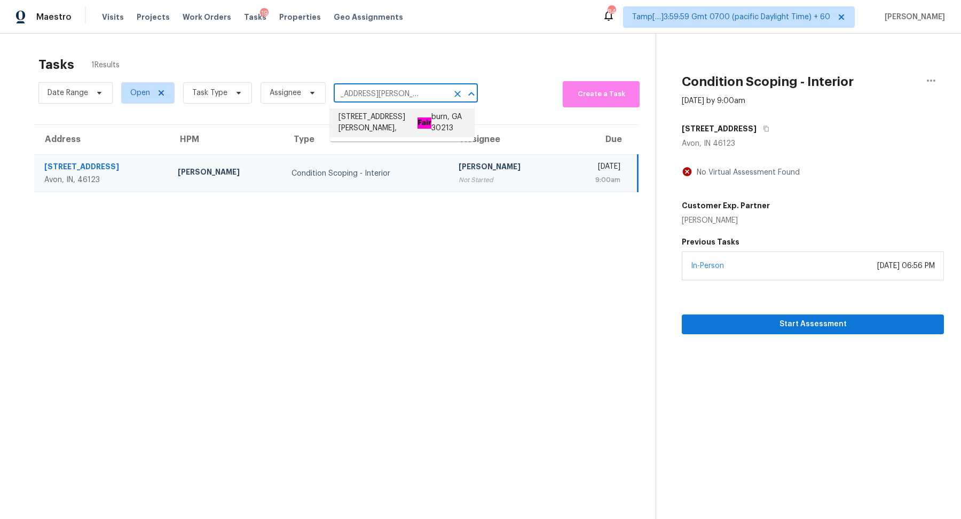
click at [390, 115] on li "5319 Radford Loop, Fair burn, GA 30213" at bounding box center [402, 122] width 144 height 29
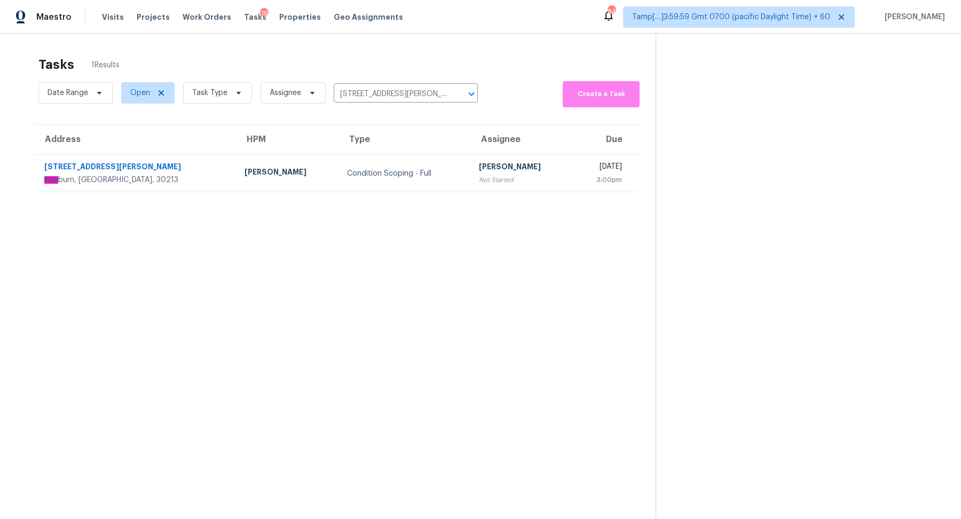
click at [349, 198] on section "Tasks 1 Results Date Range Open Task Type Assignee 5319 Radford Loop, Fairburn,…" at bounding box center [336, 302] width 639 height 502
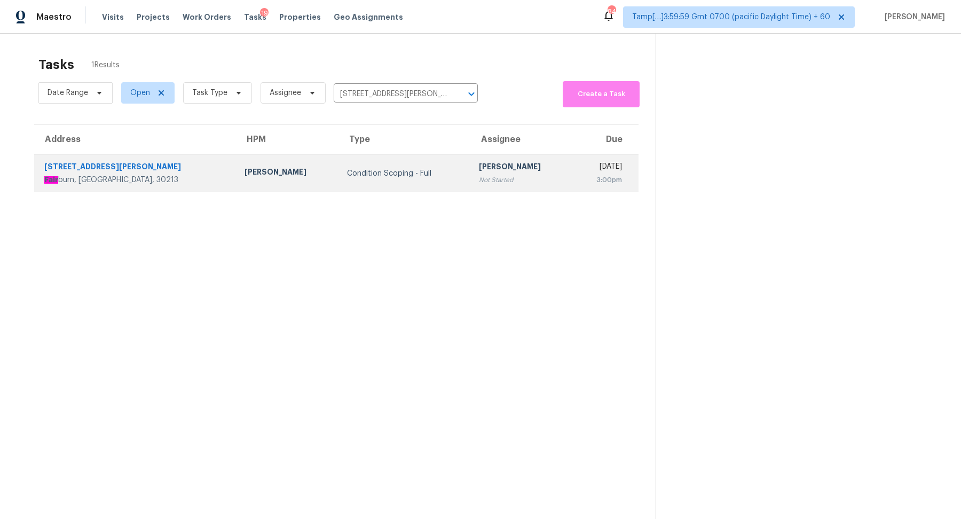
click at [367, 181] on td "Condition Scoping - Full" at bounding box center [405, 173] width 132 height 37
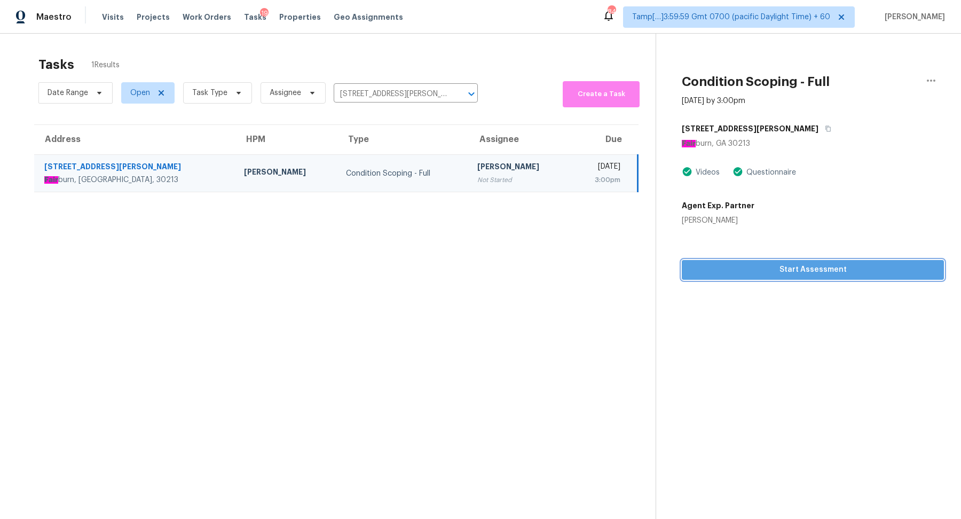
click at [760, 273] on span "Start Assessment" at bounding box center [813, 269] width 245 height 13
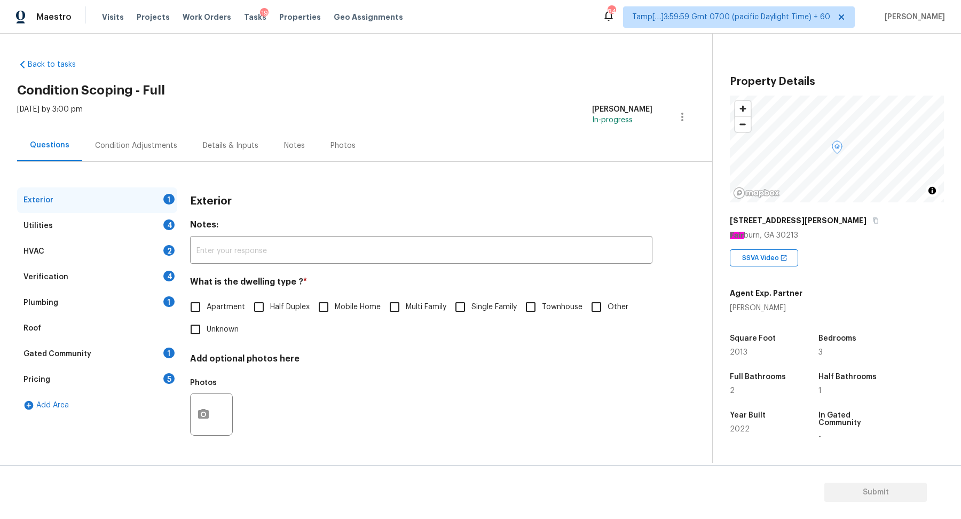
click at [452, 116] on div "Tue, Aug 26 2025 by 3:00 pm Hariharan GV In-progress" at bounding box center [364, 117] width 695 height 26
click at [503, 74] on div "Back to tasks Condition Scoping - Full Tue, Aug 26 2025 by 3:00 pm Hariharan GV…" at bounding box center [364, 255] width 695 height 408
click at [539, 309] on input "Townhouse" at bounding box center [531, 307] width 22 height 22
checkbox input "true"
click at [168, 220] on div "4" at bounding box center [168, 225] width 11 height 11
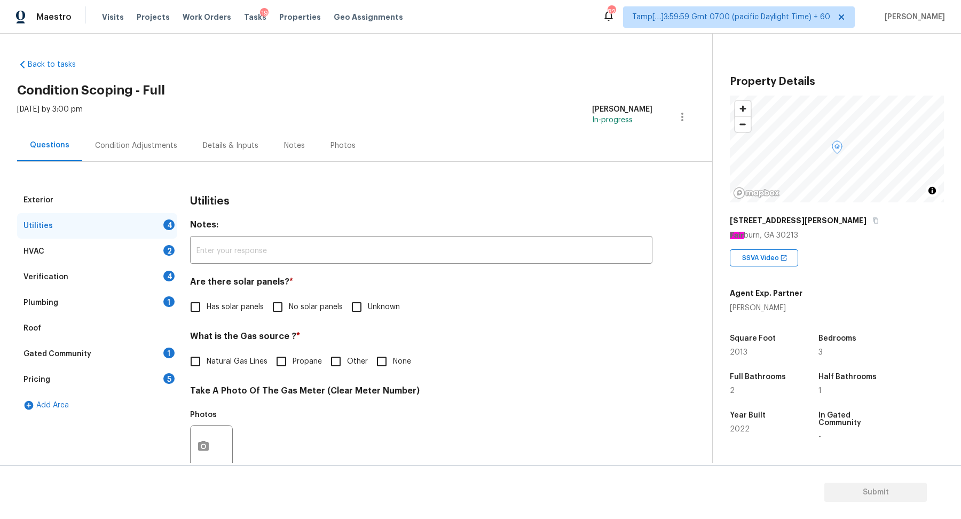
click at [276, 314] on input "No solar panels" at bounding box center [278, 307] width 22 height 22
checkbox input "true"
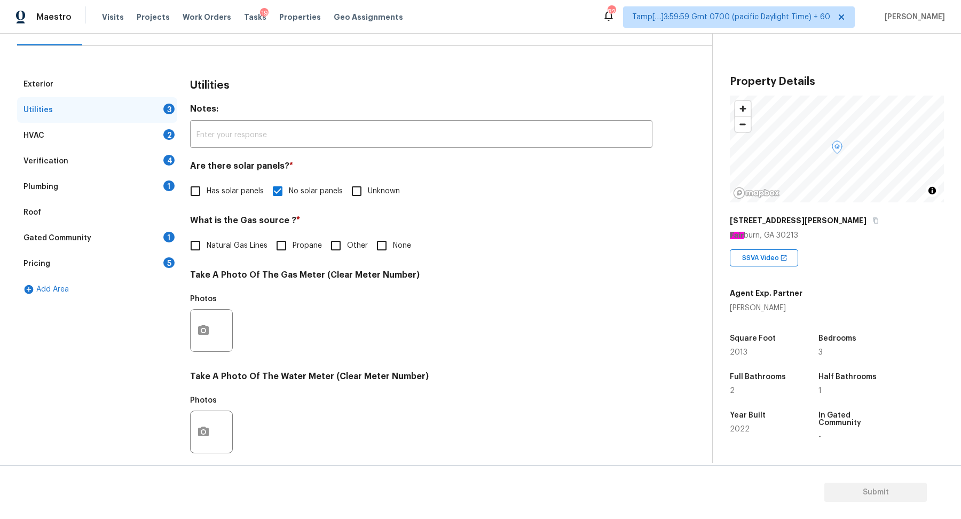
click at [246, 245] on span "Natural Gas Lines" at bounding box center [237, 245] width 61 height 11
click at [207, 245] on input "Natural Gas Lines" at bounding box center [195, 245] width 22 height 22
checkbox input "true"
click at [400, 240] on span "None" at bounding box center [402, 245] width 18 height 11
click at [393, 239] on input "None" at bounding box center [382, 245] width 22 height 22
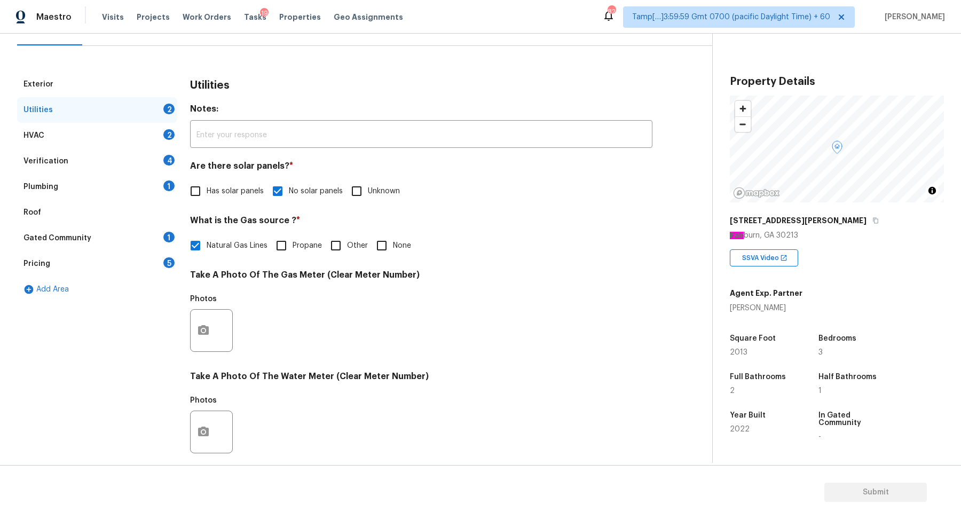
checkbox input "true"
checkbox input "false"
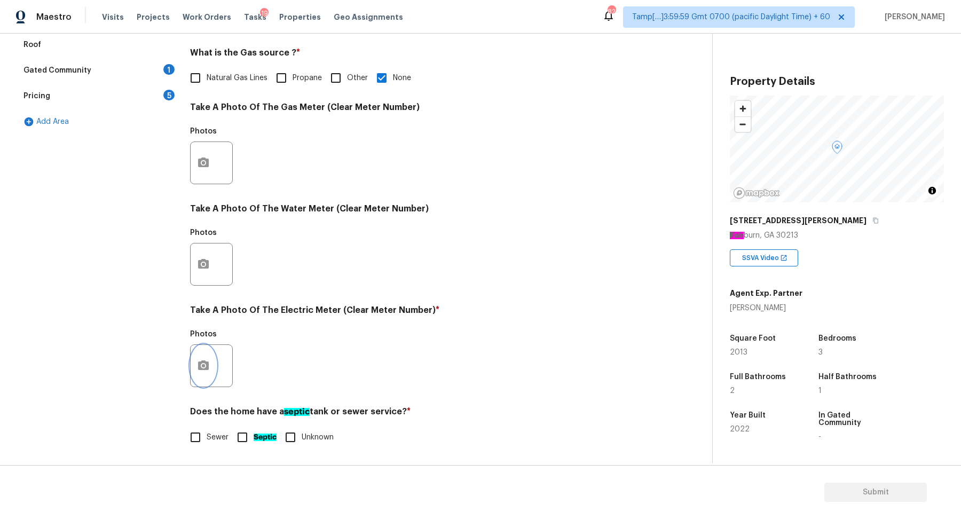
click at [200, 357] on button "button" at bounding box center [204, 366] width 26 height 42
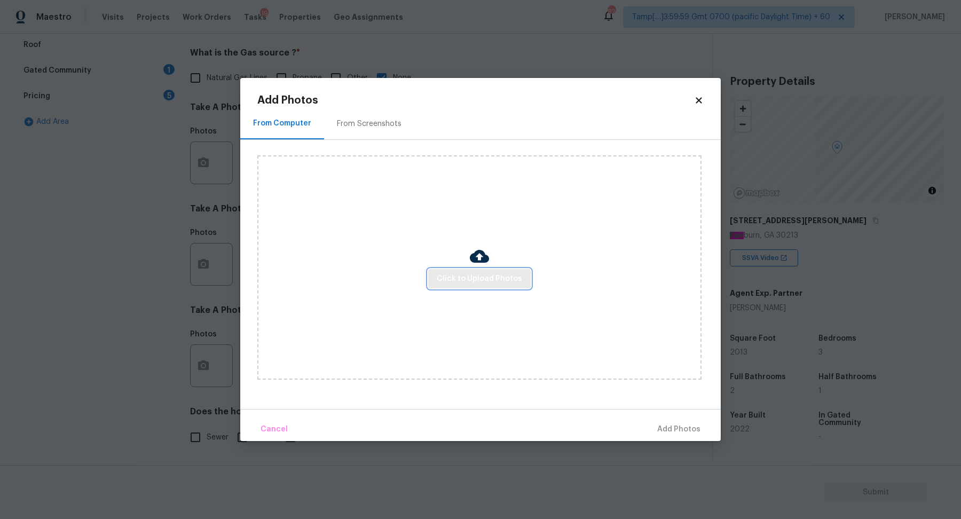
click at [459, 273] on span "Click to Upload Photos" at bounding box center [479, 278] width 85 height 13
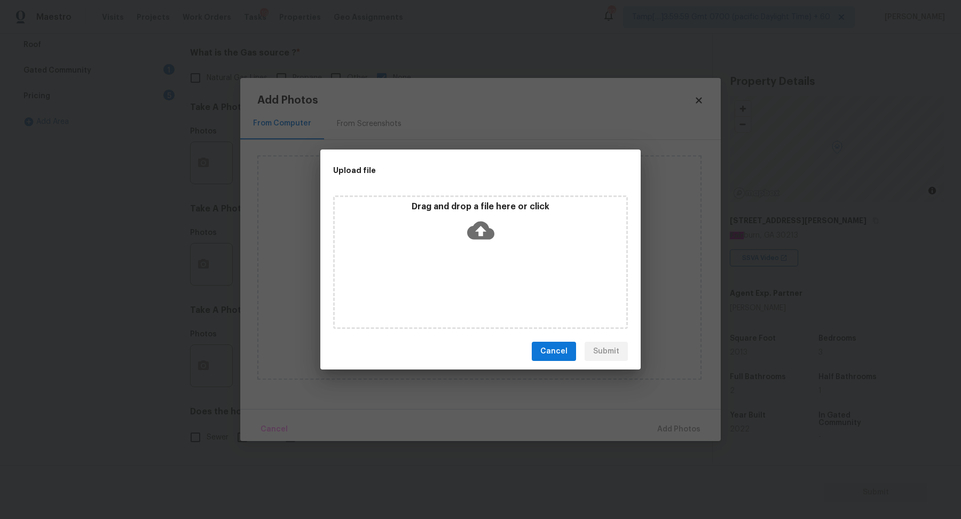
click at [480, 245] on div "Drag and drop a file here or click" at bounding box center [481, 224] width 292 height 46
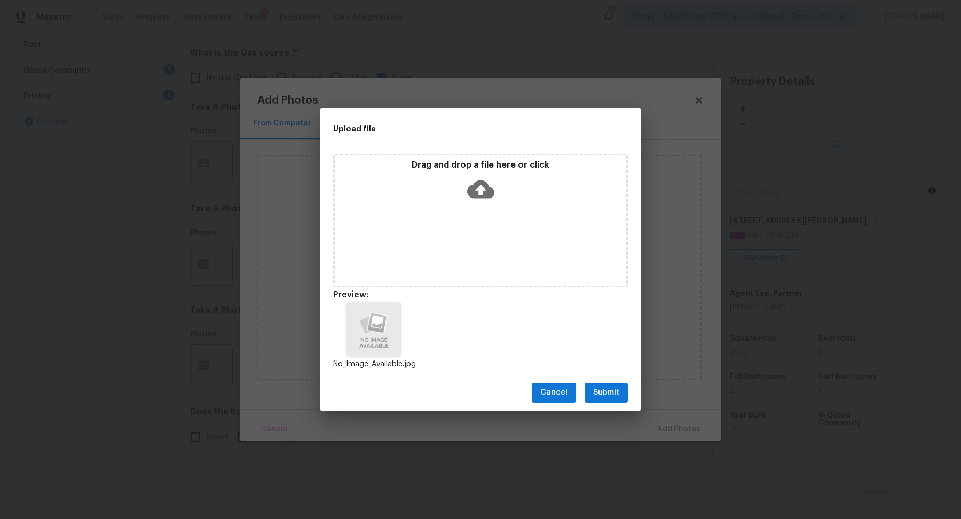
click at [594, 396] on span "Submit" at bounding box center [606, 392] width 26 height 13
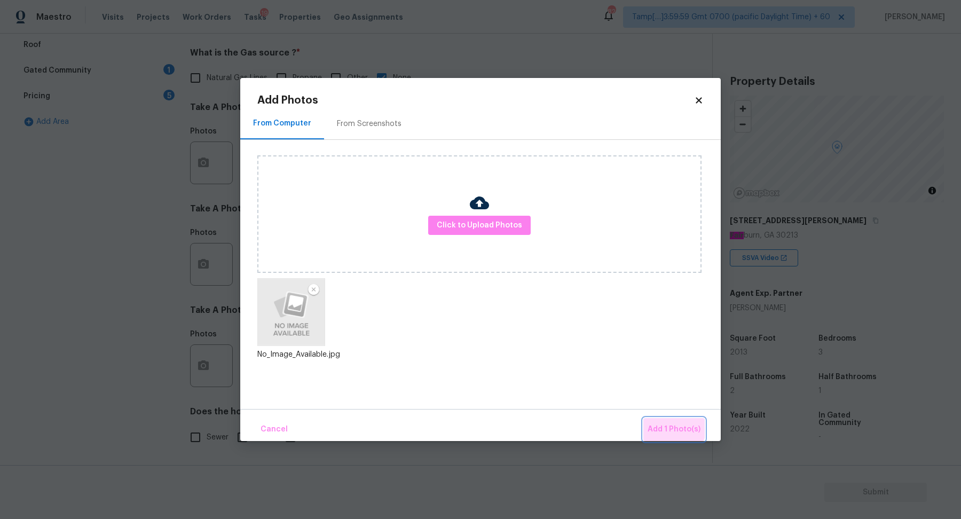
click at [661, 420] on button "Add 1 Photo(s)" at bounding box center [674, 429] width 61 height 23
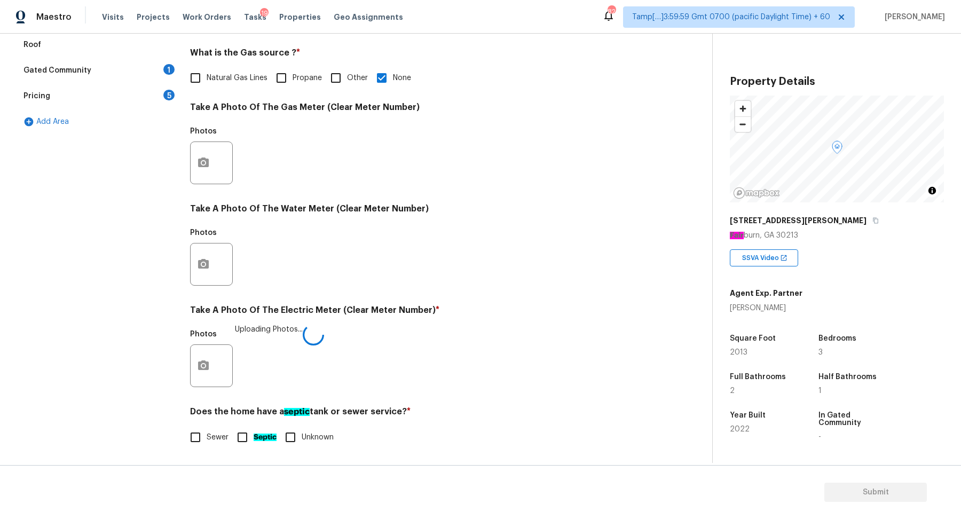
click at [183, 433] on div "Exterior Utilities 2 HVAC 2 Verification 4 Plumbing 1 Roof Gated Community 1 Pr…" at bounding box center [352, 183] width 670 height 558
click at [193, 433] on input "Sewer" at bounding box center [195, 437] width 22 height 22
checkbox input "true"
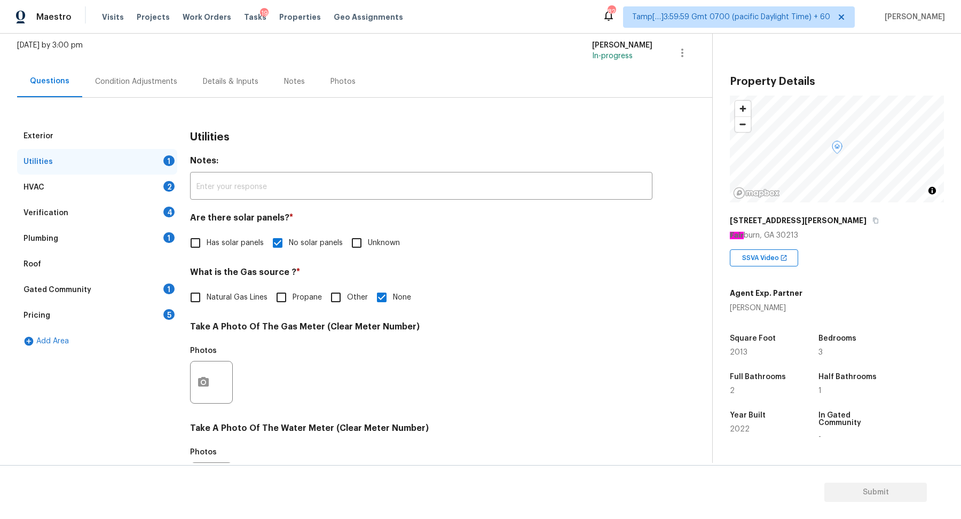
scroll to position [35, 0]
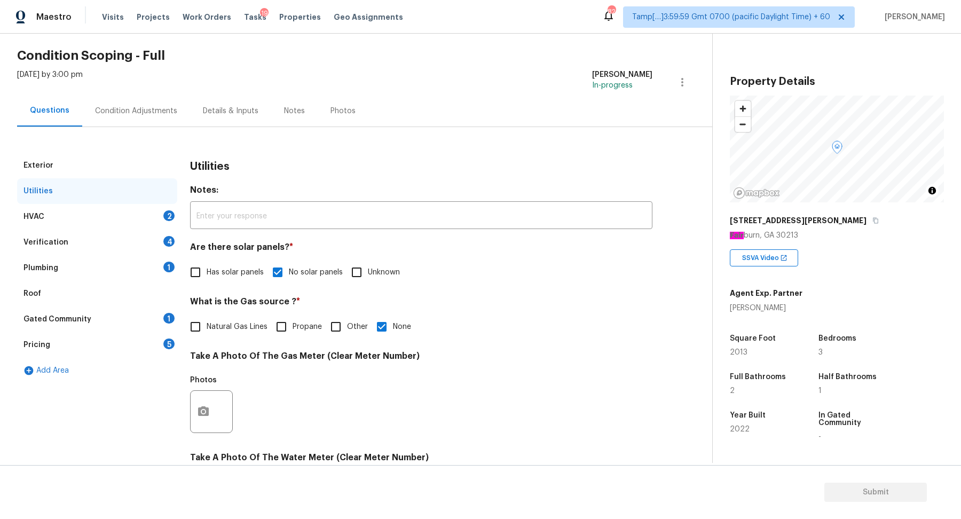
click at [146, 211] on div "HVAC 2" at bounding box center [97, 217] width 160 height 26
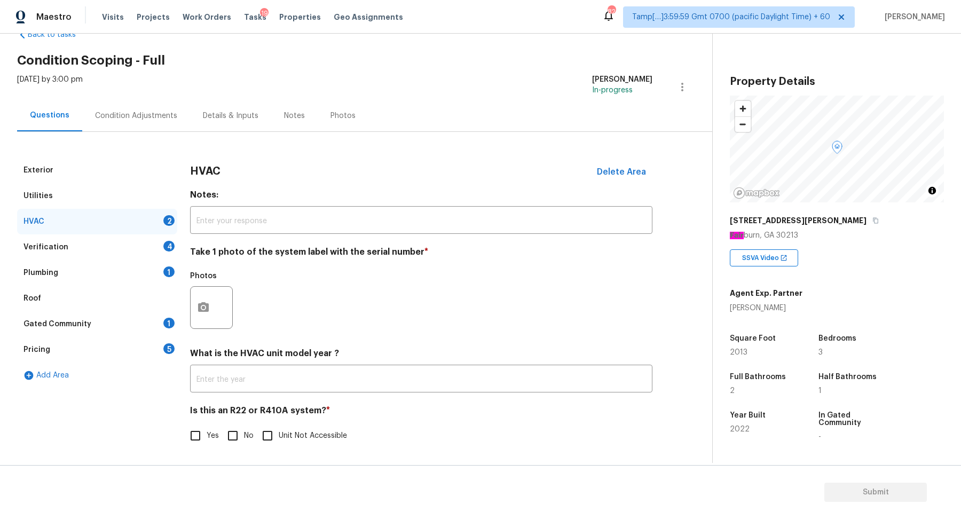
scroll to position [29, 0]
click at [205, 307] on circle "button" at bounding box center [203, 308] width 3 height 3
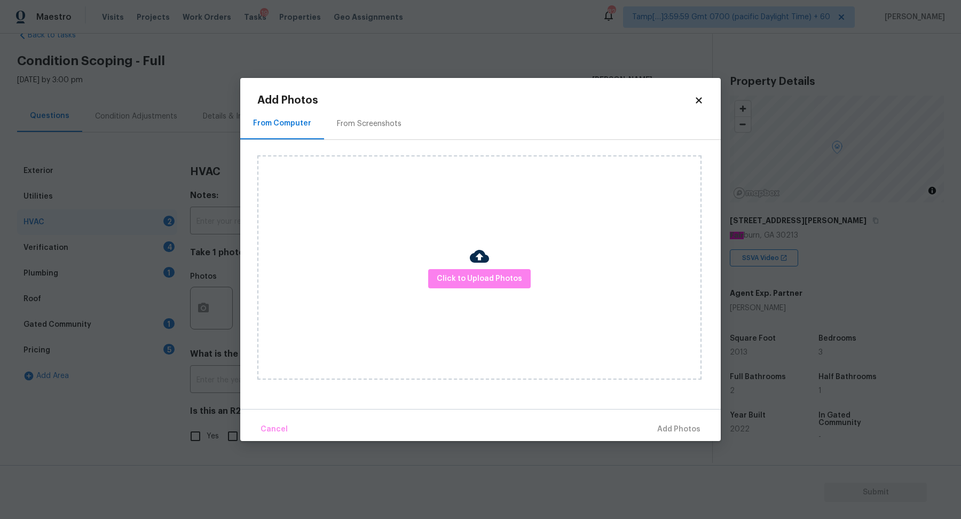
click at [459, 293] on div "Click to Upload Photos" at bounding box center [479, 267] width 444 height 224
click at [468, 284] on span "Click to Upload Photos" at bounding box center [479, 278] width 85 height 13
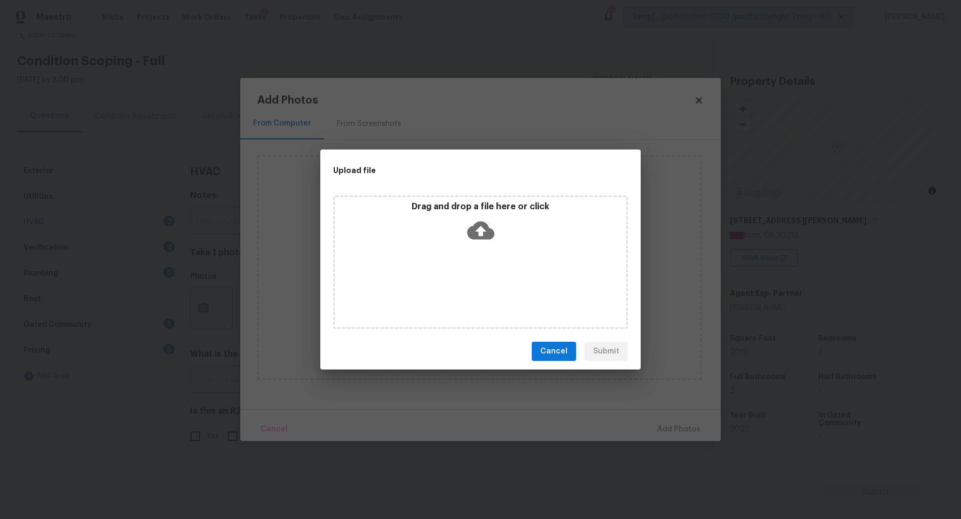
click at [502, 232] on div "Drag and drop a file here or click" at bounding box center [481, 224] width 292 height 46
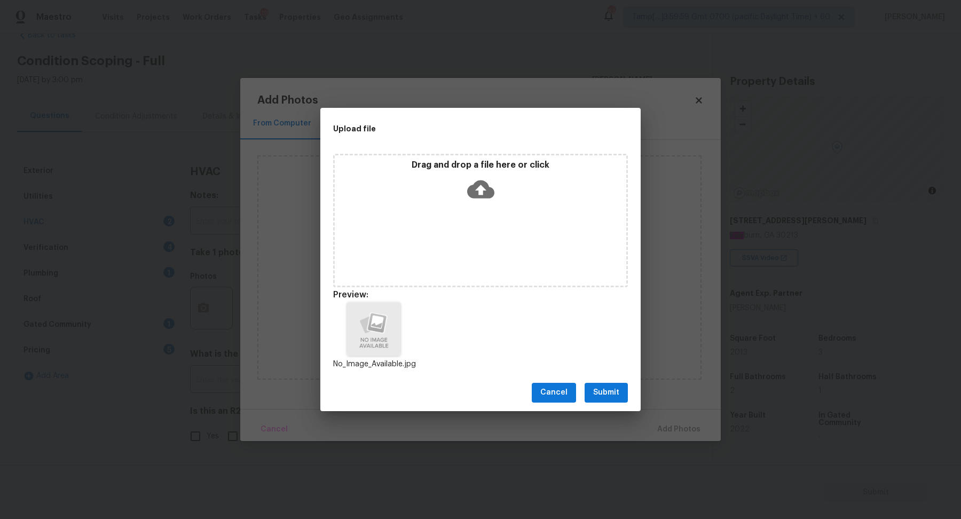
click at [606, 395] on span "Submit" at bounding box center [606, 392] width 26 height 13
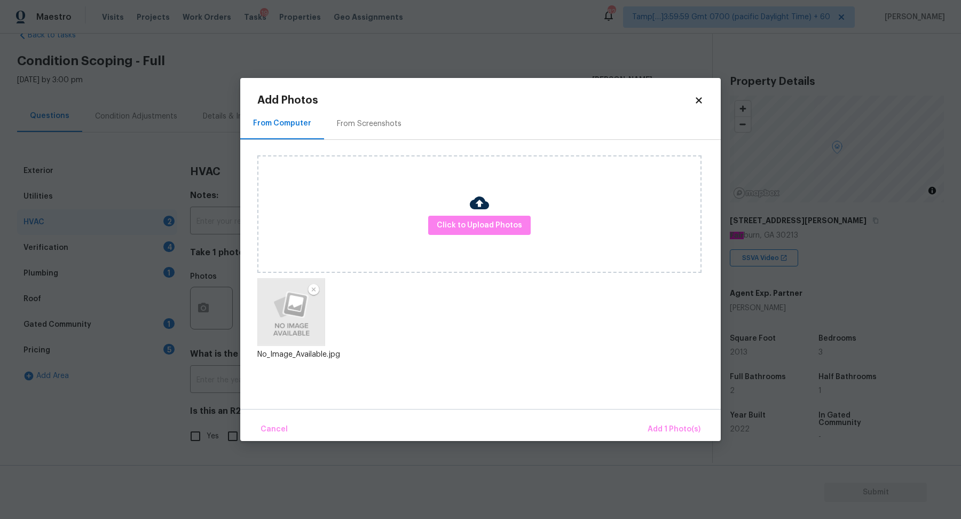
click at [652, 413] on div "Cancel Add 1 Photo(s)" at bounding box center [480, 425] width 481 height 32
click at [653, 425] on span "Add 1 Photo(s)" at bounding box center [674, 429] width 53 height 13
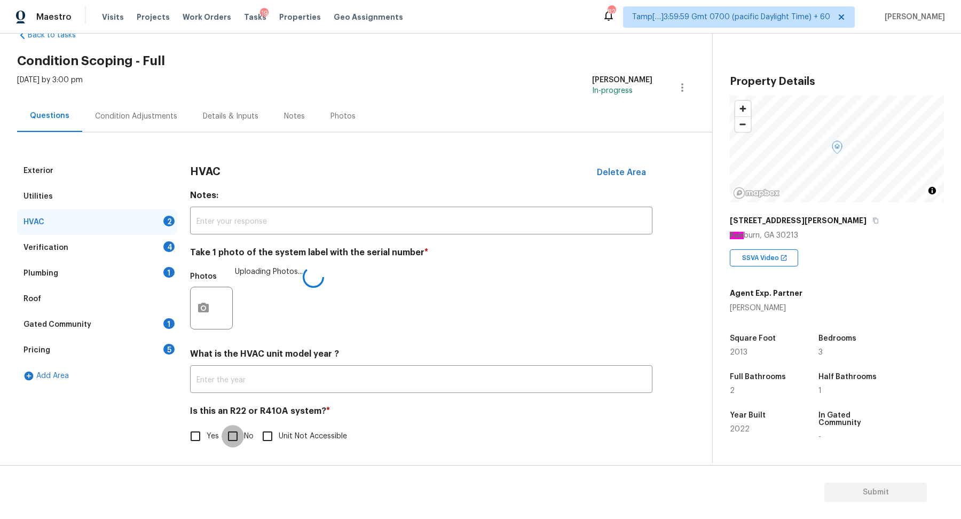
click at [238, 434] on input "No" at bounding box center [233, 436] width 22 height 22
checkbox input "true"
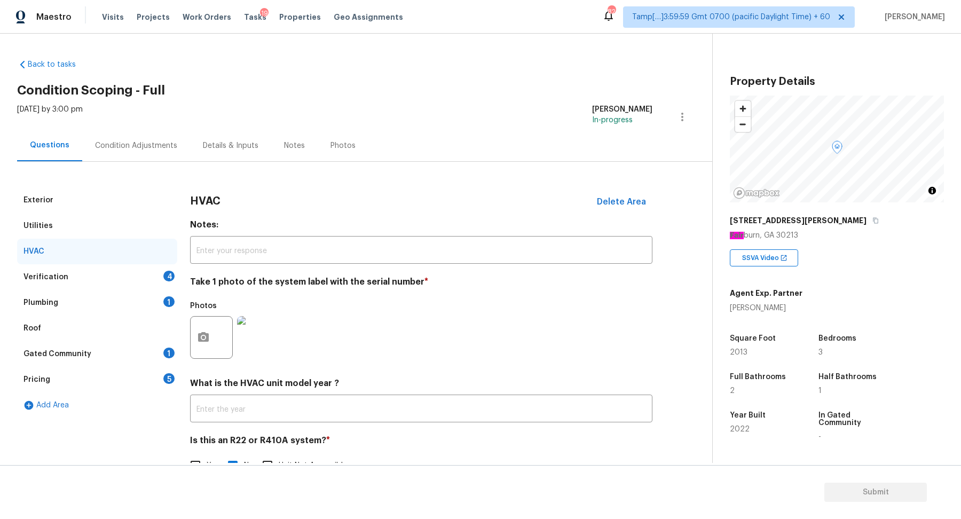
click at [155, 273] on div "Verification 4" at bounding box center [97, 277] width 160 height 26
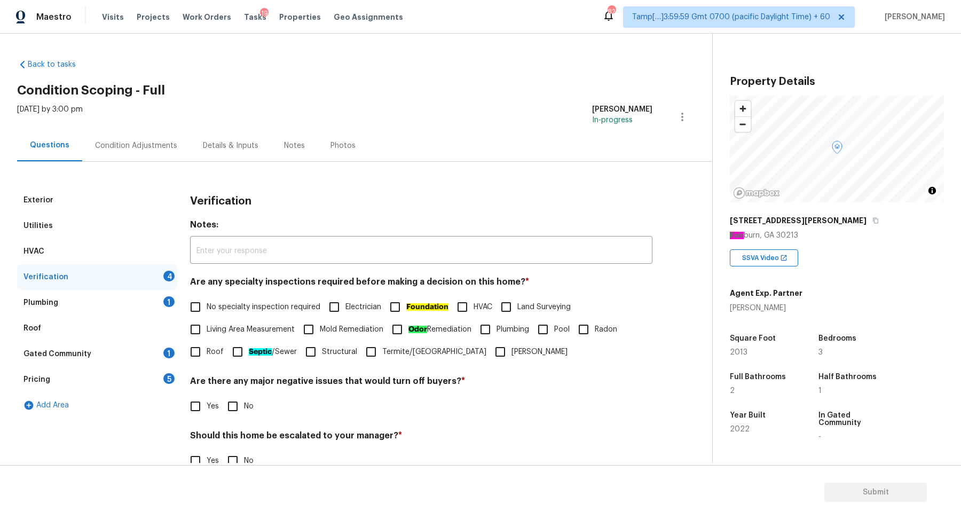
click at [229, 308] on span "No specialty inspection required" at bounding box center [264, 307] width 114 height 11
click at [207, 308] on input "No specialty inspection required" at bounding box center [195, 307] width 22 height 22
checkbox input "true"
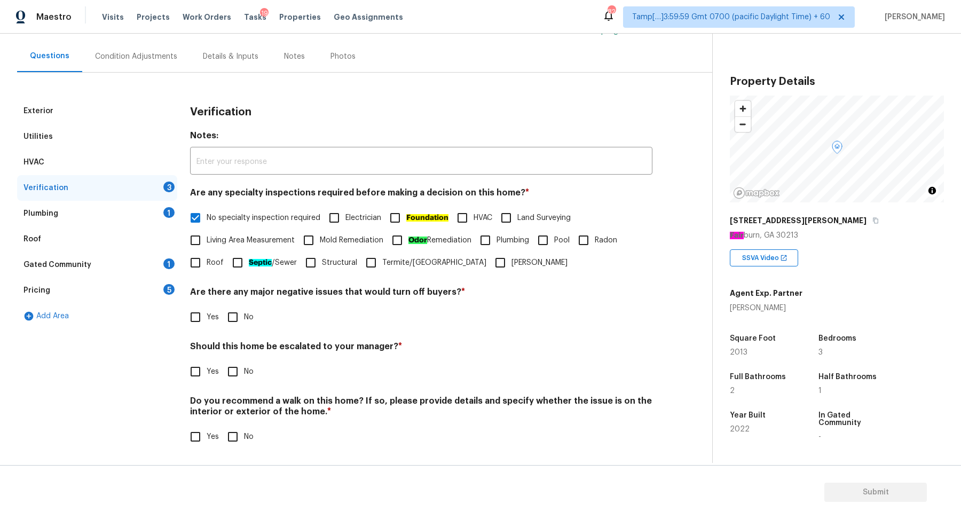
click at [235, 318] on input "No" at bounding box center [233, 317] width 22 height 22
checkbox input "true"
click at [192, 381] on input "Yes" at bounding box center [195, 373] width 22 height 22
checkbox input "true"
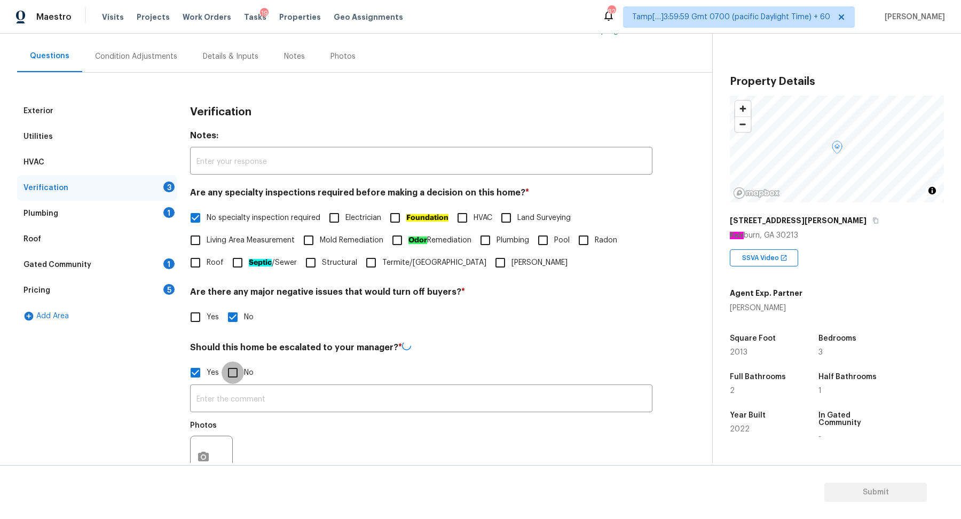
click at [223, 381] on input "No" at bounding box center [233, 373] width 22 height 22
checkbox input "true"
checkbox input "false"
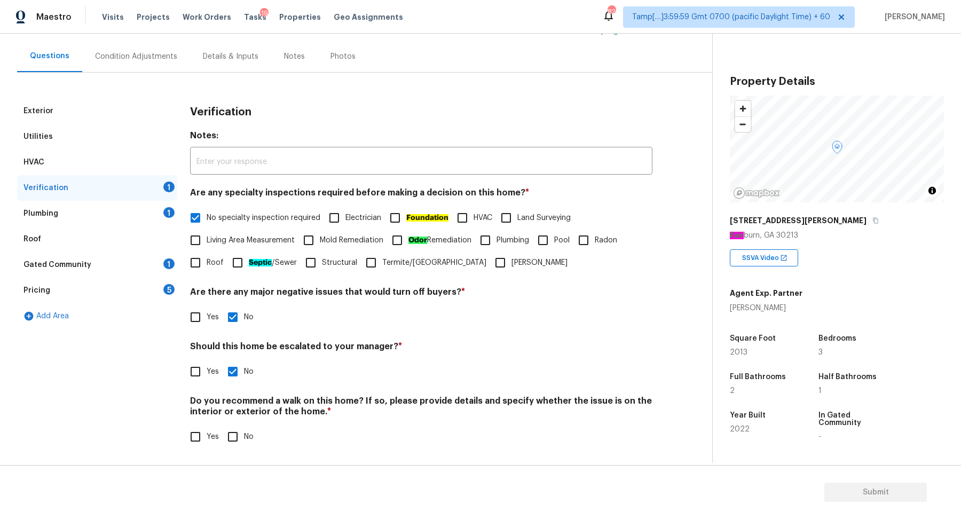
click at [217, 432] on span "Yes" at bounding box center [213, 437] width 12 height 11
click at [207, 431] on input "Yes" at bounding box center [195, 437] width 22 height 22
checkbox input "true"
click at [240, 432] on input "No" at bounding box center [233, 438] width 22 height 22
checkbox input "true"
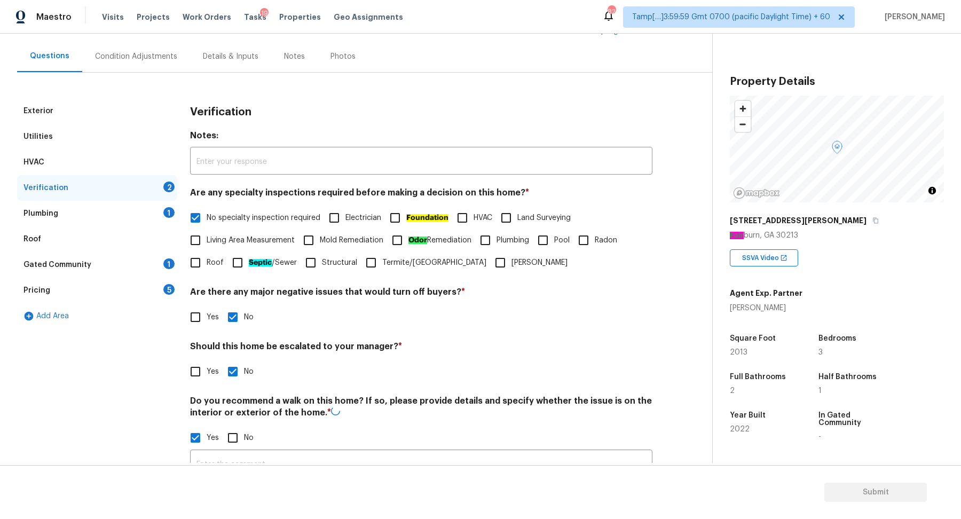
checkbox input "false"
click at [143, 205] on div "Plumbing 1" at bounding box center [97, 214] width 160 height 26
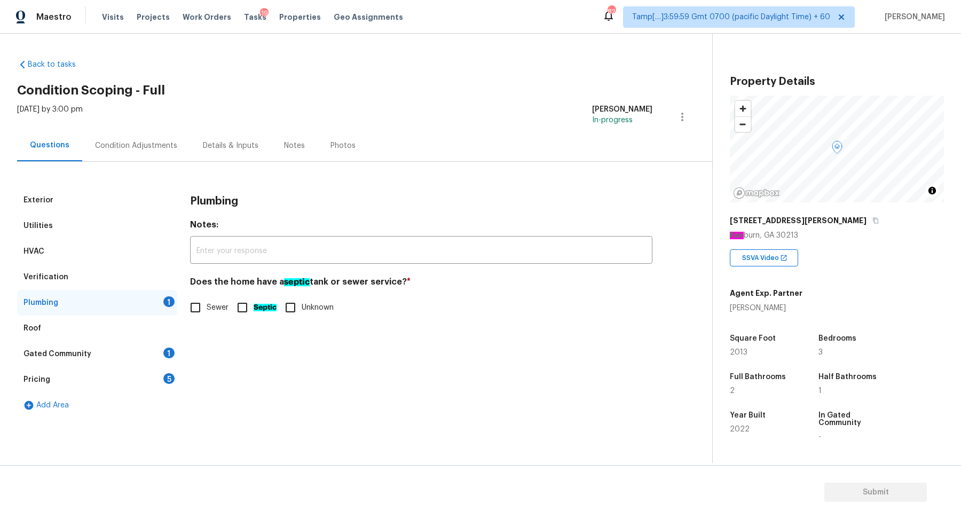
click at [207, 322] on div "Plumbing Notes: ​ Does the home have a septic tank or sewer service? * Sewer Se…" at bounding box center [421, 259] width 463 height 144
click at [218, 303] on span "Sewer" at bounding box center [218, 307] width 22 height 11
click at [207, 303] on input "Sewer" at bounding box center [195, 307] width 22 height 22
checkbox input "true"
click at [165, 342] on div "Gated Community 1" at bounding box center [97, 354] width 160 height 26
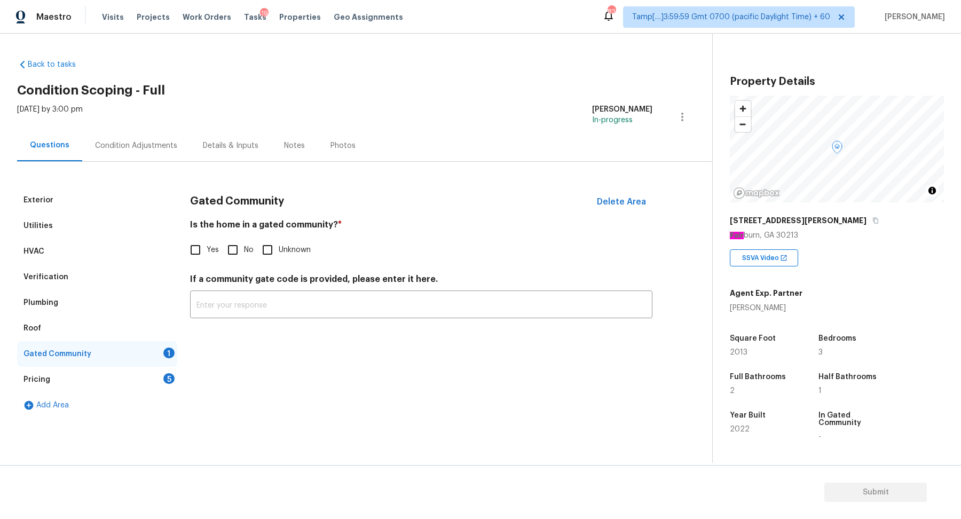
click at [239, 258] on input "No" at bounding box center [233, 250] width 22 height 22
checkbox input "true"
click at [172, 365] on div "Gated Community" at bounding box center [97, 354] width 160 height 26
click at [167, 378] on div "5" at bounding box center [168, 378] width 11 height 11
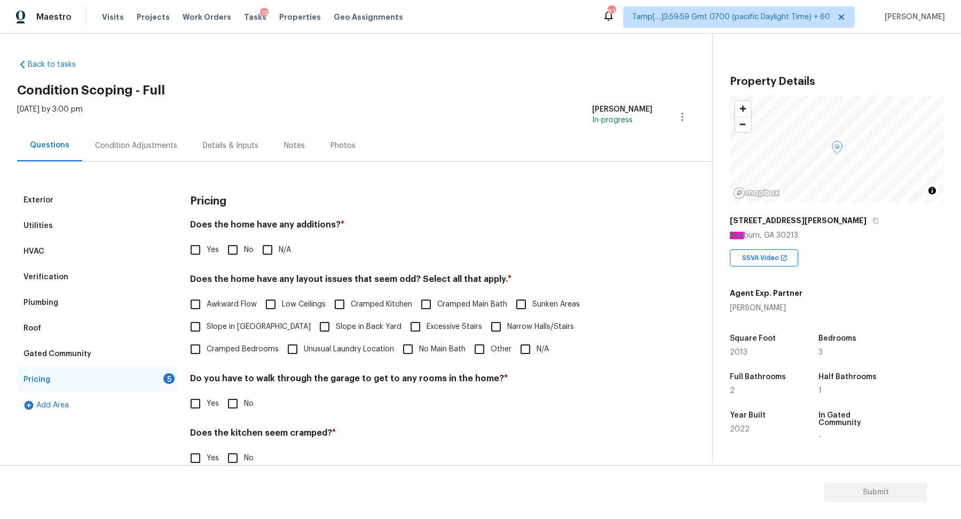
click at [250, 229] on h4 "Does the home have any additions? *" at bounding box center [421, 227] width 463 height 15
click at [241, 256] on input "No" at bounding box center [233, 250] width 22 height 22
checkbox input "true"
click at [227, 314] on label "Awkward Flow" at bounding box center [220, 304] width 73 height 22
click at [207, 314] on input "Awkward Flow" at bounding box center [195, 304] width 22 height 22
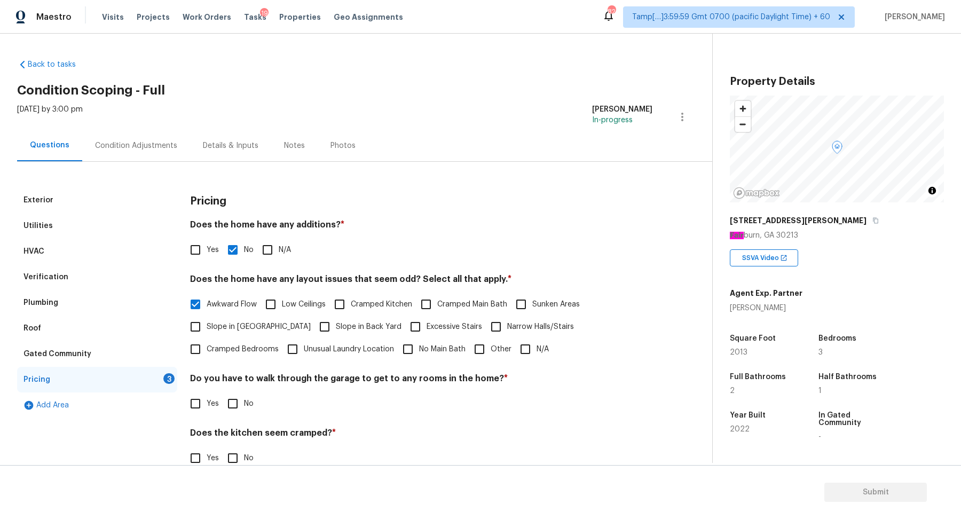
click at [232, 302] on span "Awkward Flow" at bounding box center [232, 304] width 50 height 11
click at [207, 302] on input "Awkward Flow" at bounding box center [195, 304] width 22 height 22
checkbox input "false"
click at [232, 323] on span "Slope in Front Yard" at bounding box center [259, 328] width 104 height 11
click at [207, 322] on input "Slope in Front Yard" at bounding box center [195, 328] width 22 height 22
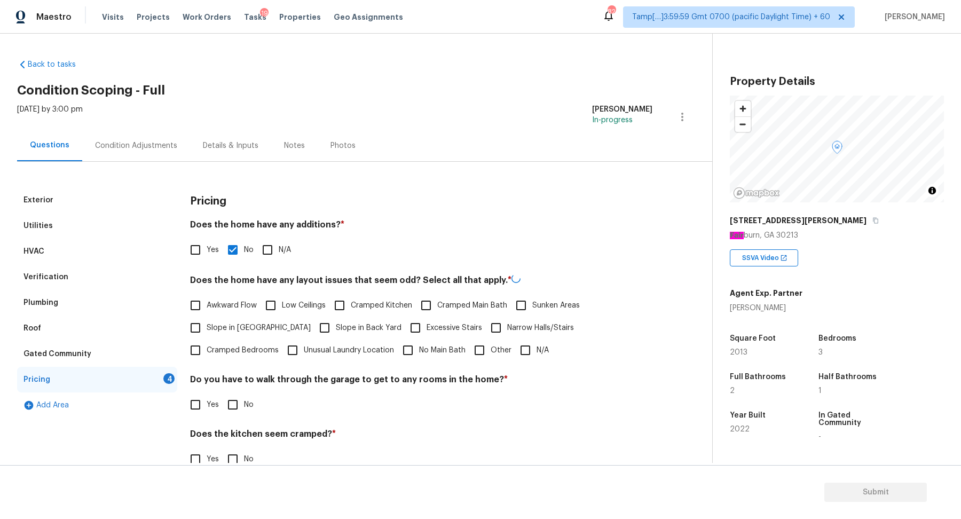
checkbox input "true"
click at [314, 317] on label "Slope in Back Yard" at bounding box center [358, 327] width 88 height 22
click at [314, 317] on input "Slope in Back Yard" at bounding box center [325, 327] width 22 height 22
checkbox input "true"
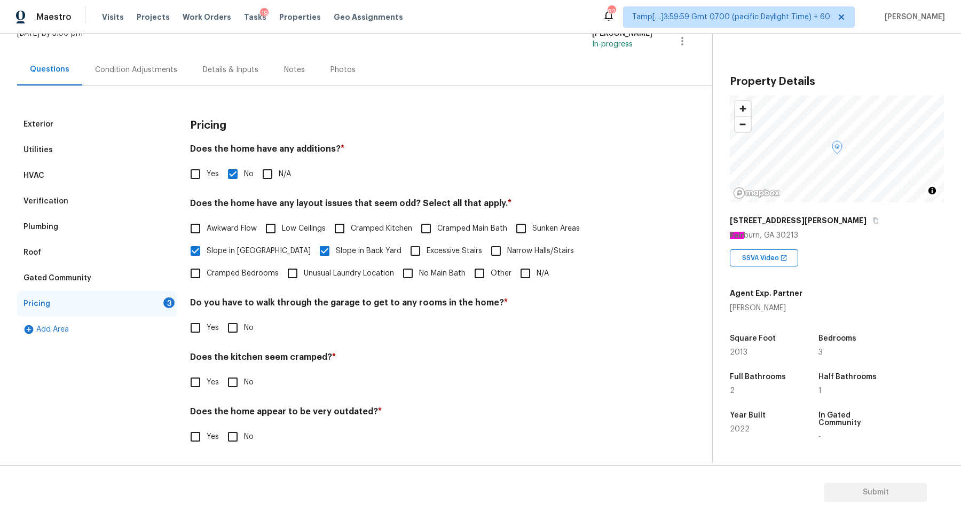
click at [245, 334] on label "No" at bounding box center [238, 328] width 32 height 22
click at [244, 334] on input "No" at bounding box center [233, 328] width 22 height 22
checkbox input "true"
click at [222, 371] on input "No" at bounding box center [233, 382] width 22 height 22
checkbox input "true"
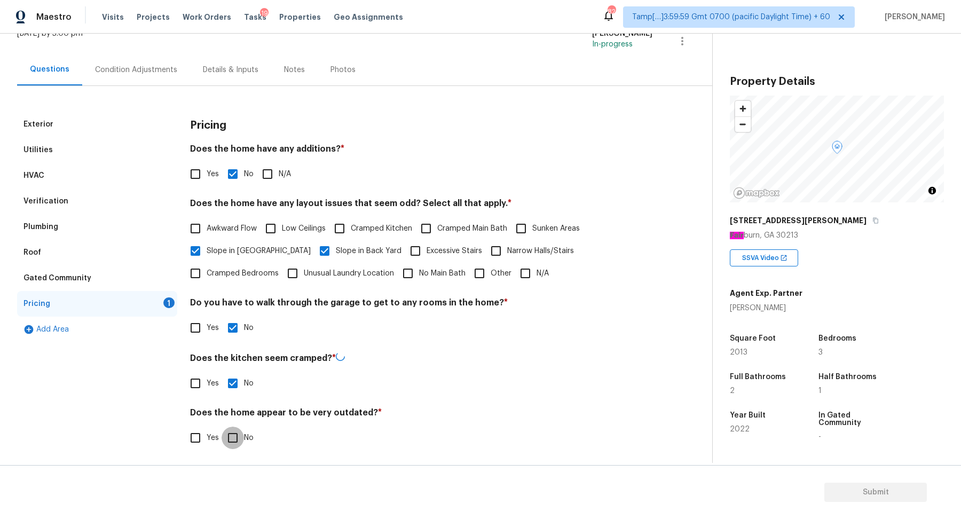
click at [222, 427] on input "No" at bounding box center [233, 438] width 22 height 22
checkbox input "true"
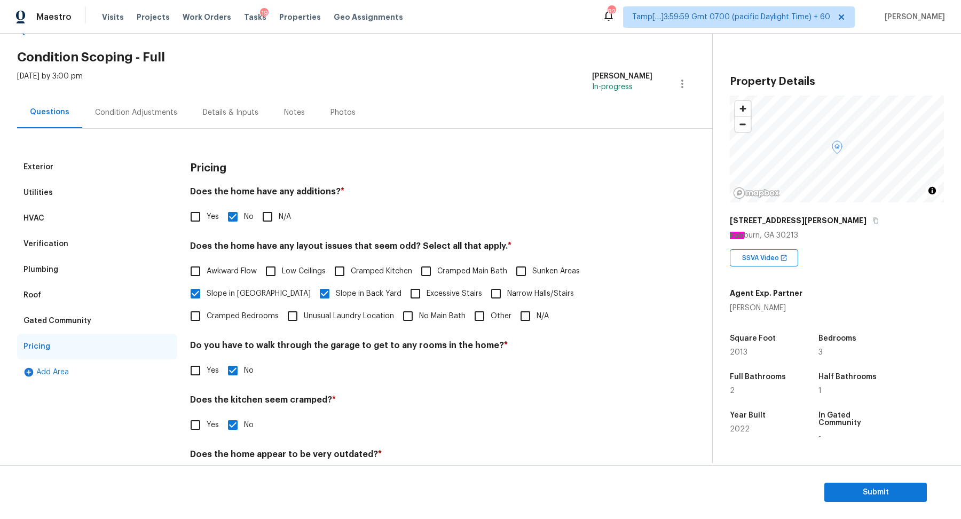
scroll to position [0, 0]
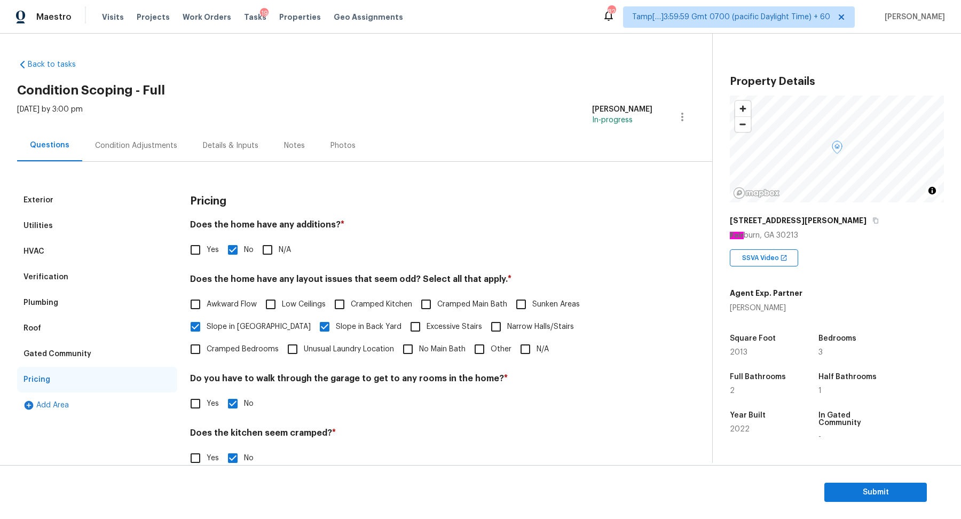
click at [130, 150] on div "Condition Adjustments" at bounding box center [136, 145] width 82 height 11
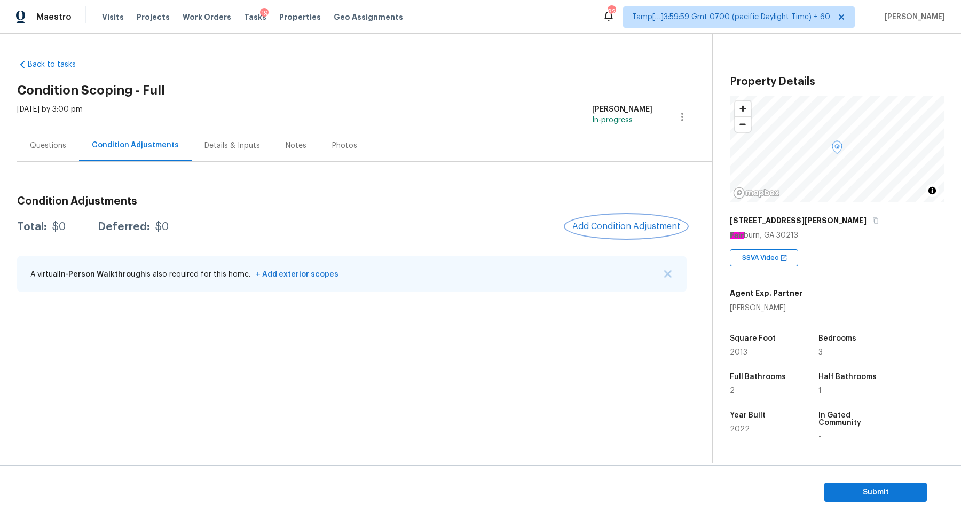
click at [614, 220] on button "Add Condition Adjustment" at bounding box center [626, 226] width 121 height 22
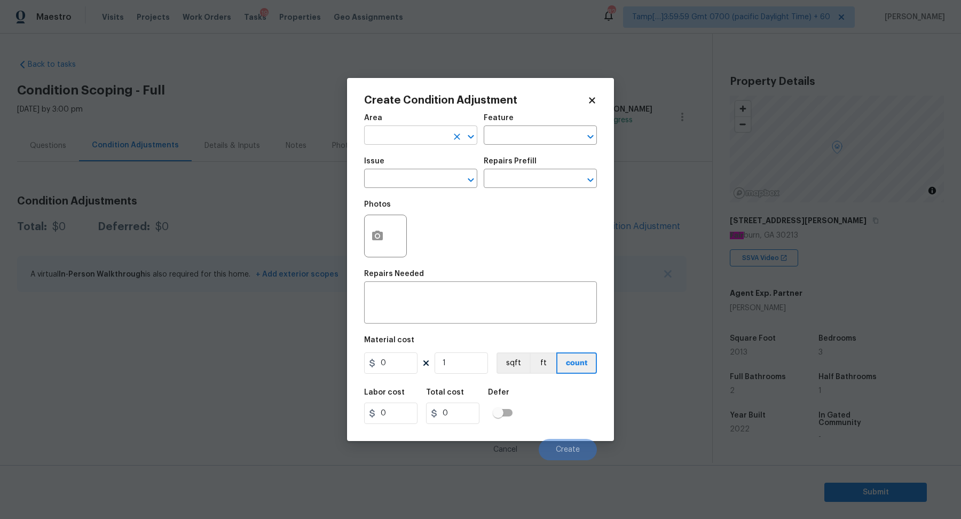
click at [417, 130] on input "text" at bounding box center [405, 136] width 83 height 17
click at [399, 185] on li "Interior Overall" at bounding box center [420, 178] width 113 height 18
type input "Interior Overall"
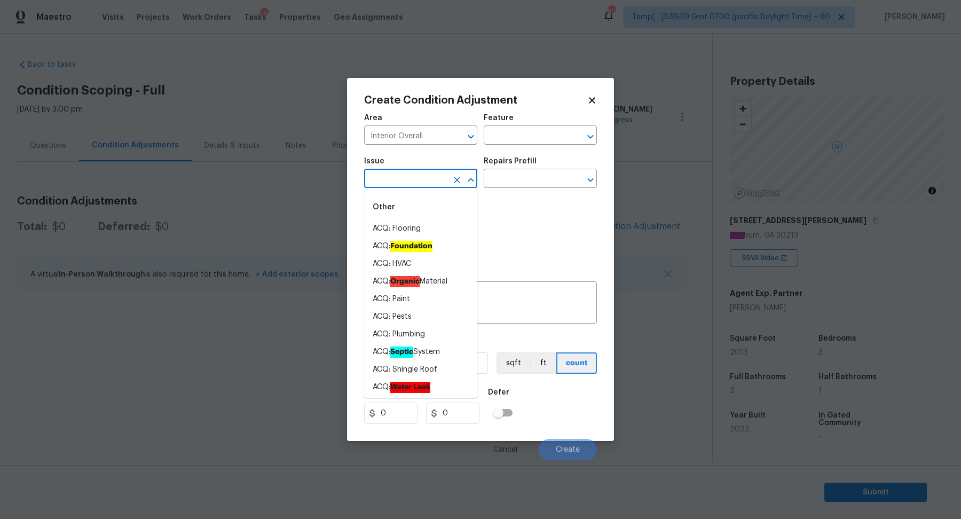
click at [399, 185] on input "text" at bounding box center [405, 179] width 83 height 17
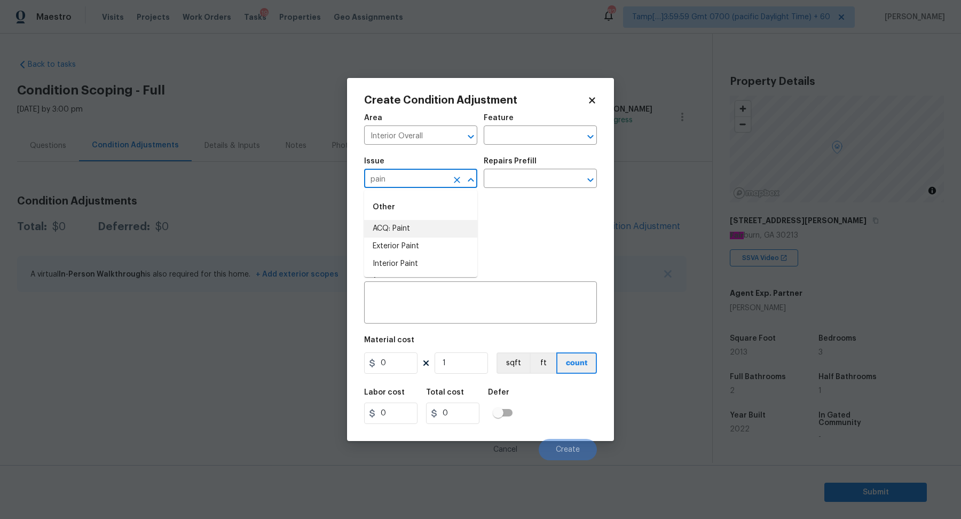
click at [423, 234] on ul "ACQ: Paint Exterior Paint Interior Paint" at bounding box center [420, 246] width 113 height 53
click at [423, 236] on li "ACQ: Paint" at bounding box center [420, 229] width 113 height 18
type input "ACQ: Paint"
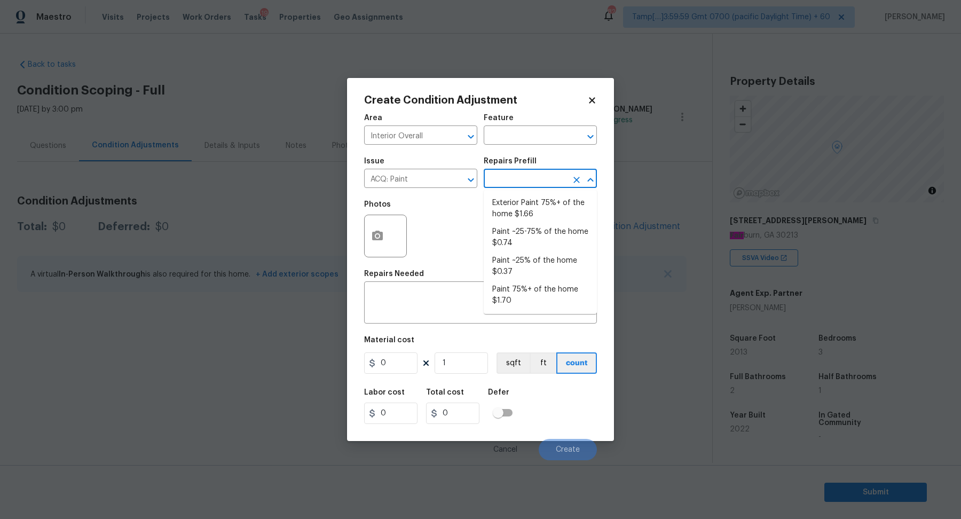
click at [535, 184] on input "text" at bounding box center [525, 179] width 83 height 17
click at [536, 279] on li "Paint ~25% of the home $0.37" at bounding box center [540, 266] width 113 height 29
type input "Acquisition"
type textarea "Acquisition Scope: ~25% of the home needs interior paint"
type input "0.37"
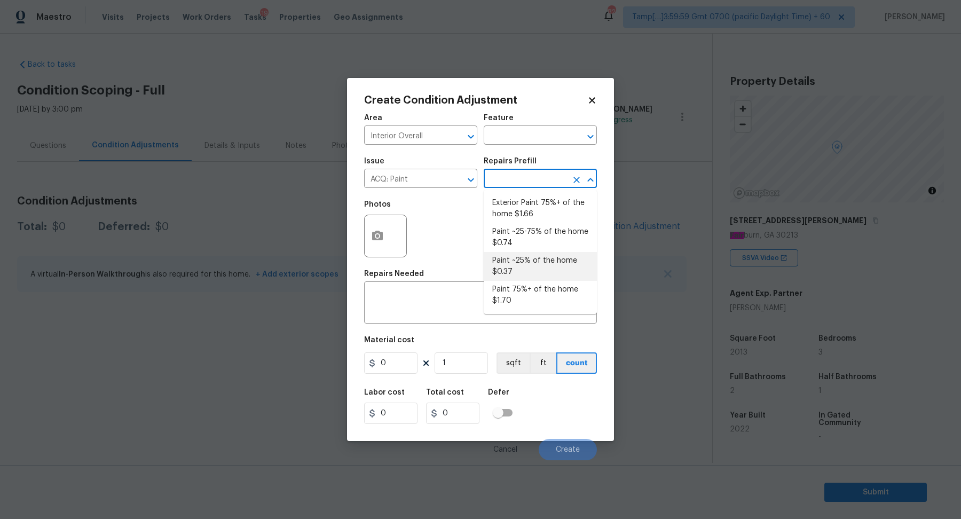
type input "0.37"
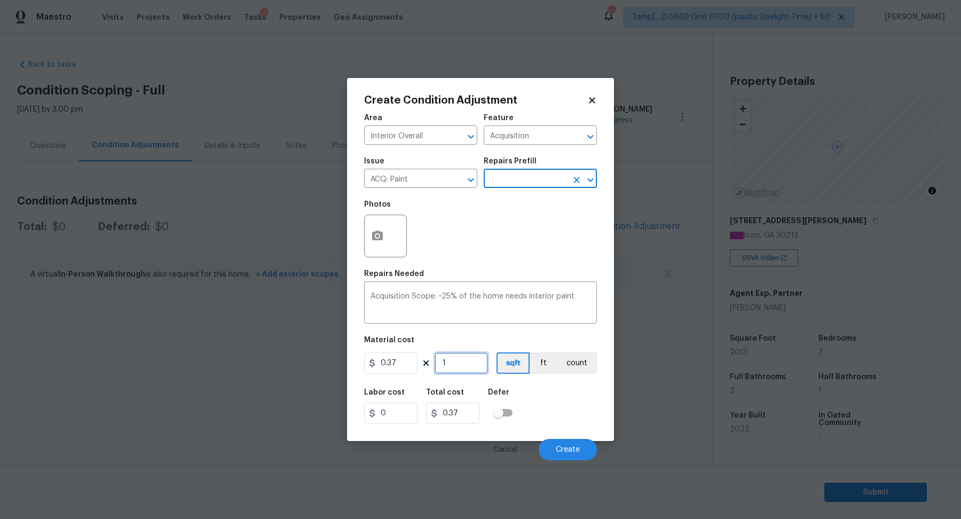
click at [478, 367] on input "1" at bounding box center [461, 363] width 53 height 21
type input "2"
type input "0.74"
type input "20"
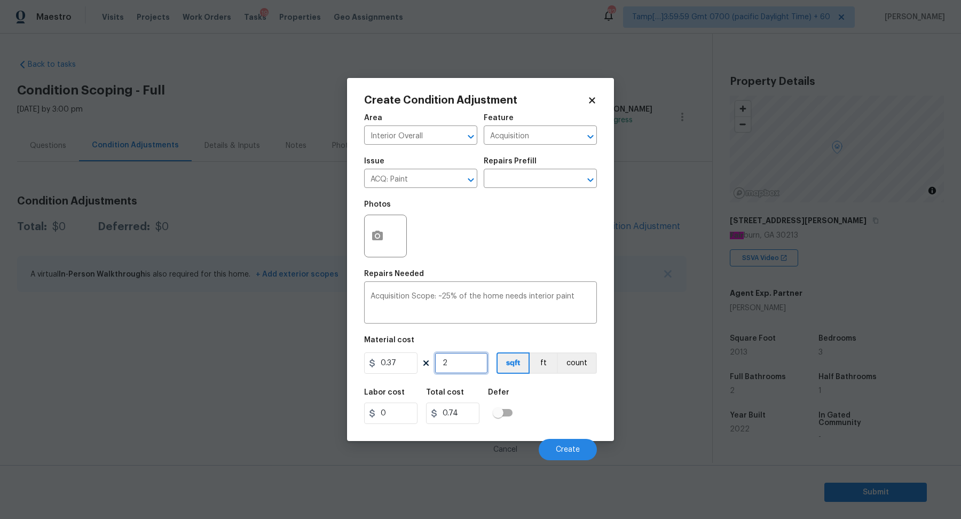
type input "7.4"
type input "202"
type input "74.74"
type input "2021"
type input "747.77"
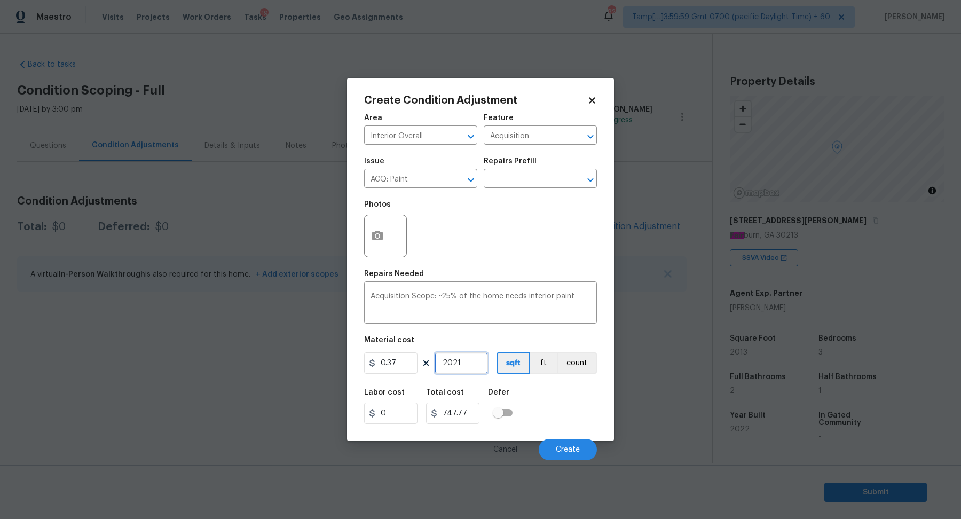
type input "20213"
type input "7478.81"
type input "2021"
type input "747.77"
type input "202"
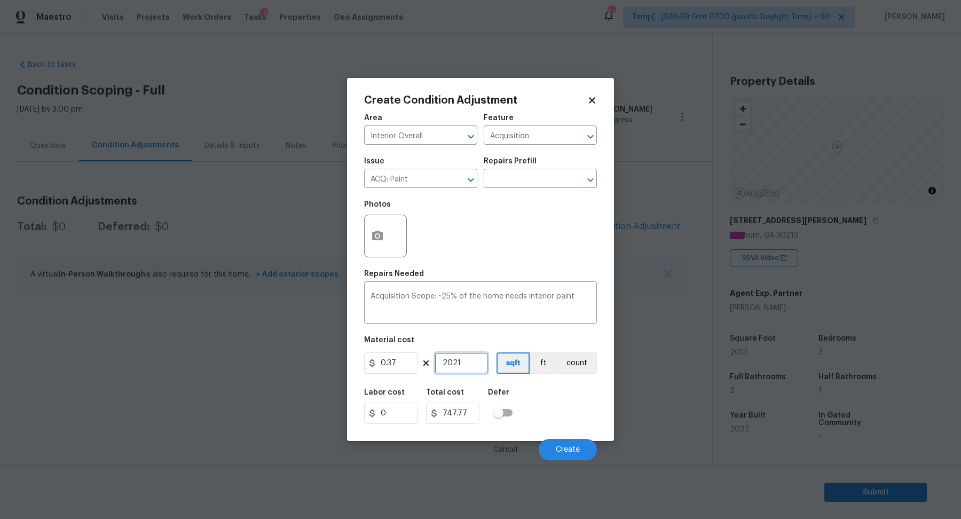
type input "74.74"
type input "20"
type input "7.4"
type input "201"
type input "74.37"
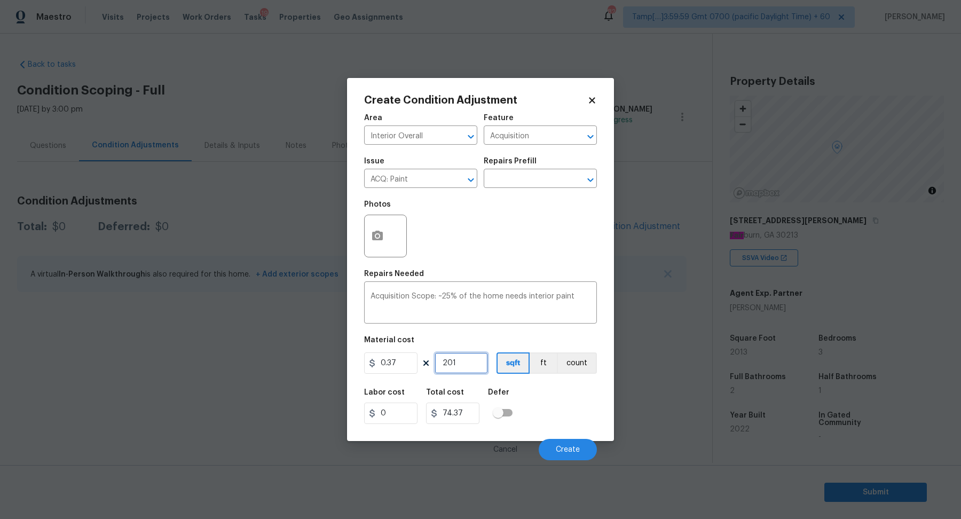
type input "2013"
type input "744.81"
type input "2013"
click at [558, 445] on button "Create" at bounding box center [568, 449] width 58 height 21
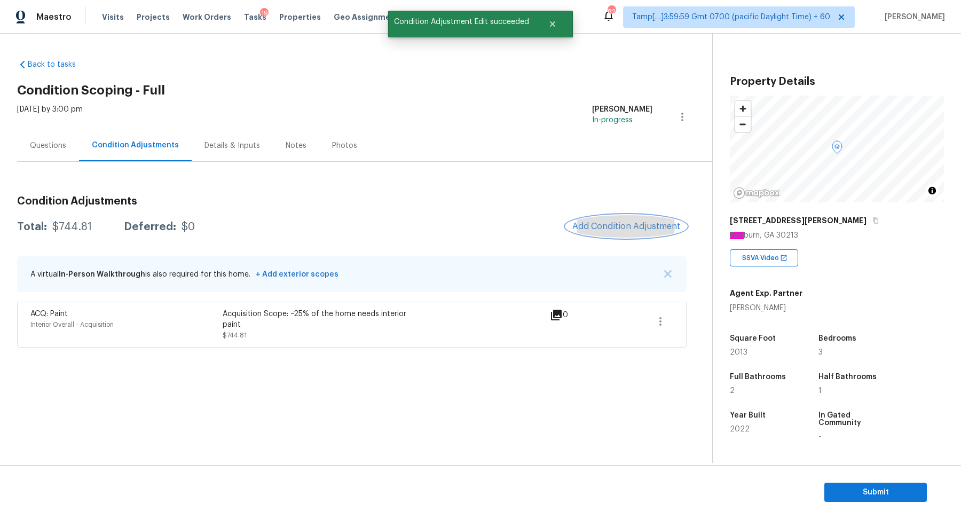
click at [627, 224] on span "Add Condition Adjustment" at bounding box center [627, 227] width 108 height 10
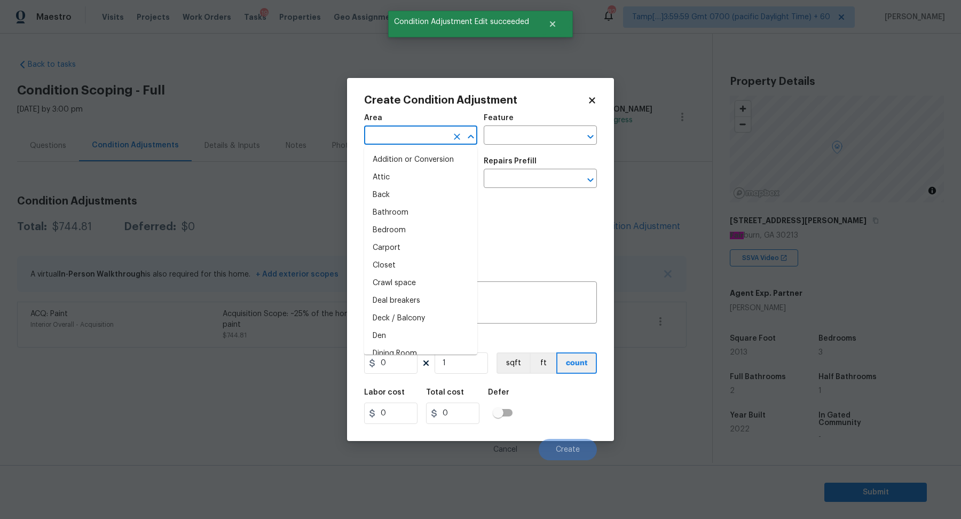
click at [424, 134] on input "text" at bounding box center [405, 136] width 83 height 17
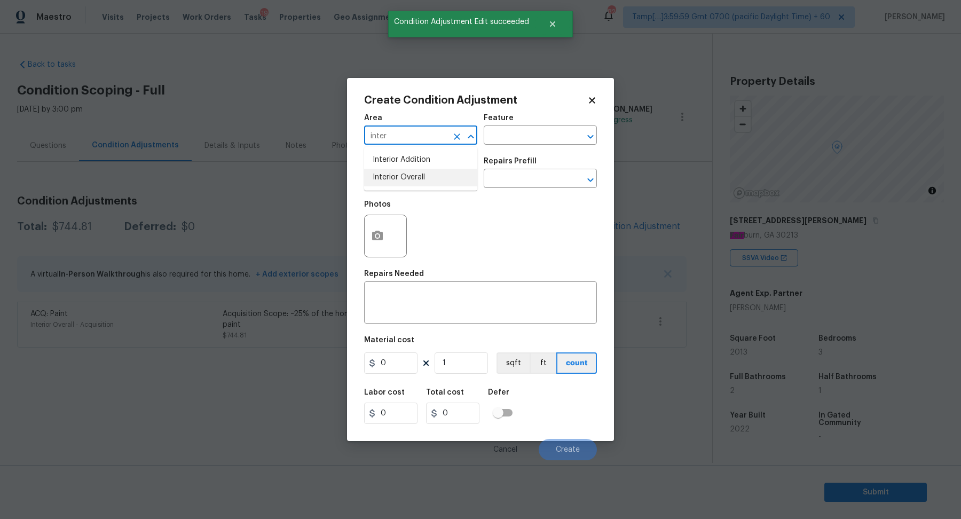
click at [399, 173] on li "Interior Overall" at bounding box center [420, 178] width 113 height 18
type input "Interior Overall"
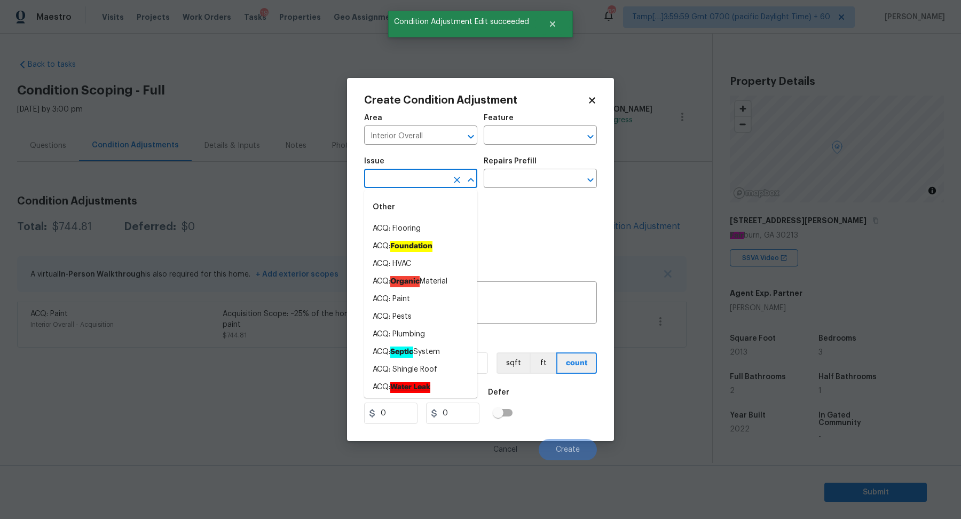
click at [399, 173] on input "text" at bounding box center [405, 179] width 83 height 17
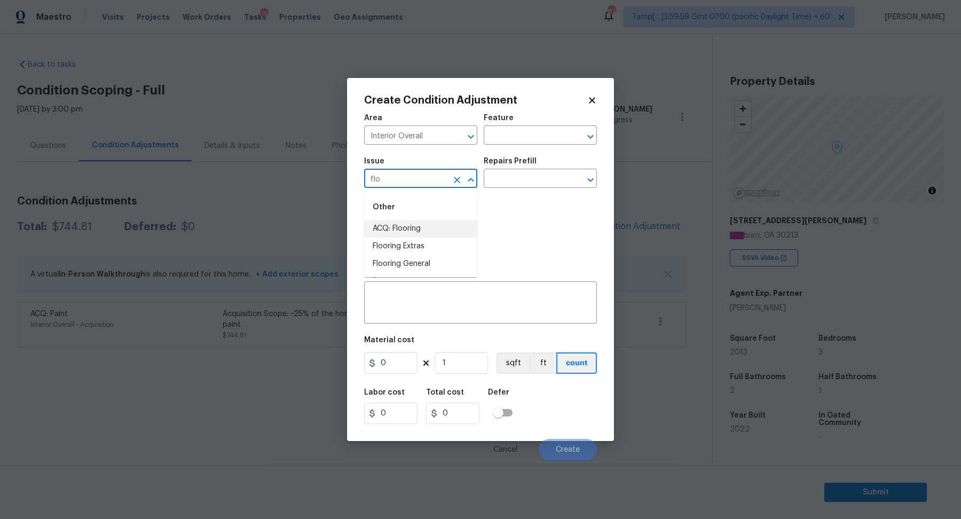
click at [439, 224] on li "ACQ: Flooring" at bounding box center [420, 229] width 113 height 18
type input "ACQ: Flooring"
click at [523, 181] on input "text" at bounding box center [525, 179] width 83 height 17
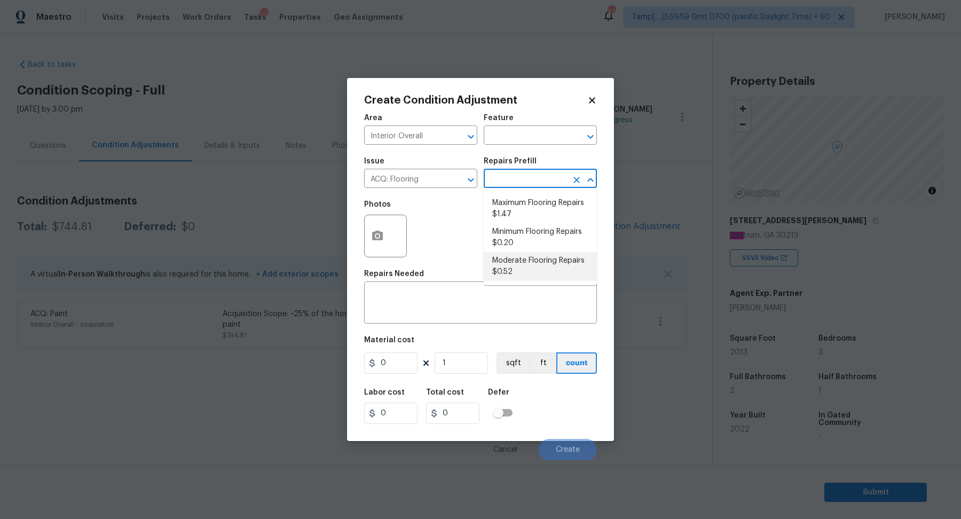
click at [522, 267] on li "Moderate Flooring Repairs $0.52" at bounding box center [540, 266] width 113 height 29
type input "Acquisition"
type textarea "Acquisition Scope: Moderate flooring repairs"
type input "0.52"
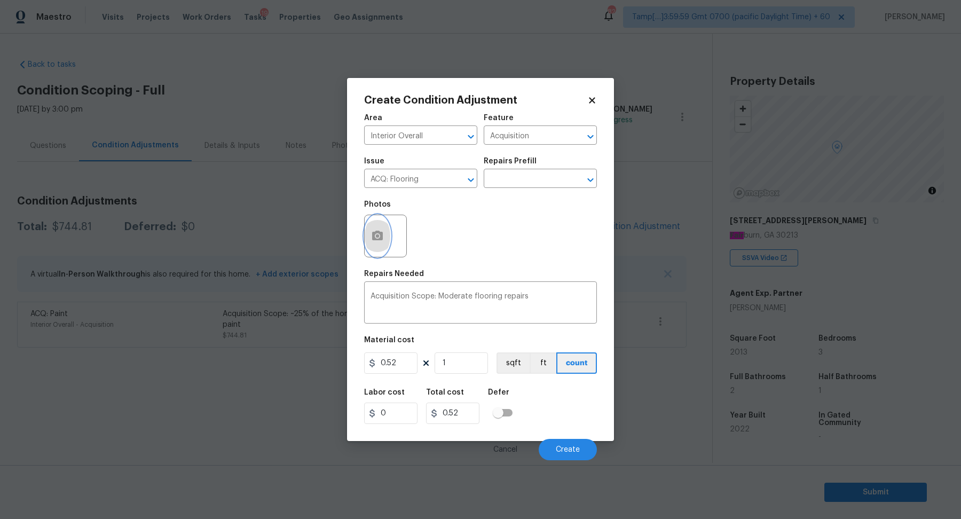
click at [380, 244] on button "button" at bounding box center [378, 236] width 26 height 42
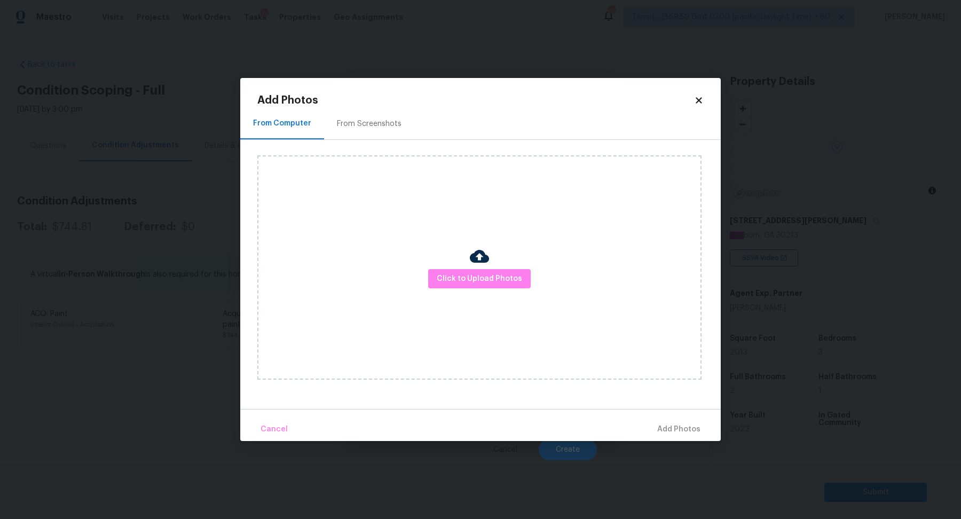
click at [478, 264] on img at bounding box center [479, 256] width 19 height 19
click at [475, 282] on span "Click to Upload Photos" at bounding box center [479, 278] width 85 height 13
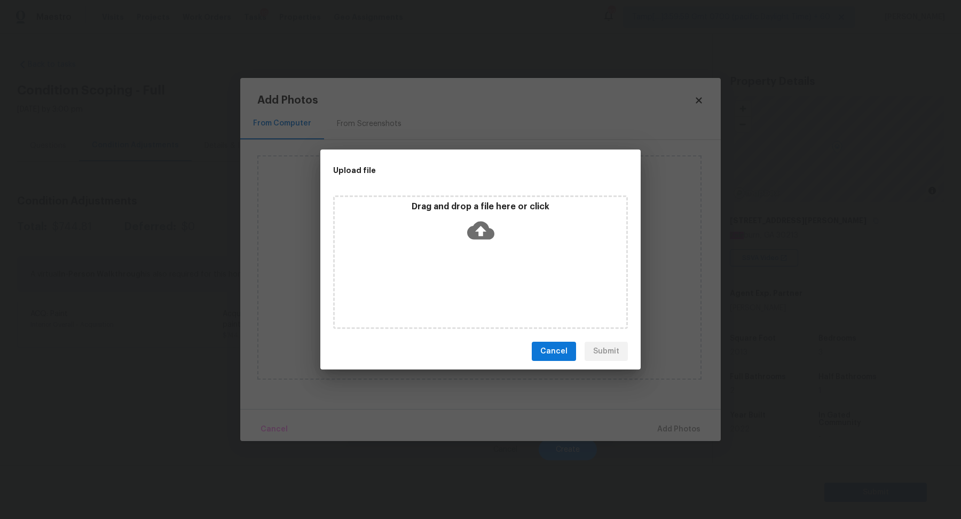
click at [501, 241] on div "Drag and drop a file here or click" at bounding box center [481, 224] width 292 height 46
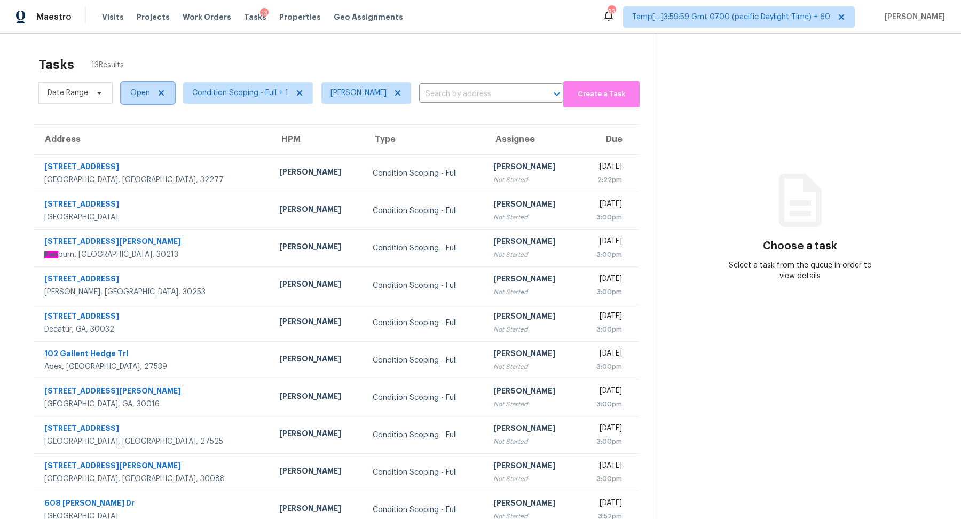
click at [132, 100] on span "Open" at bounding box center [147, 92] width 53 height 21
click at [138, 152] on label "Blocked" at bounding box center [148, 152] width 42 height 11
click at [134, 152] on input "Blocked" at bounding box center [130, 150] width 7 height 7
checkbox input "true"
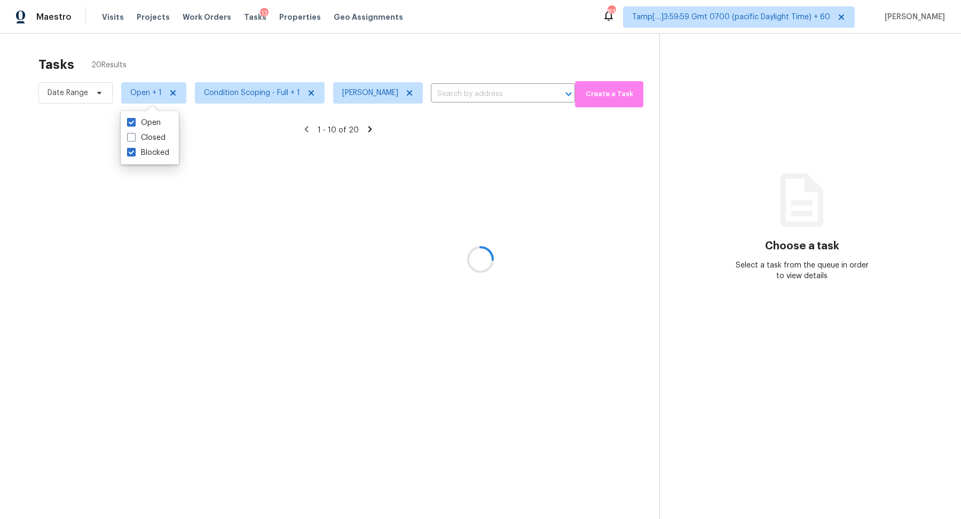
click at [338, 66] on div at bounding box center [480, 259] width 961 height 519
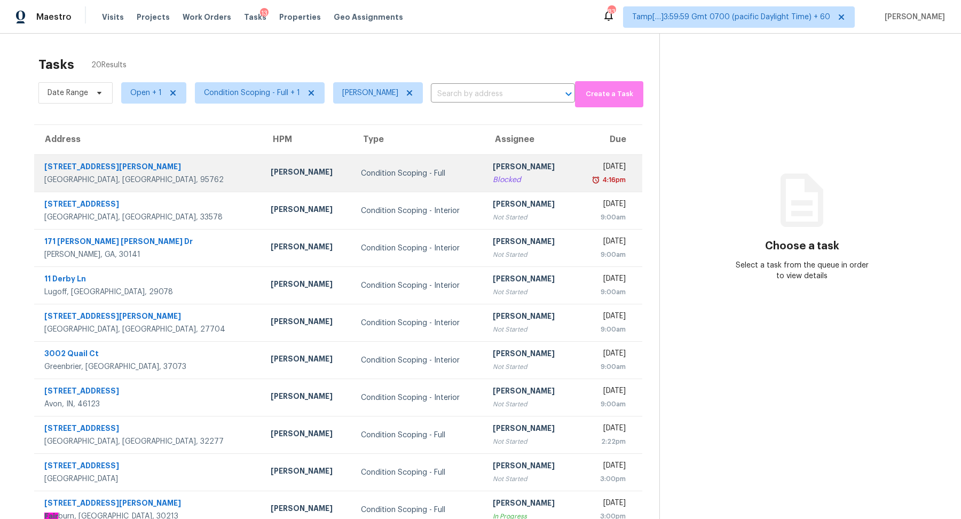
click at [387, 181] on td "Condition Scoping - Full" at bounding box center [419, 173] width 132 height 37
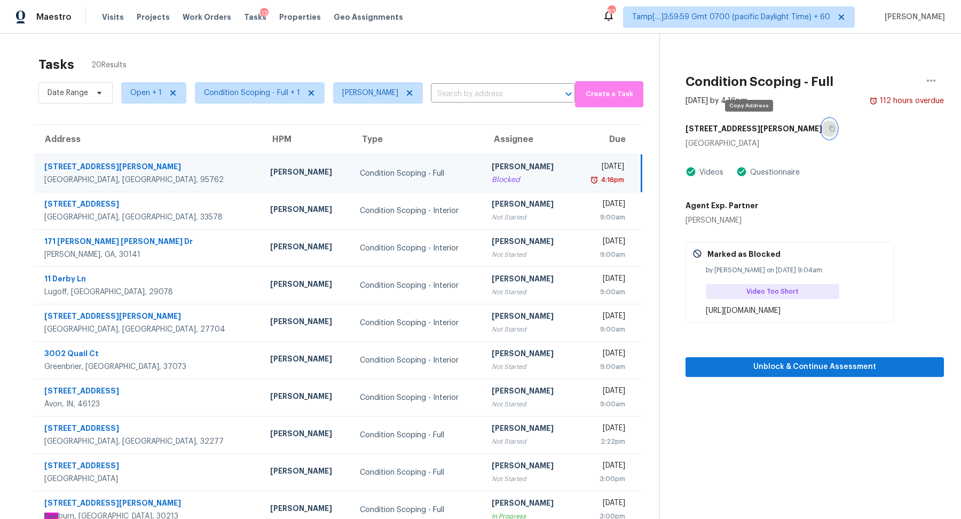
click at [823, 122] on button "button" at bounding box center [830, 128] width 14 height 19
click at [582, 165] on div "Thu, Aug 21st 2025" at bounding box center [603, 167] width 43 height 13
click at [823, 132] on button "button" at bounding box center [830, 128] width 14 height 19
click at [823, 127] on button "button" at bounding box center [830, 128] width 14 height 19
